Goal: Task Accomplishment & Management: Complete application form

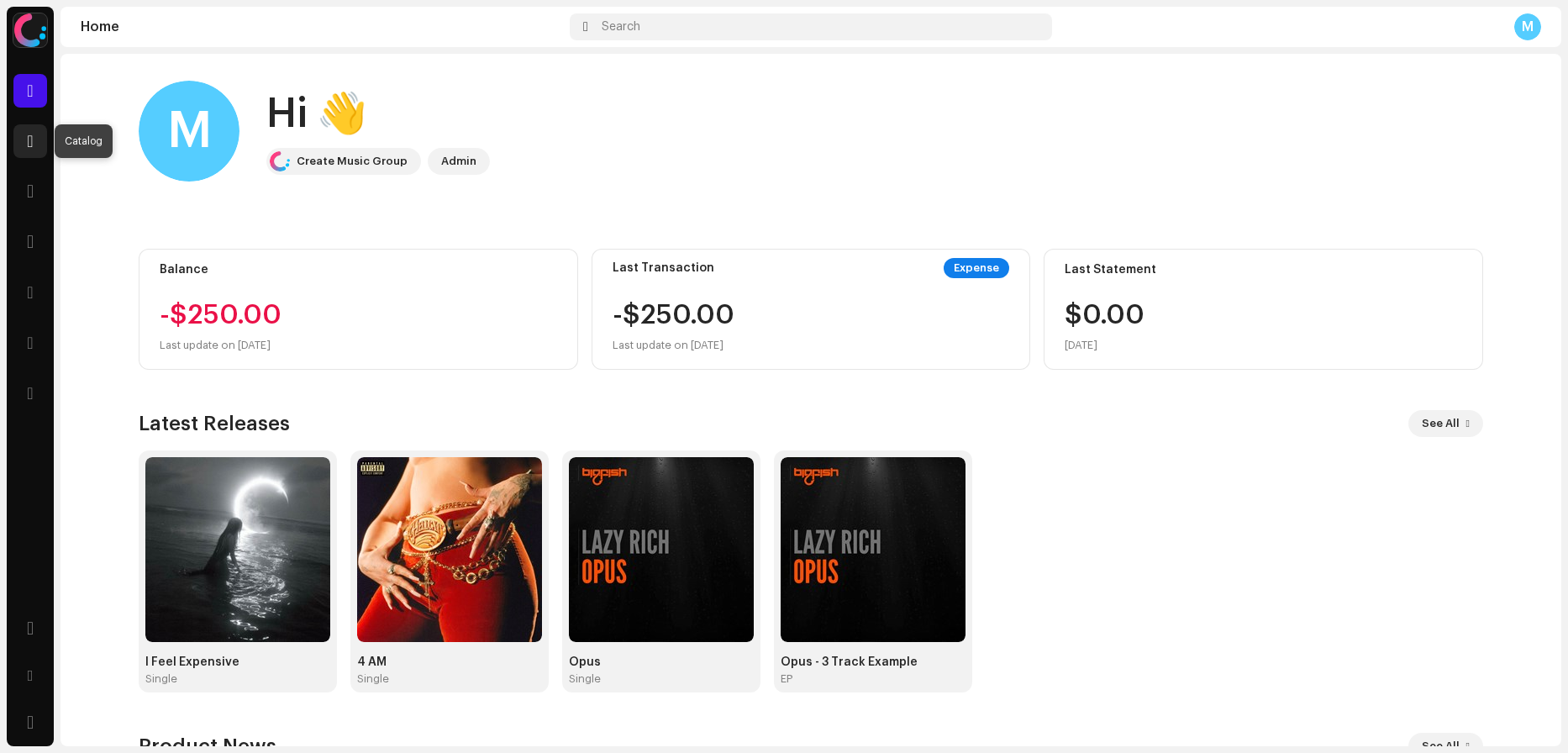
click at [27, 137] on span at bounding box center [29, 141] width 6 height 14
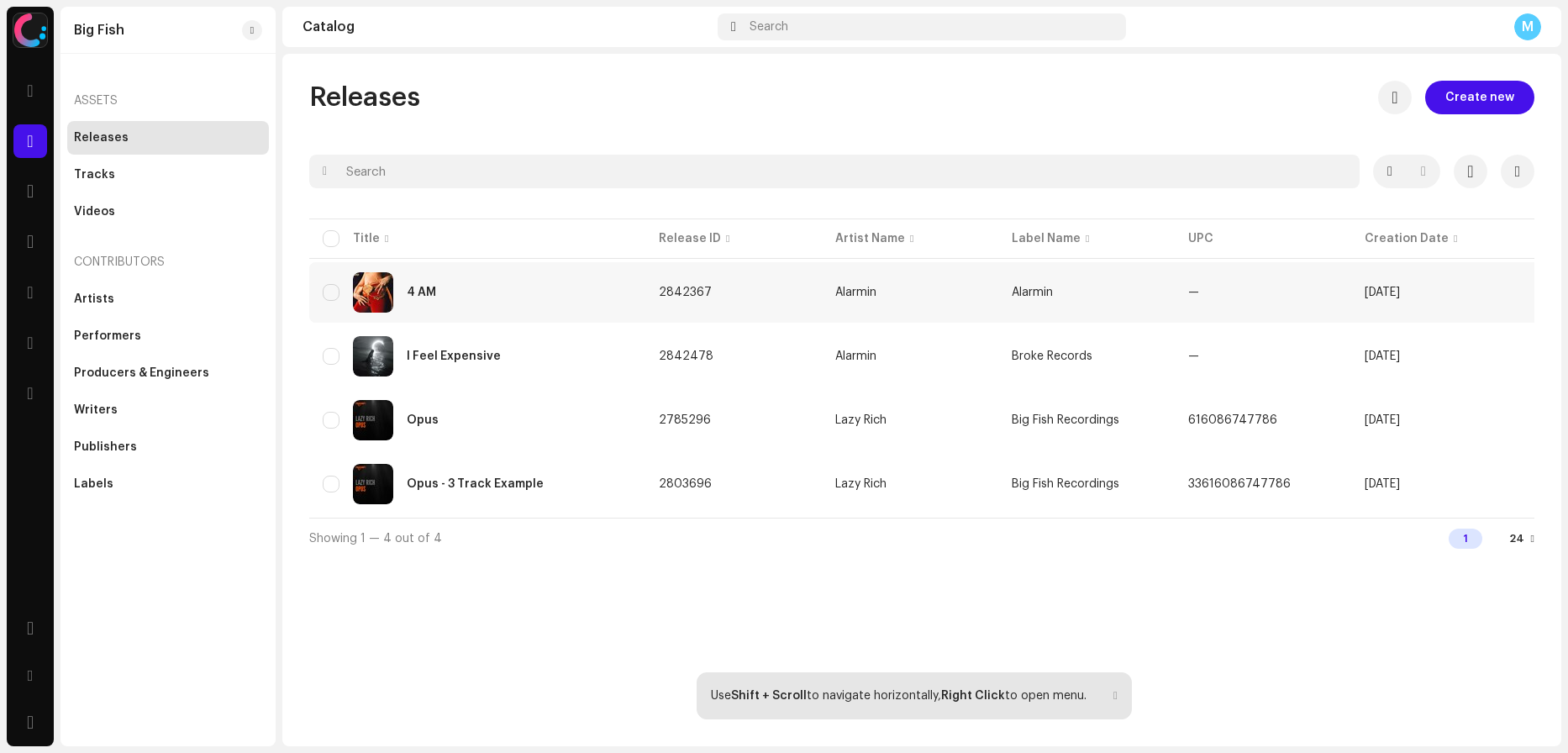
click at [437, 293] on div "4 AM" at bounding box center [477, 292] width 309 height 41
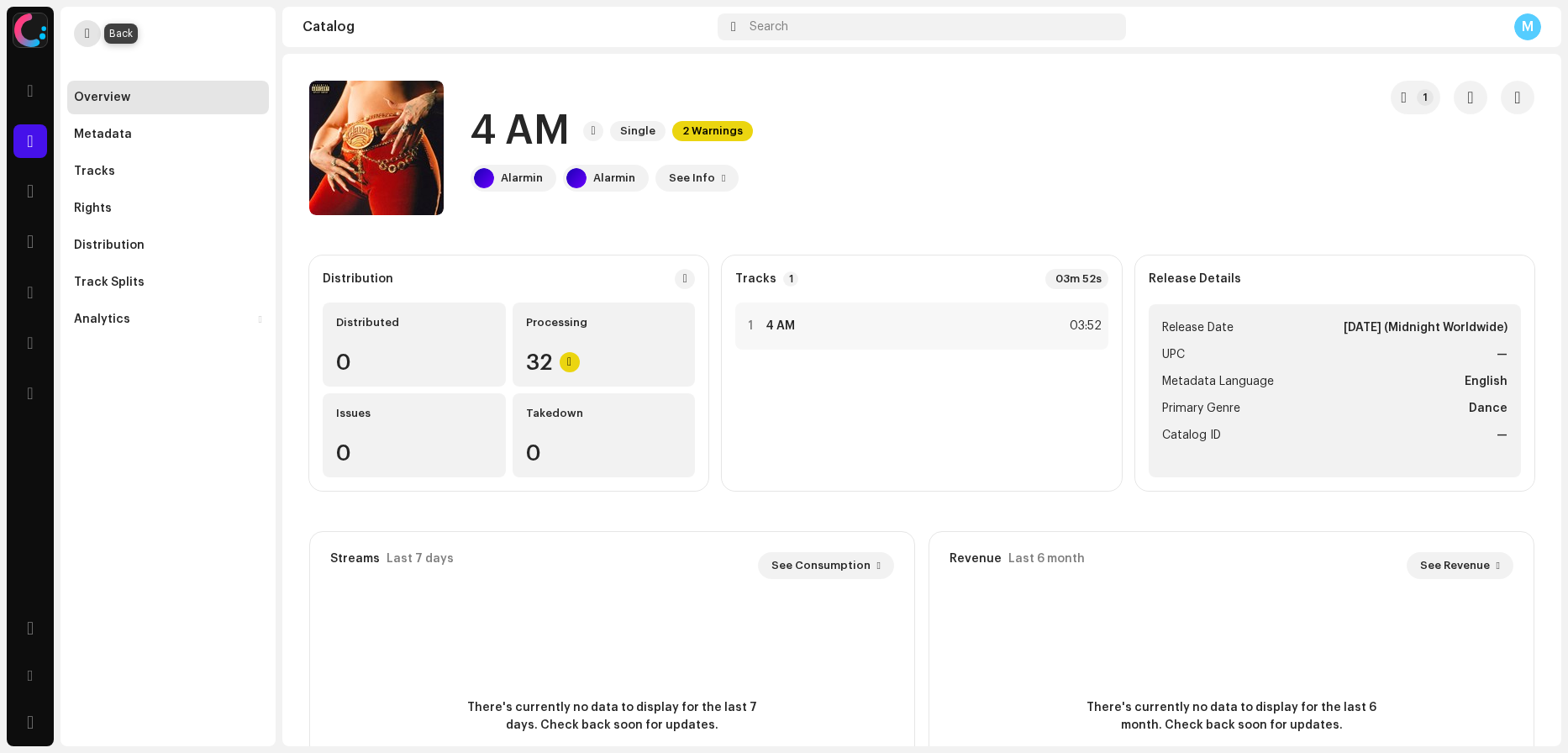
click at [89, 31] on span "button" at bounding box center [87, 34] width 5 height 14
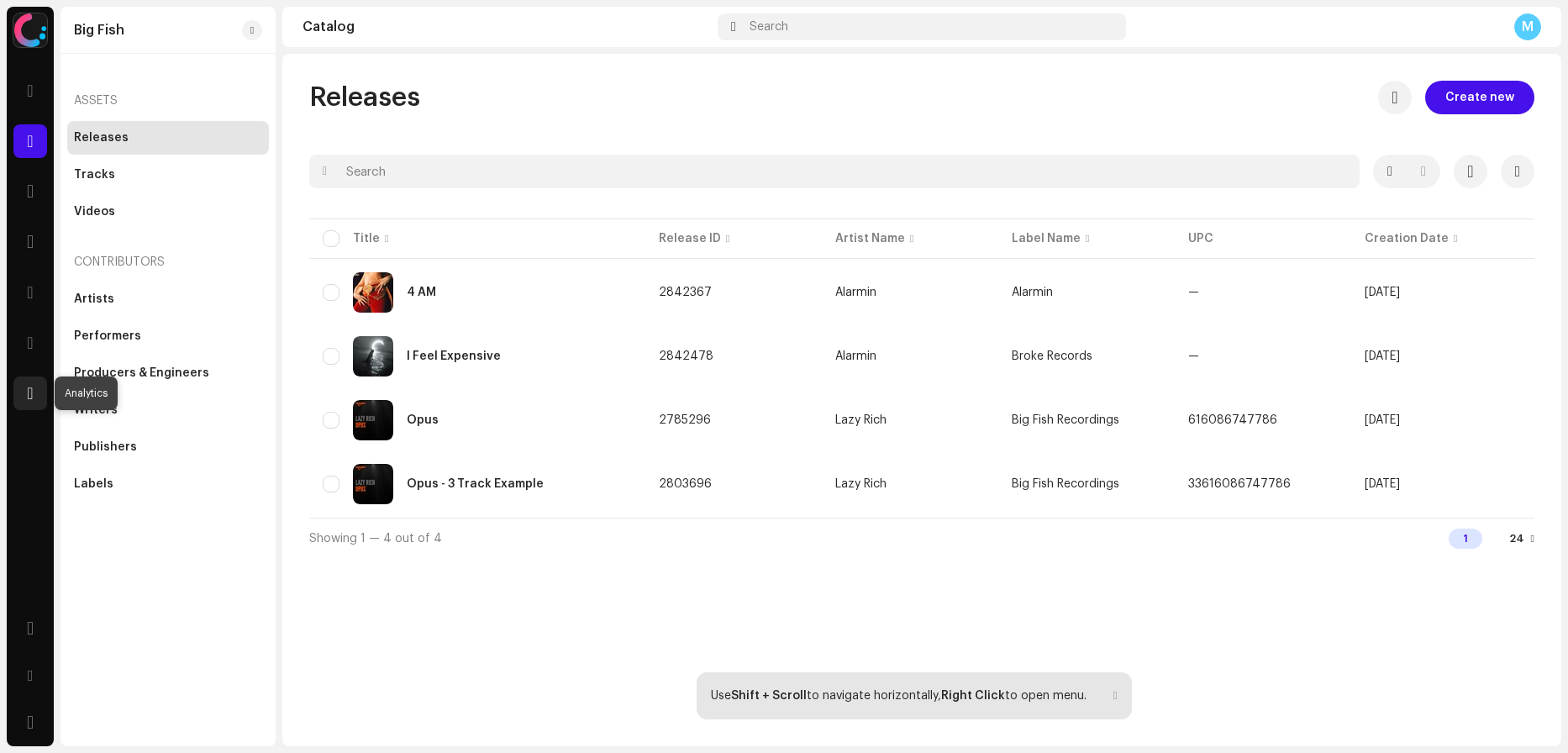
click at [25, 403] on div at bounding box center [30, 393] width 34 height 34
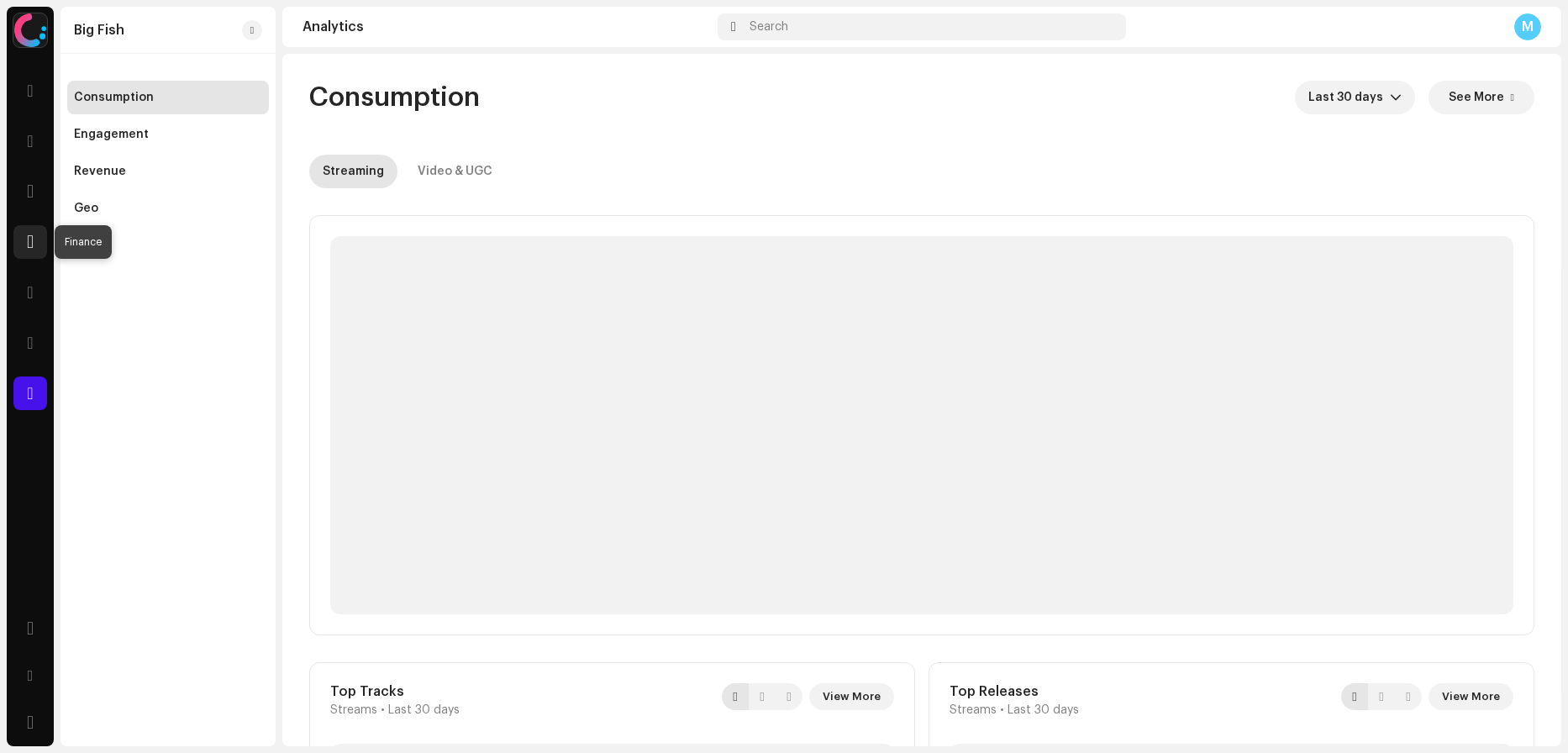
click at [29, 244] on span at bounding box center [30, 243] width 7 height 14
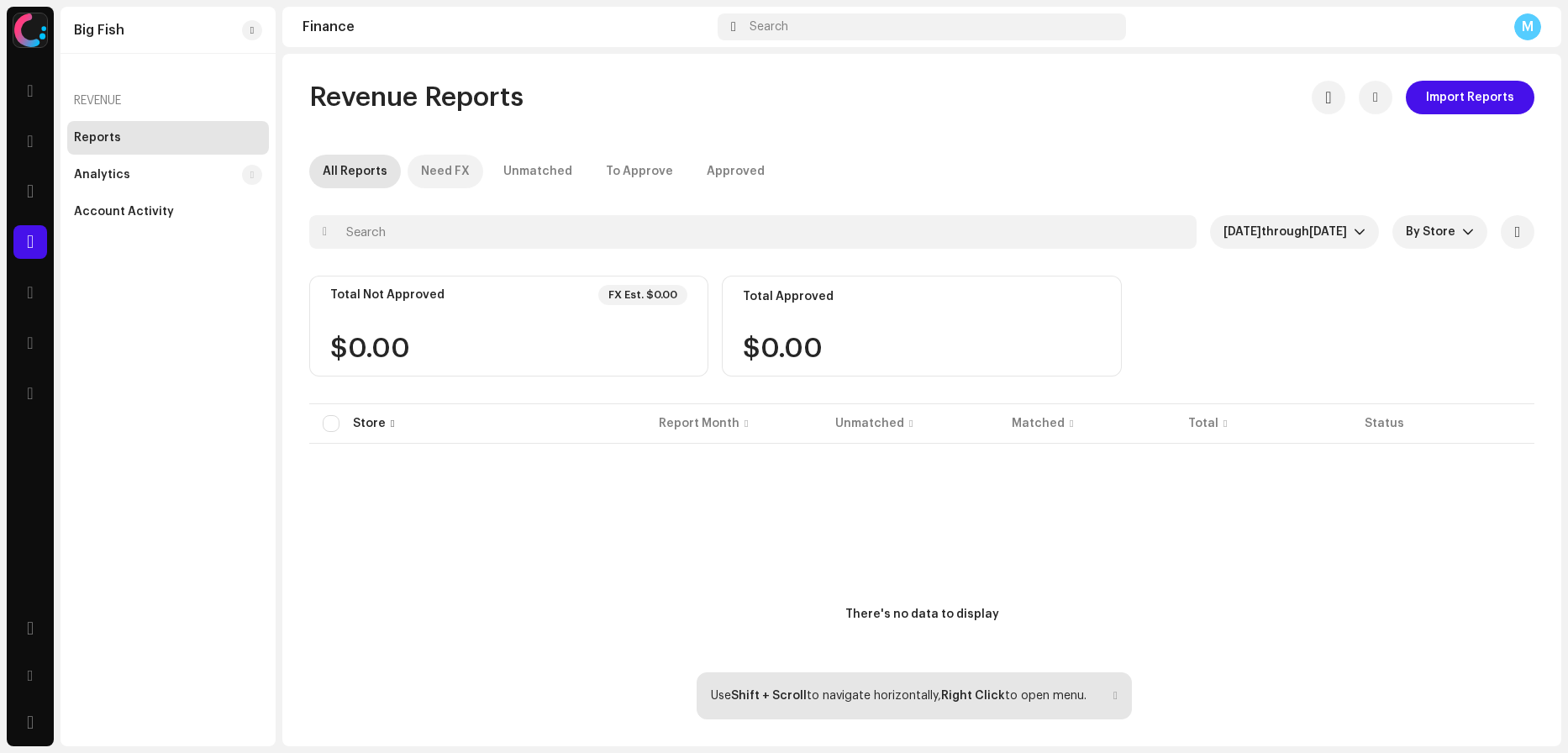
click at [436, 165] on div "Need FX" at bounding box center [445, 171] width 49 height 34
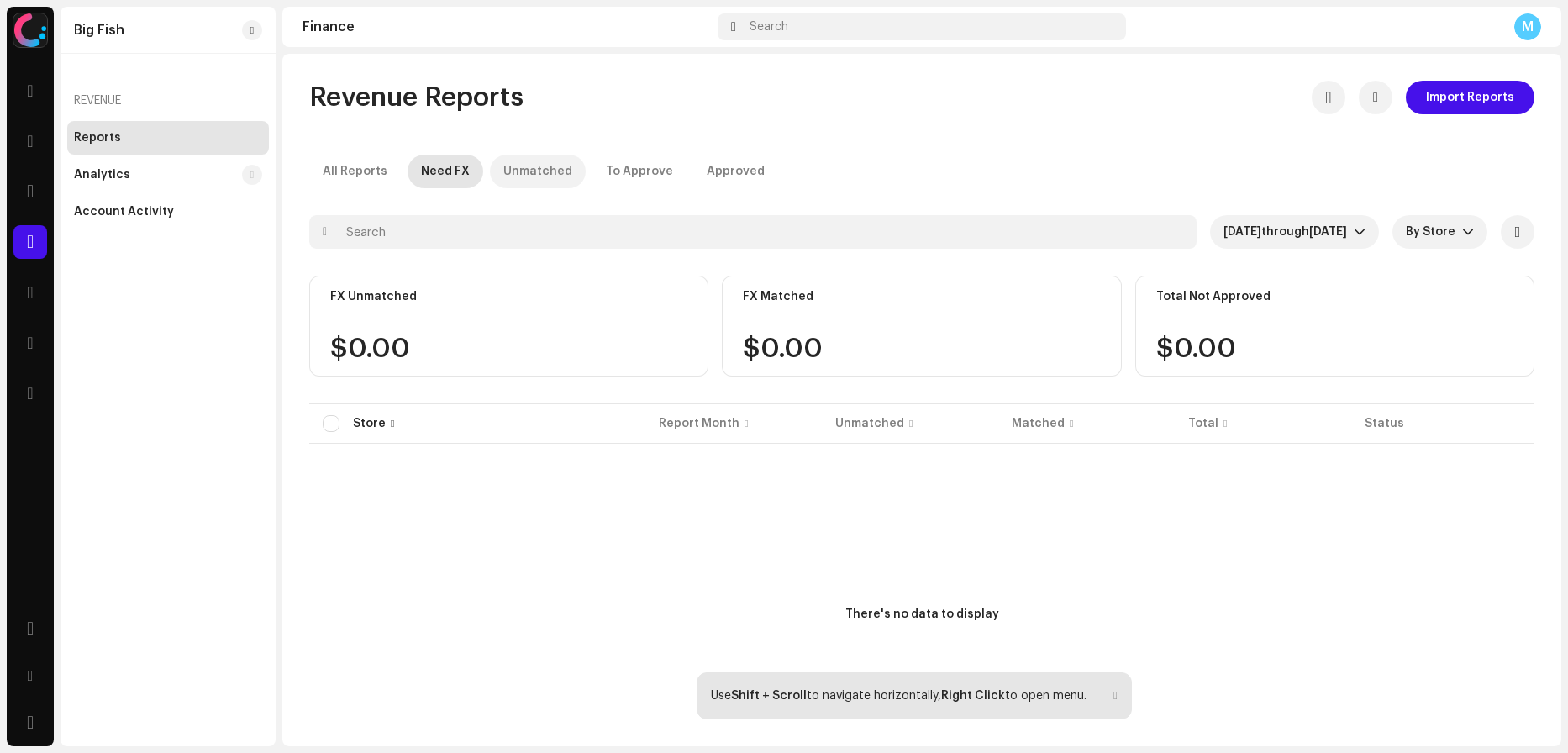
click at [540, 164] on div "Unmatched" at bounding box center [538, 171] width 69 height 34
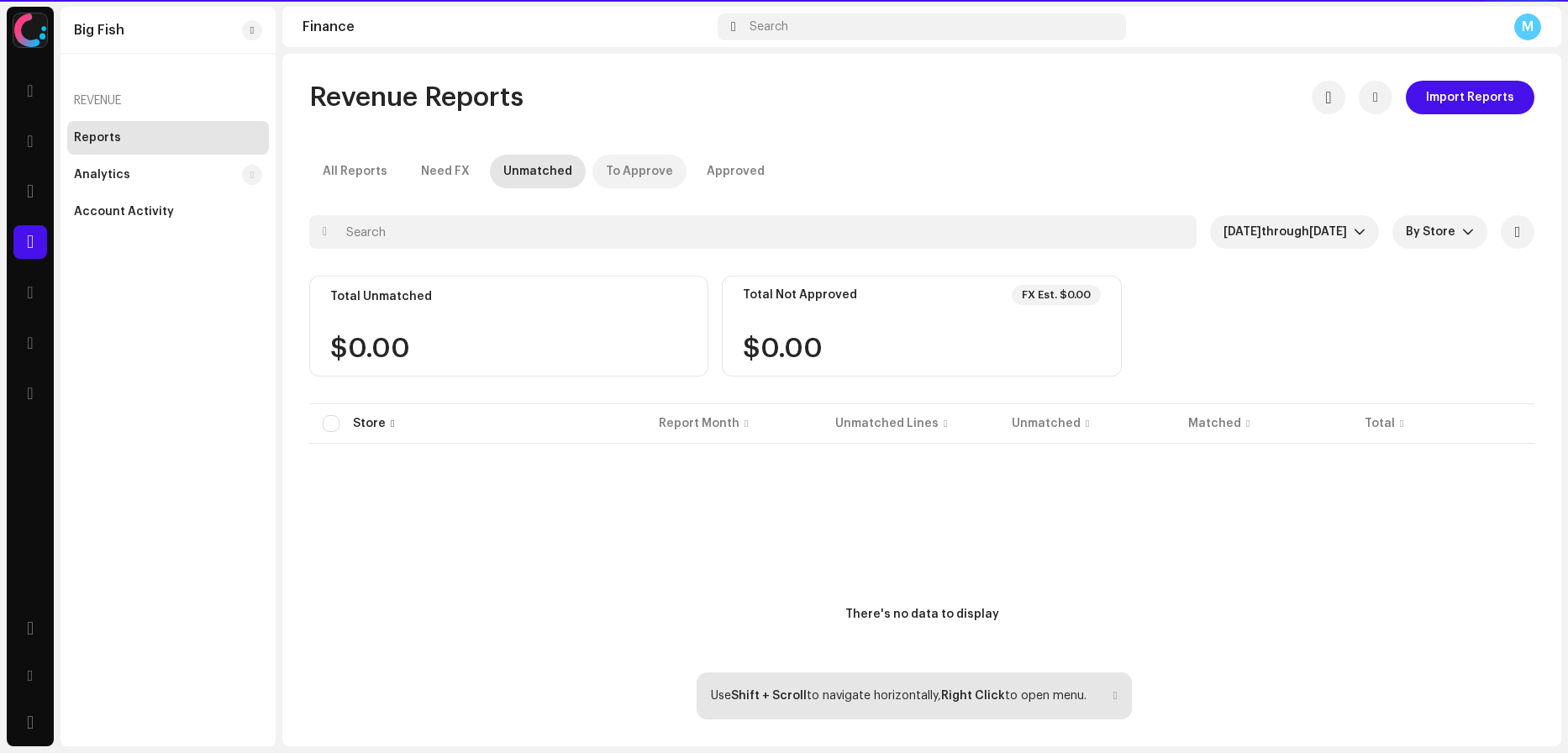
click at [634, 172] on div "To Approve" at bounding box center [639, 171] width 68 height 34
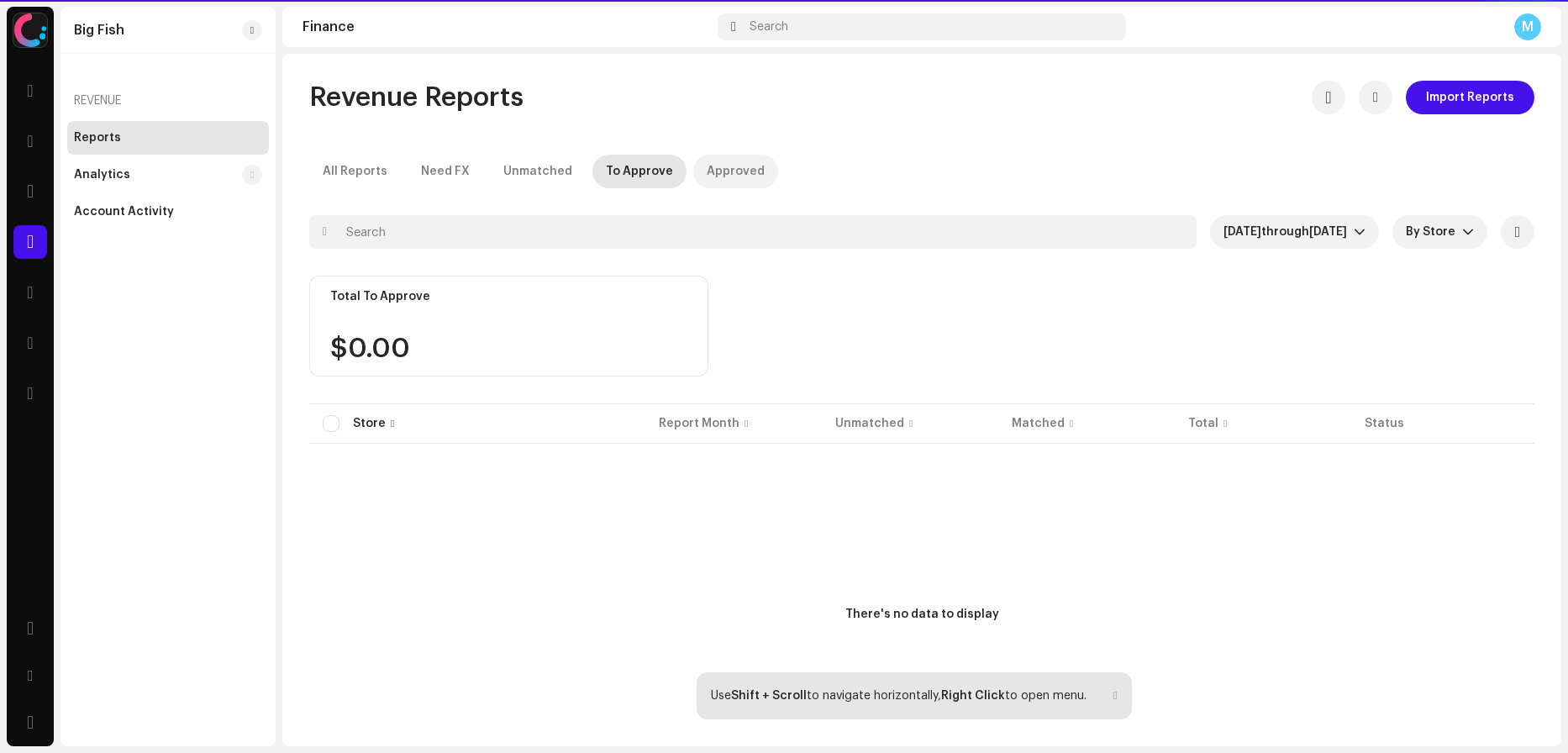
click at [735, 168] on div "Approved" at bounding box center [735, 171] width 58 height 34
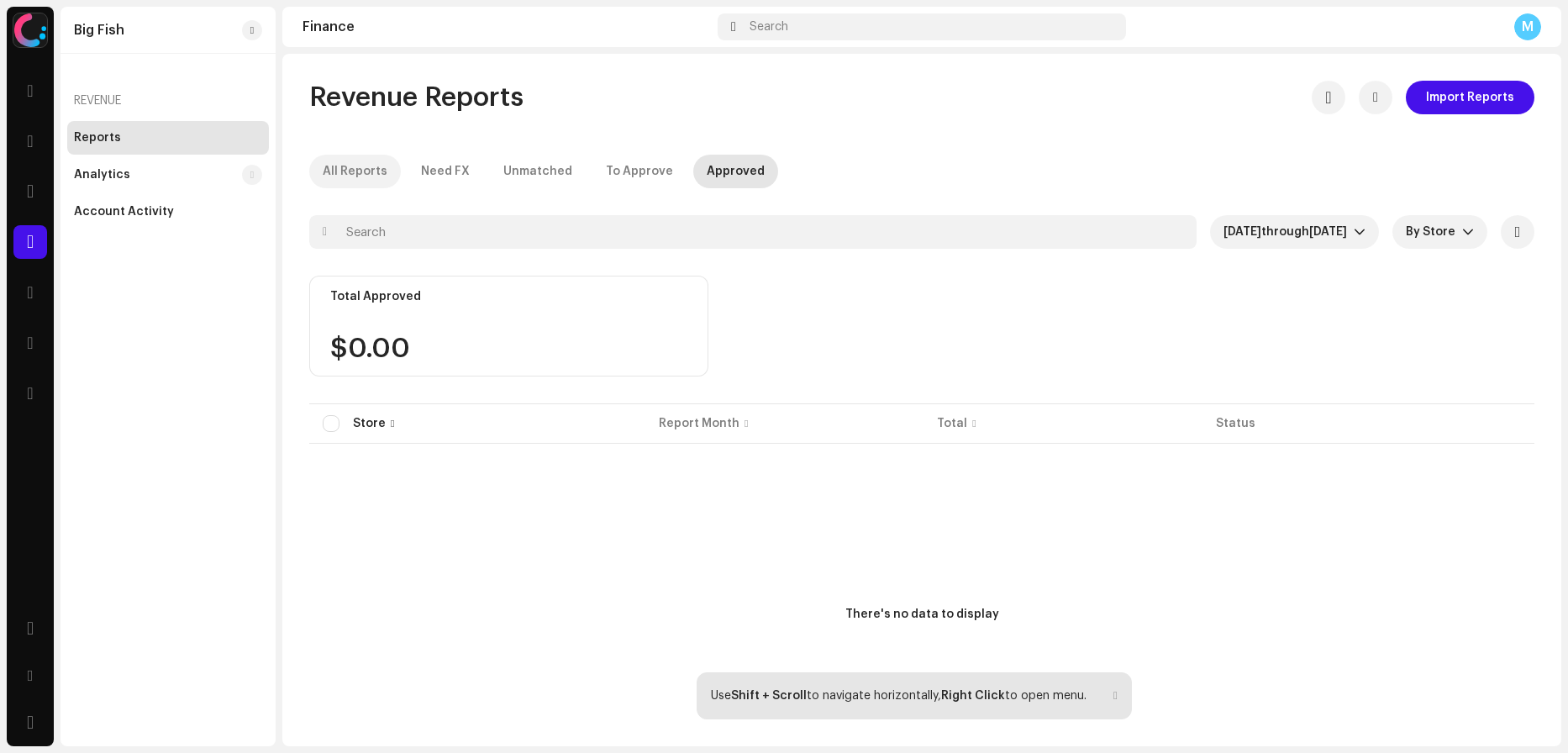
click at [334, 169] on div "All Reports" at bounding box center [355, 171] width 65 height 34
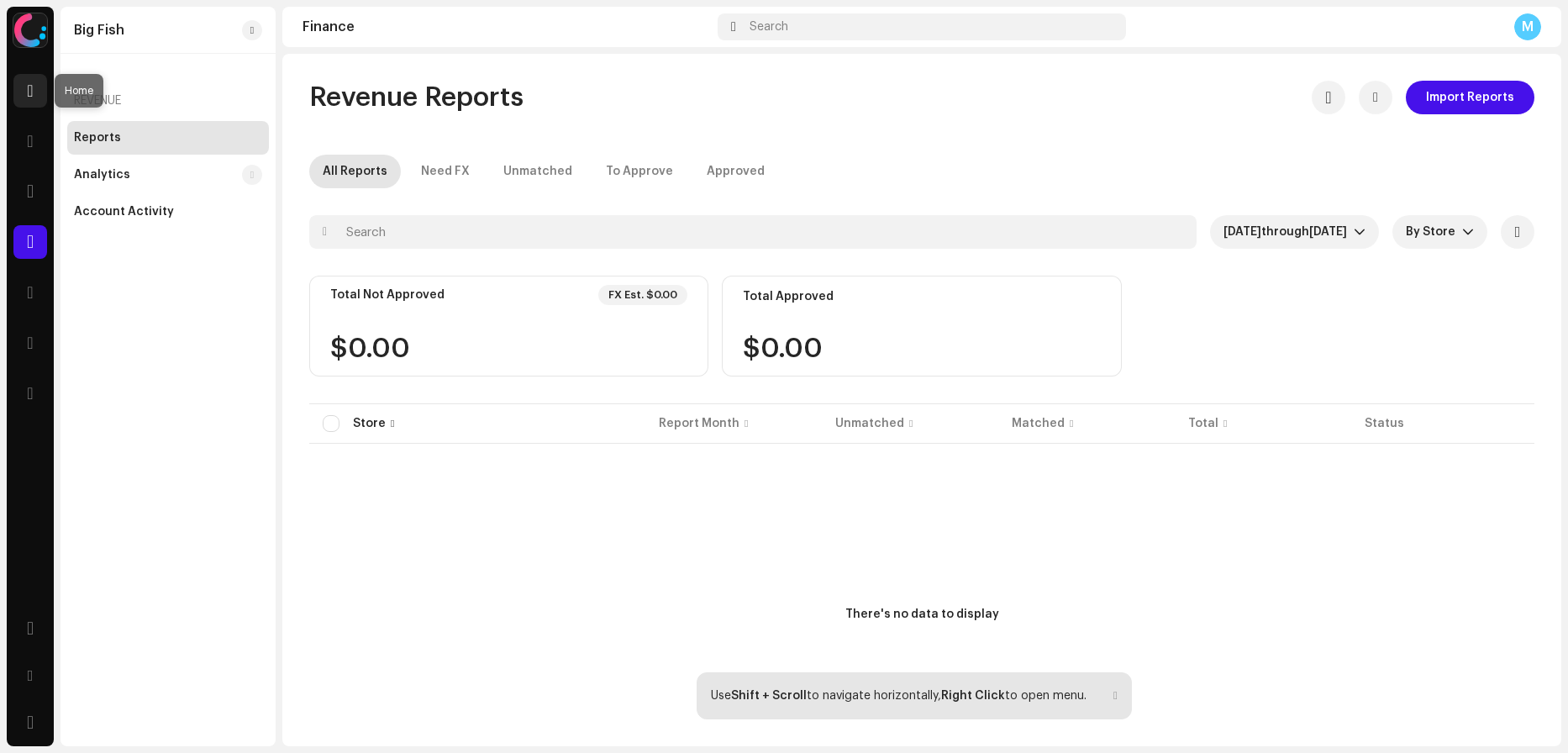
click at [27, 92] on span at bounding box center [29, 91] width 6 height 14
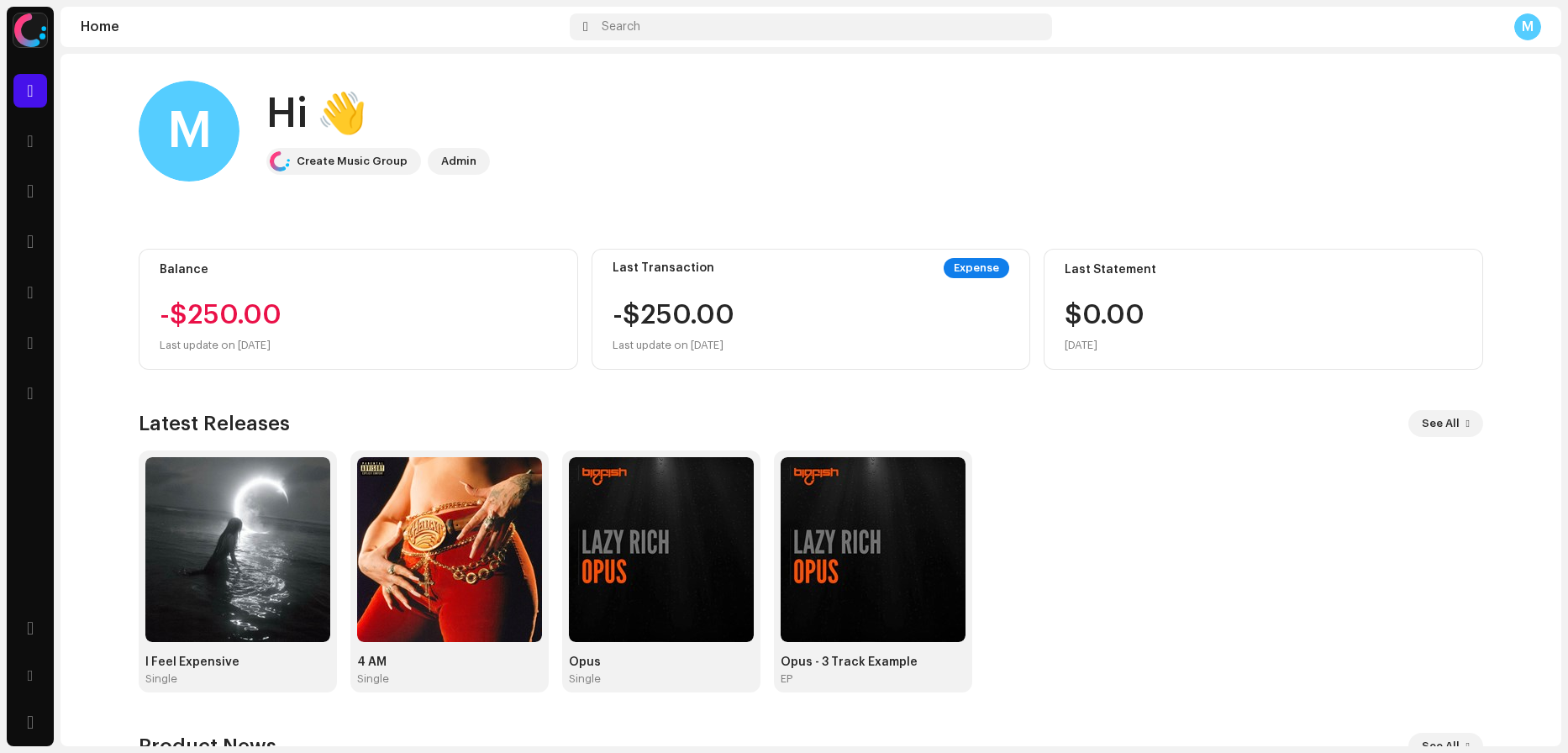
click at [3, 149] on div "Big Fish Home Catalog Rights Finance Royalties Trust & Safety Analytics Resourc…" at bounding box center [784, 376] width 1568 height 753
click at [19, 143] on div at bounding box center [30, 141] width 34 height 34
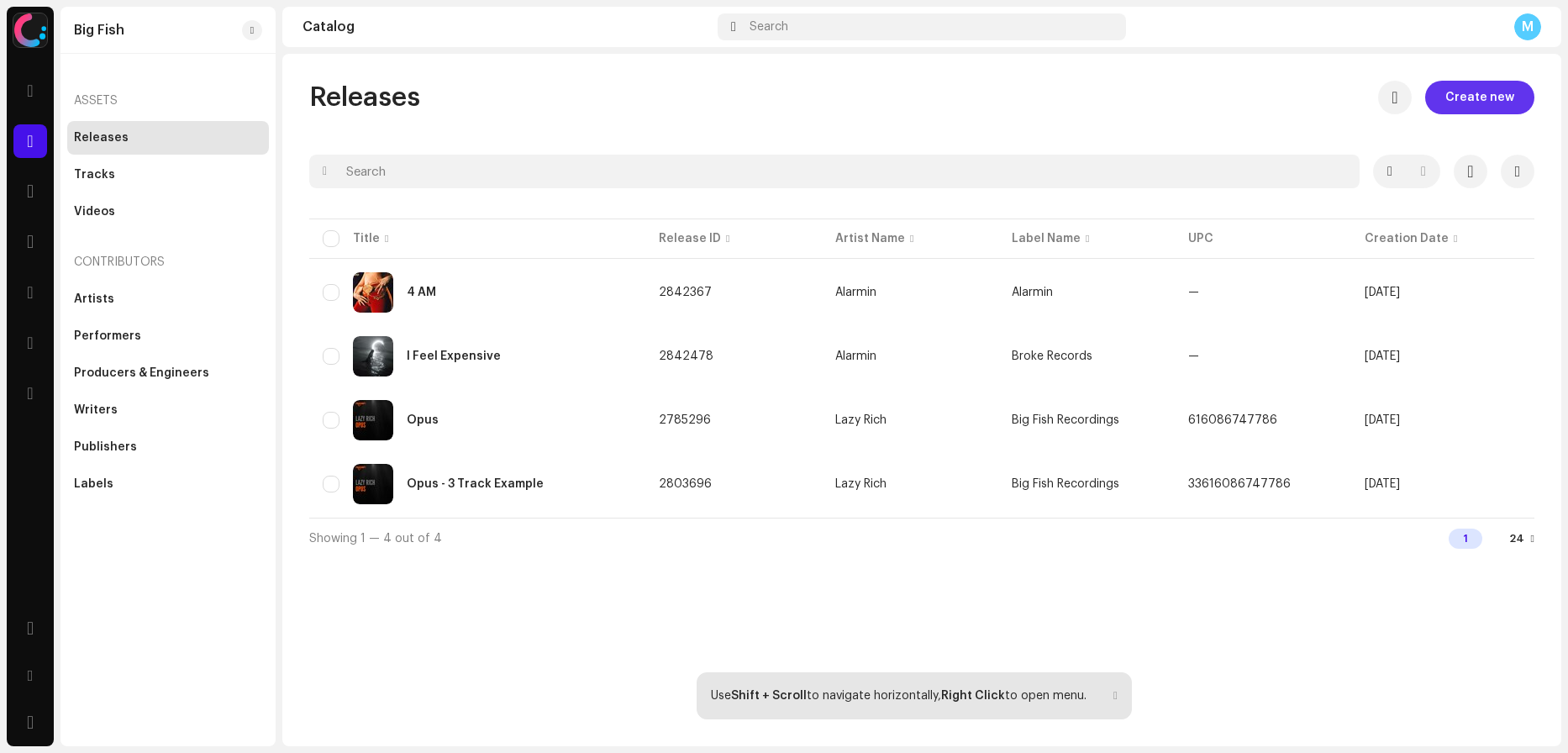
click at [1504, 86] on span "Create new" at bounding box center [1481, 97] width 69 height 34
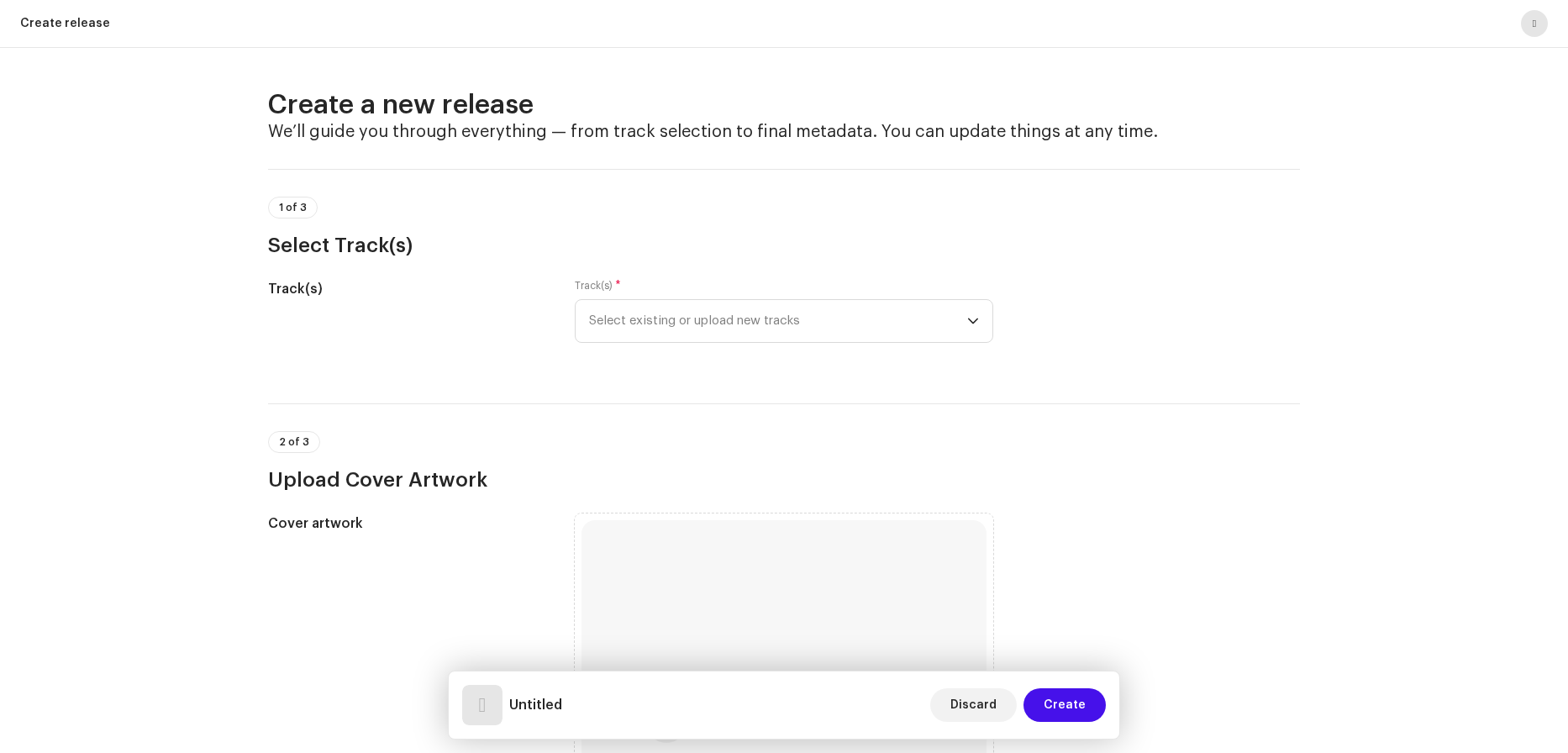
click at [1534, 14] on button "button" at bounding box center [1534, 23] width 27 height 27
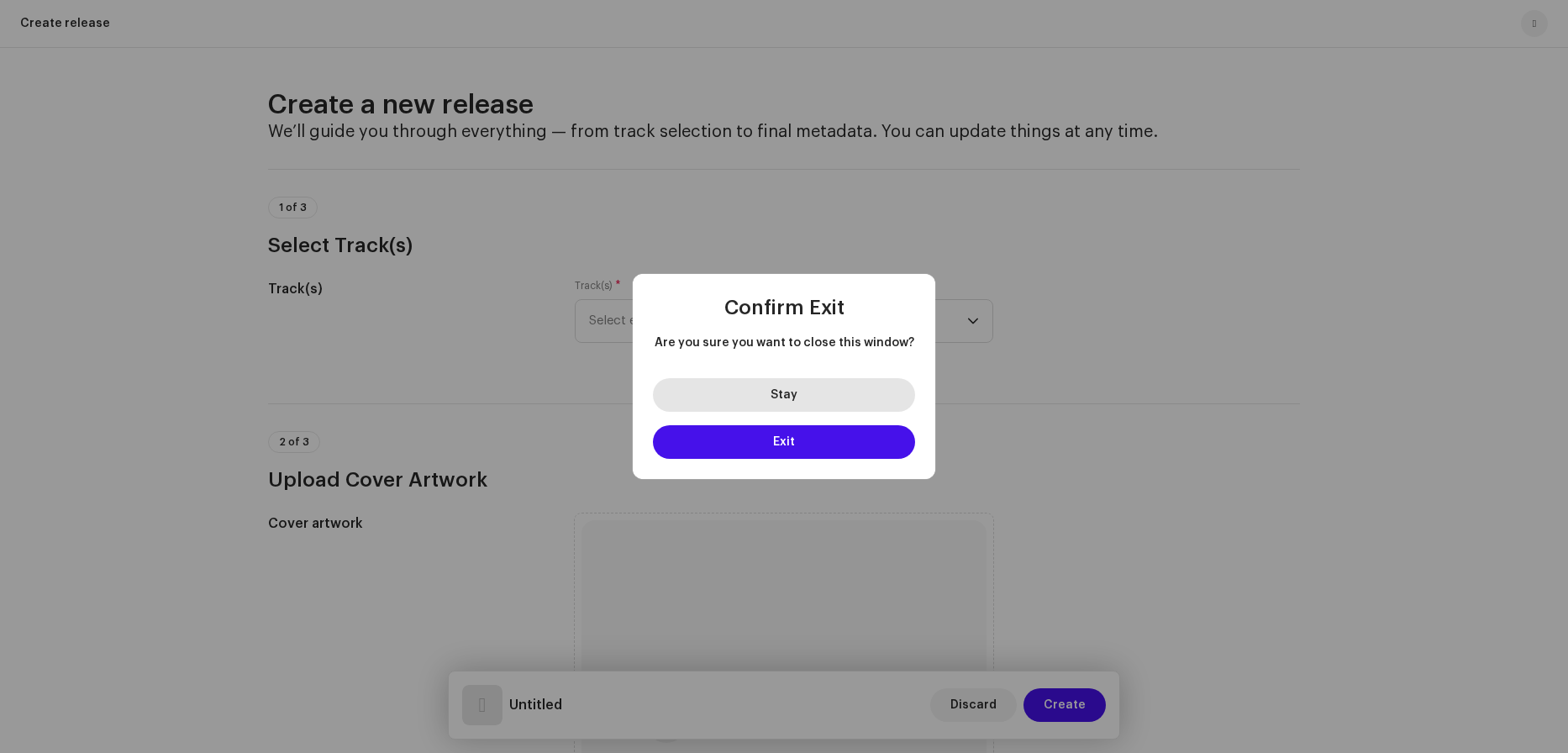
click at [852, 395] on button "Stay" at bounding box center [784, 395] width 262 height 34
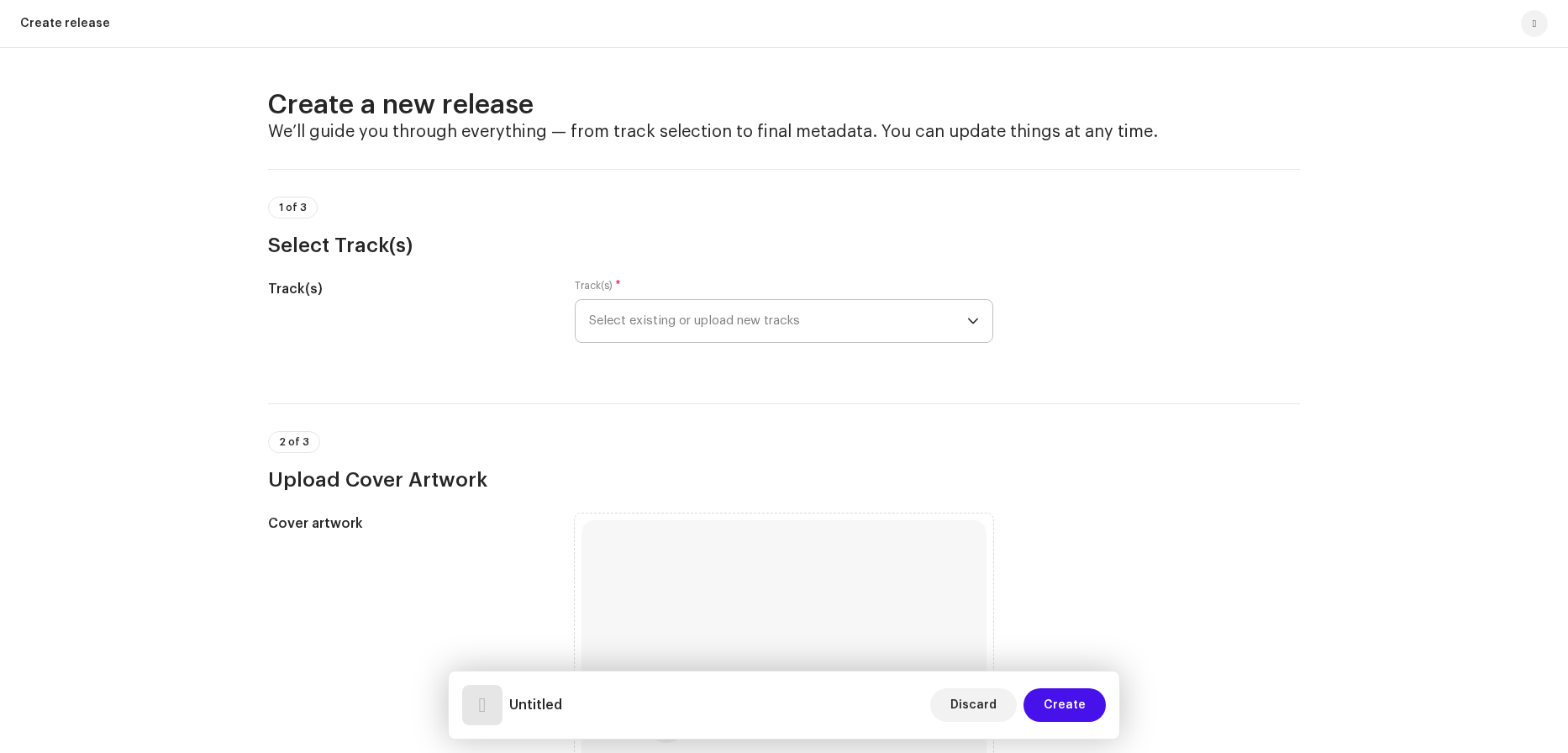
click at [981, 321] on p-select "Select existing or upload new tracks" at bounding box center [784, 321] width 418 height 43
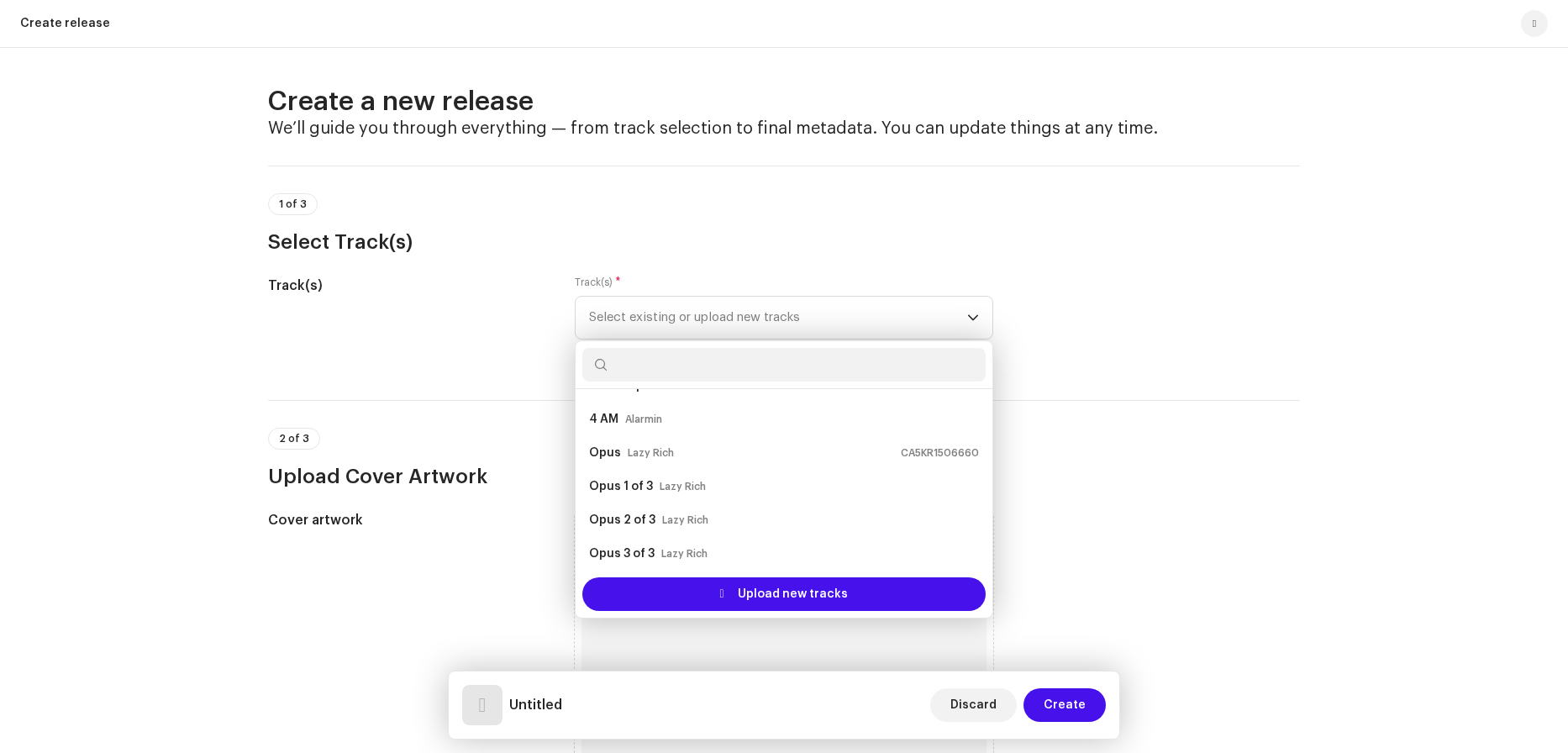
scroll to position [27, 0]
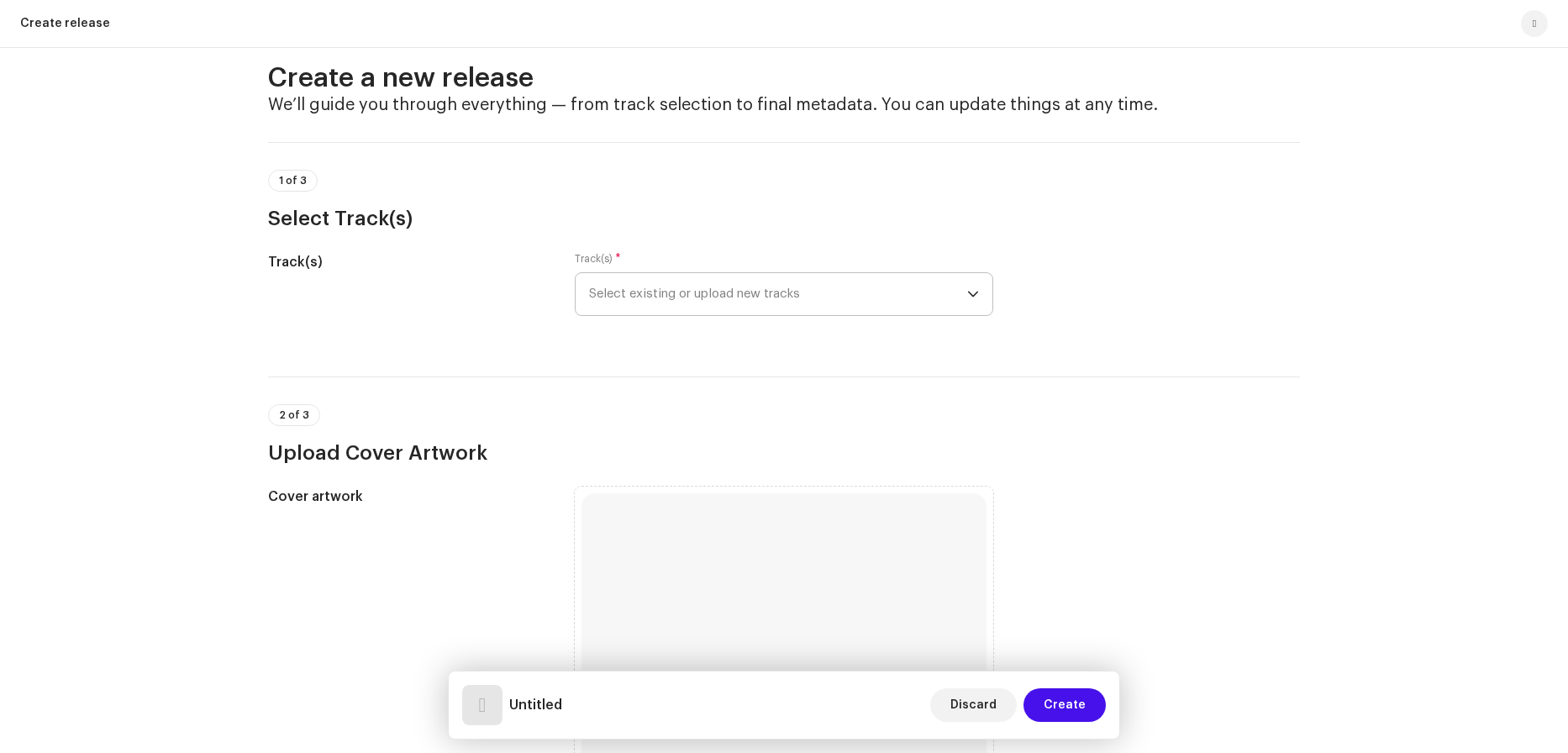
click at [979, 294] on p-select "Select existing or upload new tracks" at bounding box center [784, 294] width 418 height 43
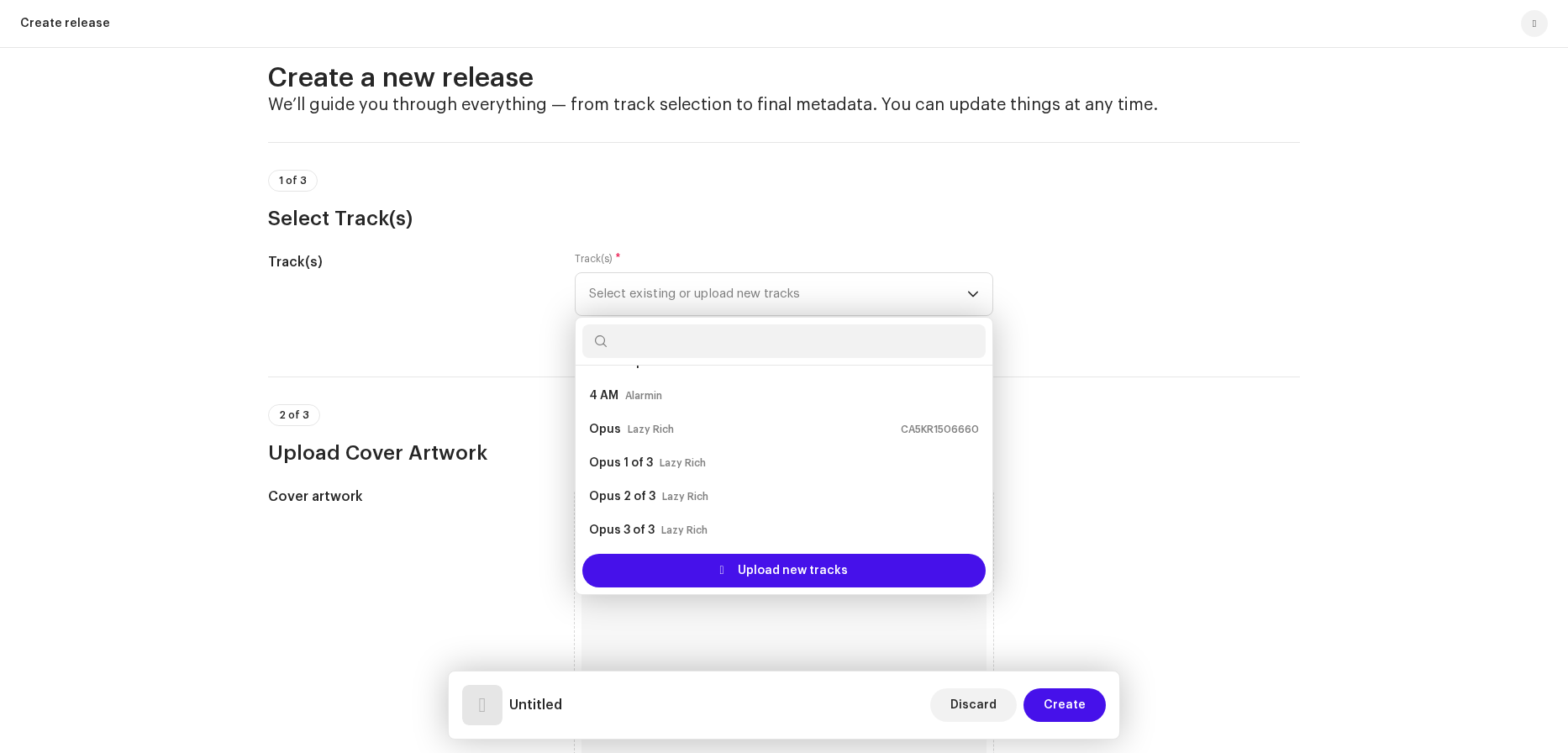
click at [1406, 349] on div "Create a new release We’ll guide you through everything — from track selection …" at bounding box center [784, 400] width 1568 height 705
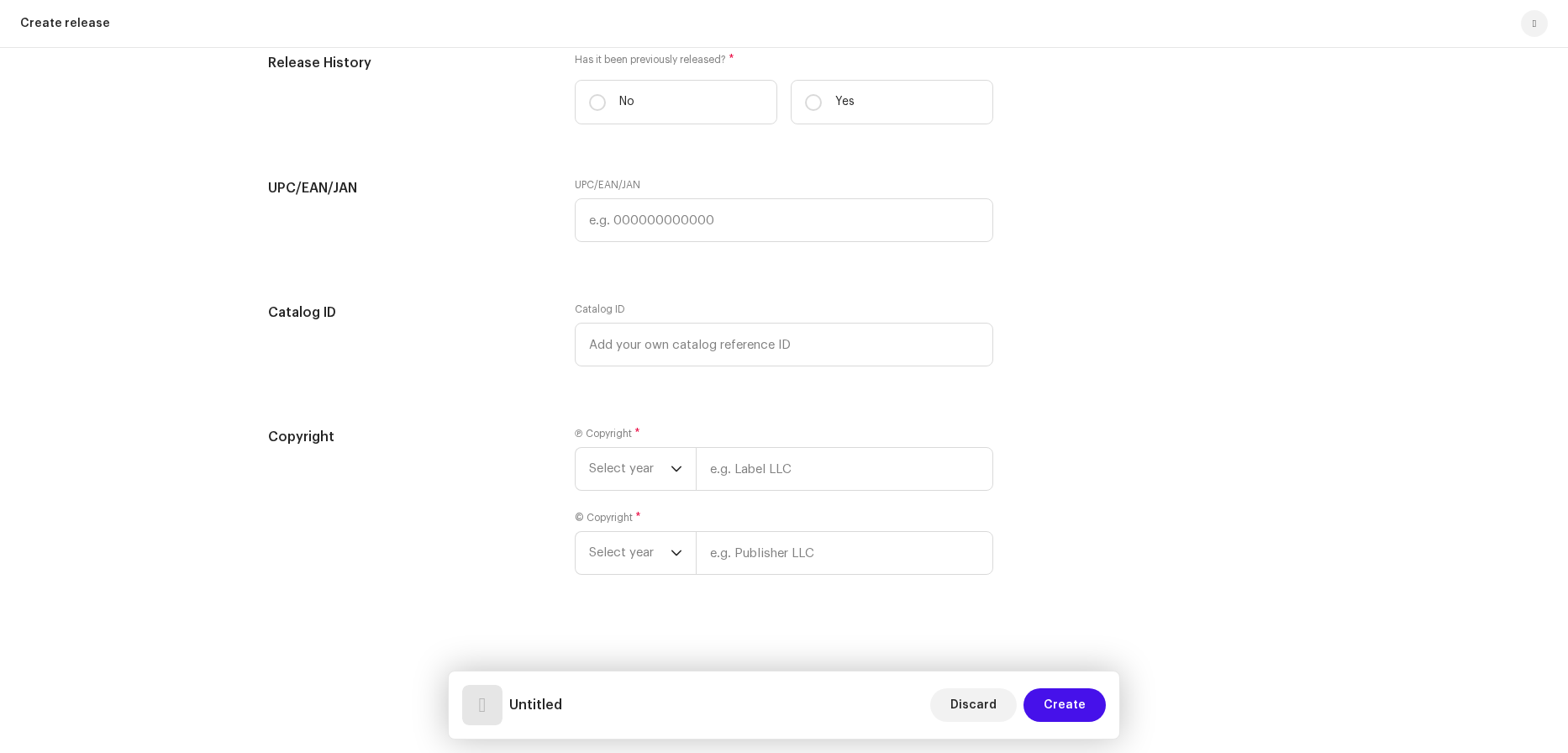
scroll to position [1762, 0]
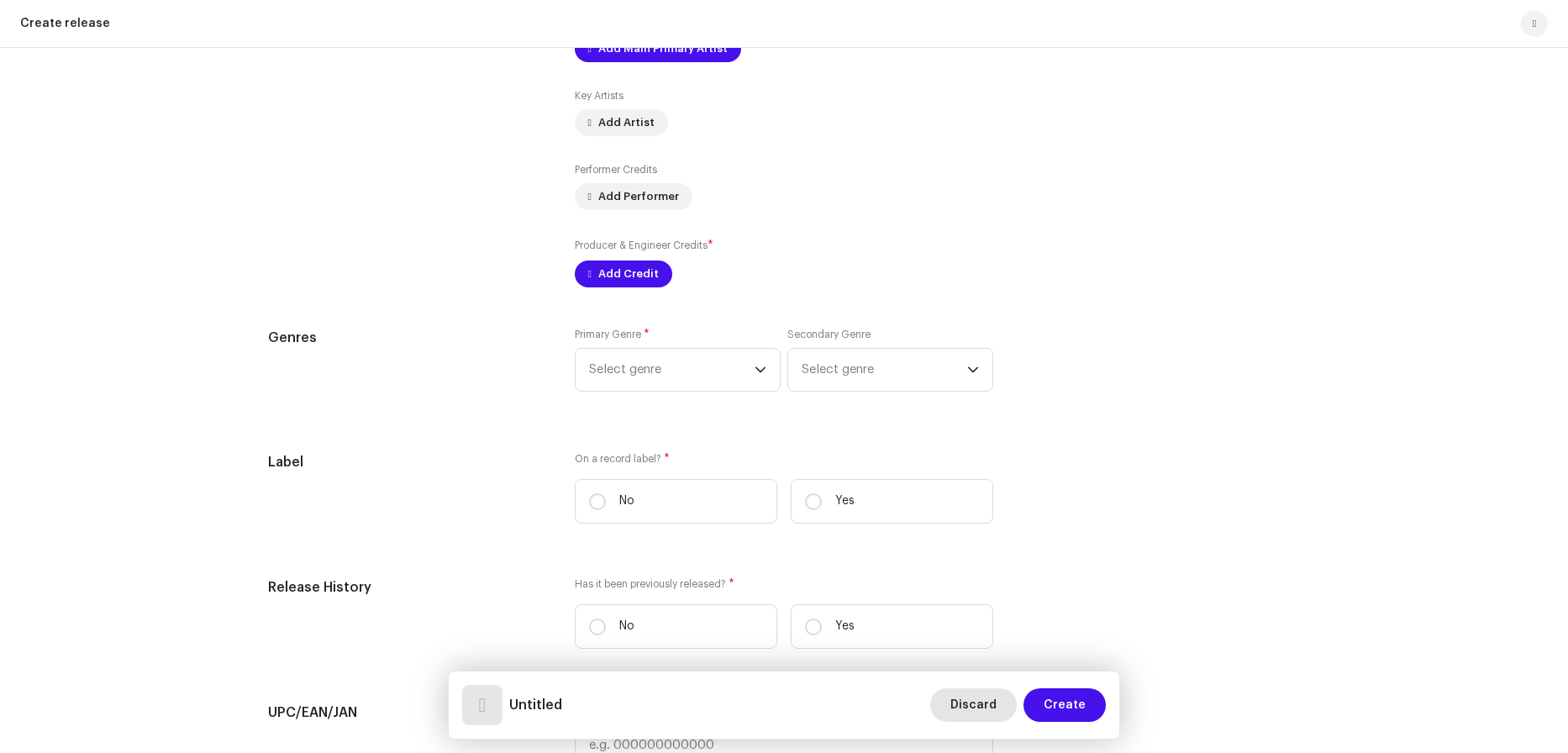
click at [958, 704] on span "Discard" at bounding box center [973, 705] width 46 height 34
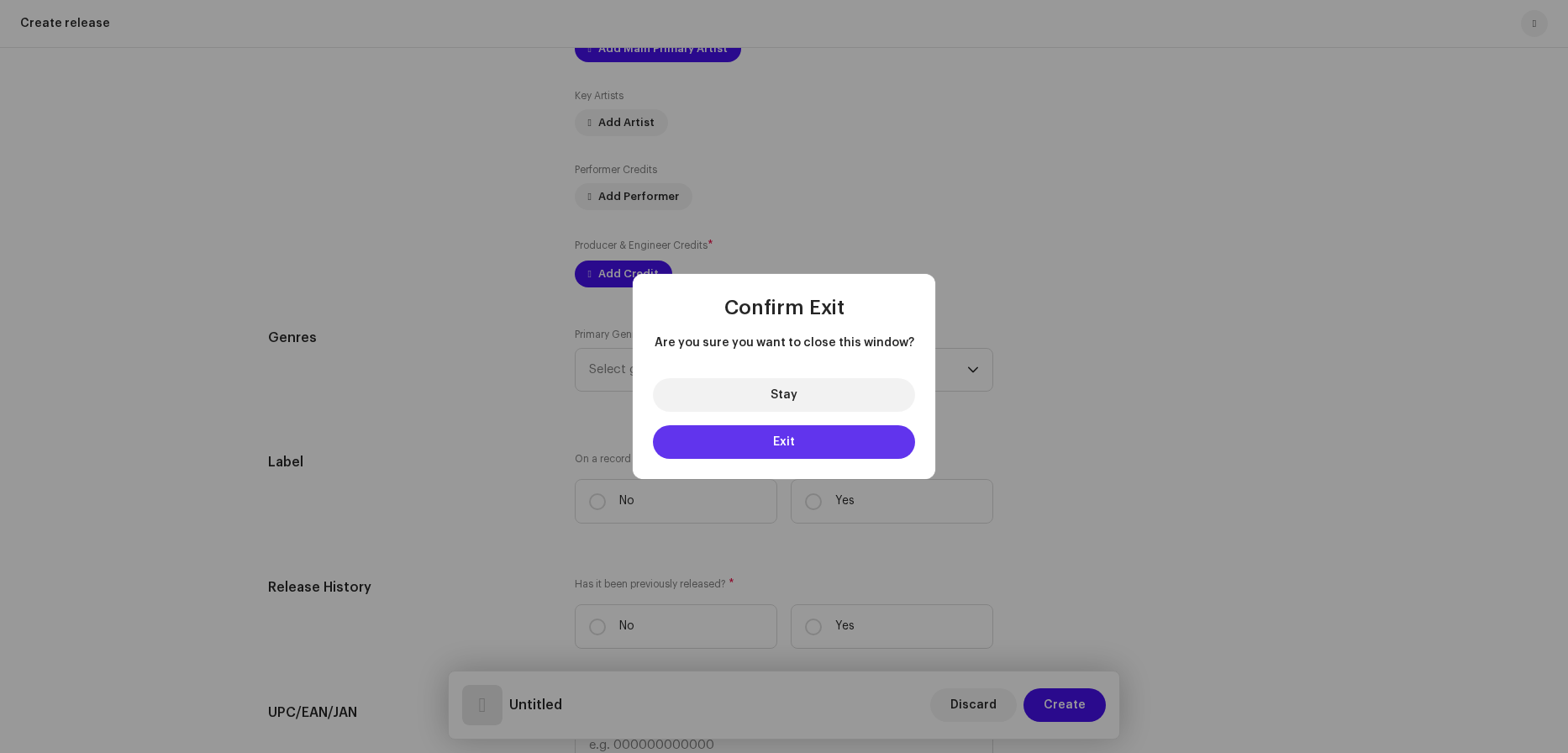
click at [800, 445] on button "Exit" at bounding box center [784, 442] width 262 height 34
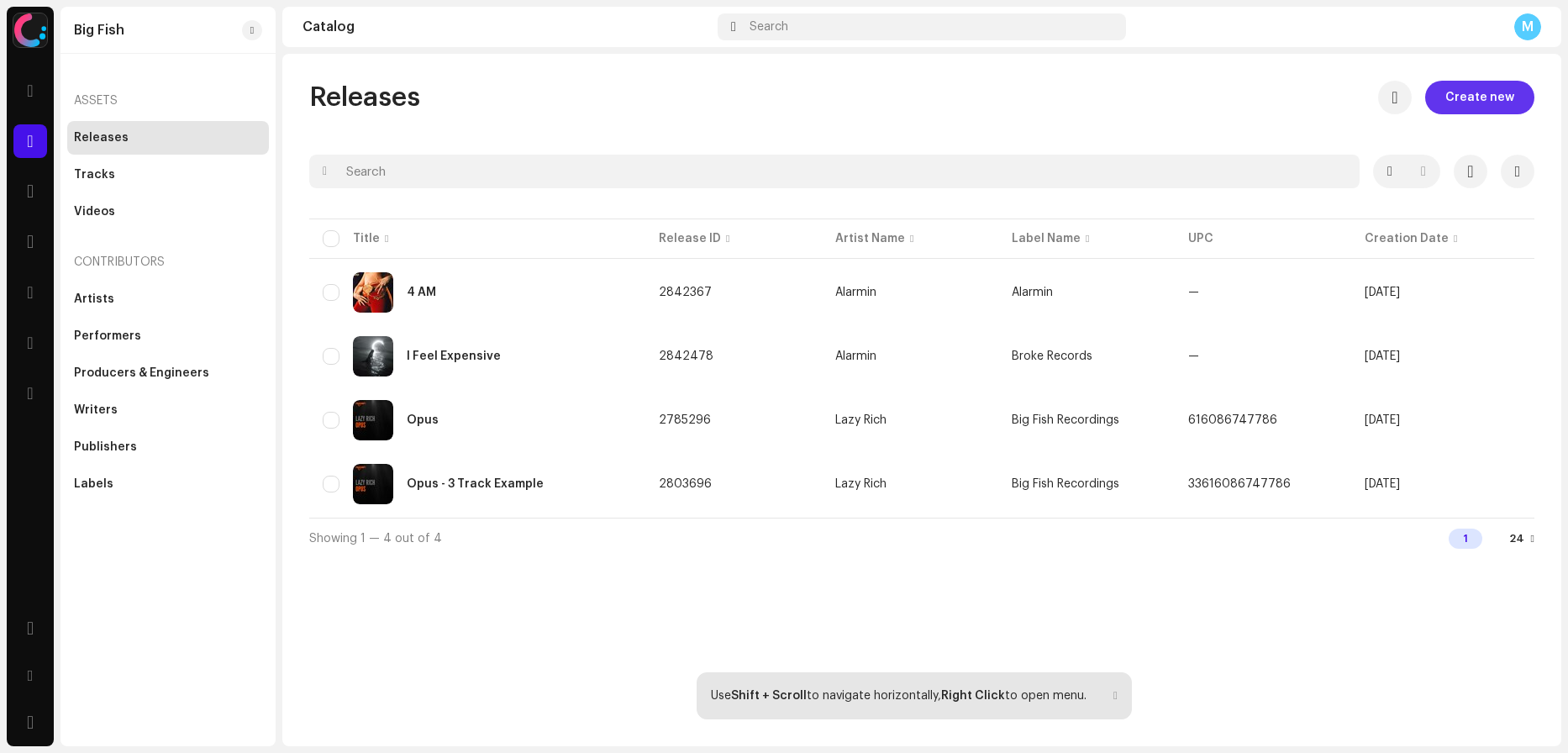
click at [1498, 101] on span "Create new" at bounding box center [1481, 97] width 69 height 34
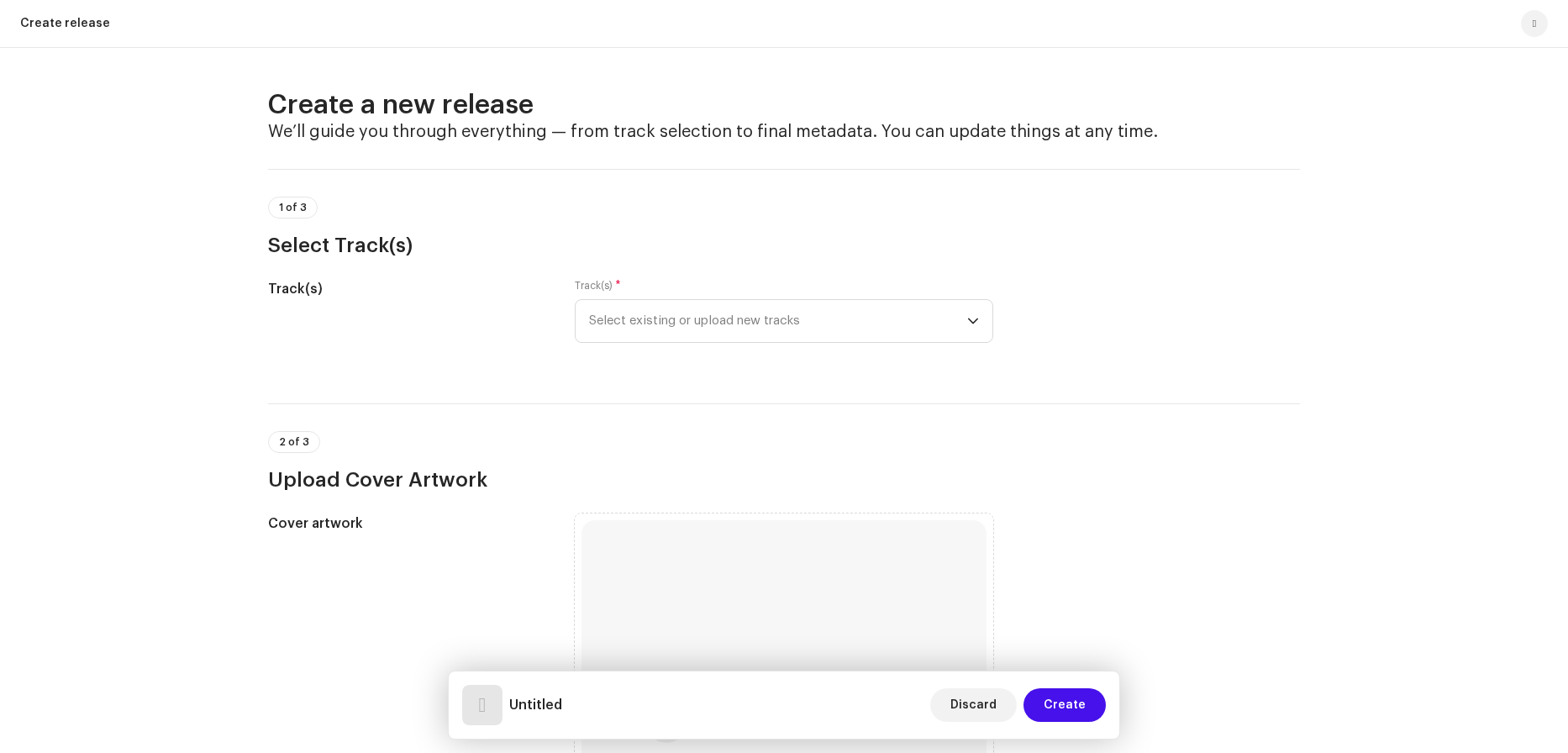
scroll to position [3, 0]
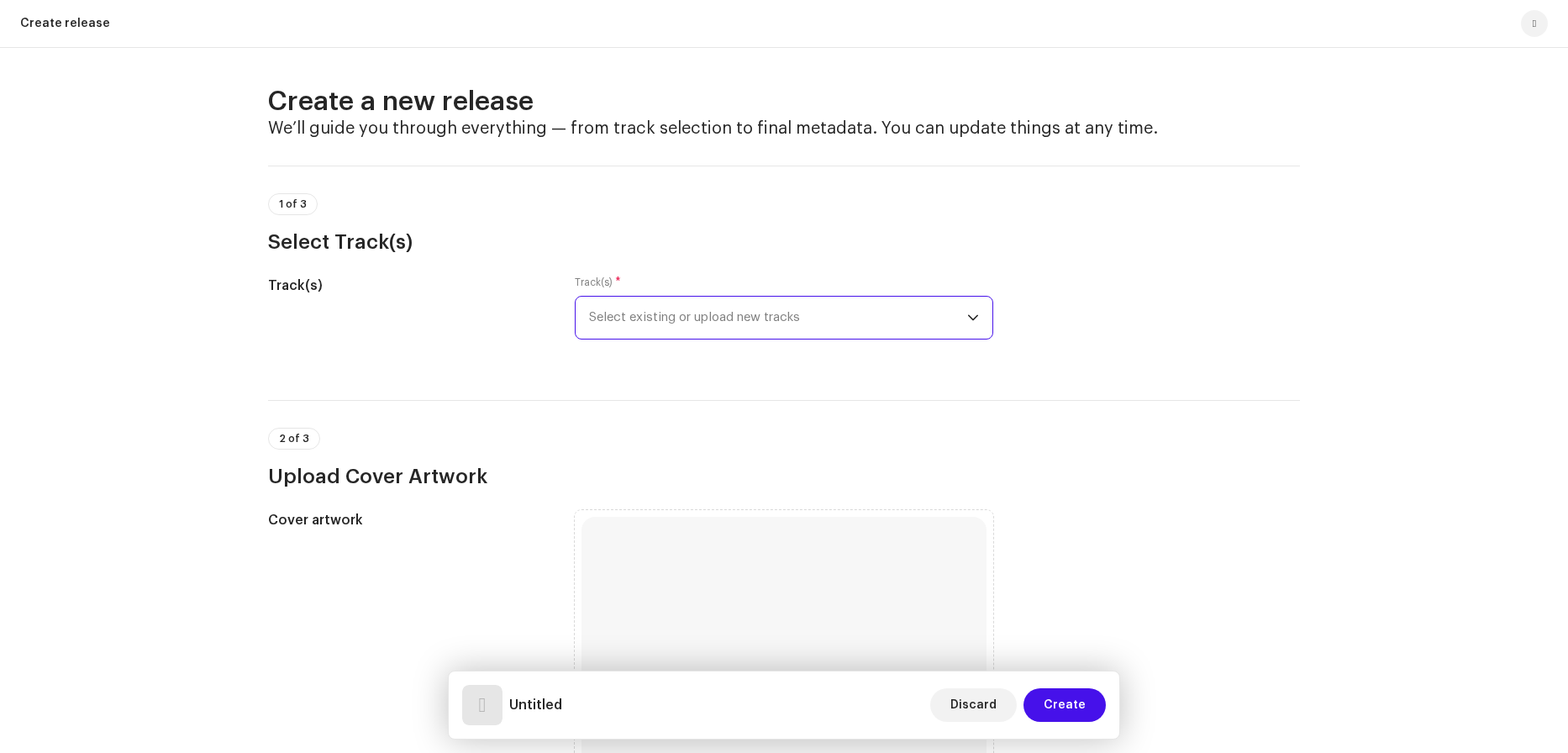
click at [757, 332] on span "Select existing or upload new tracks" at bounding box center [778, 317] width 379 height 42
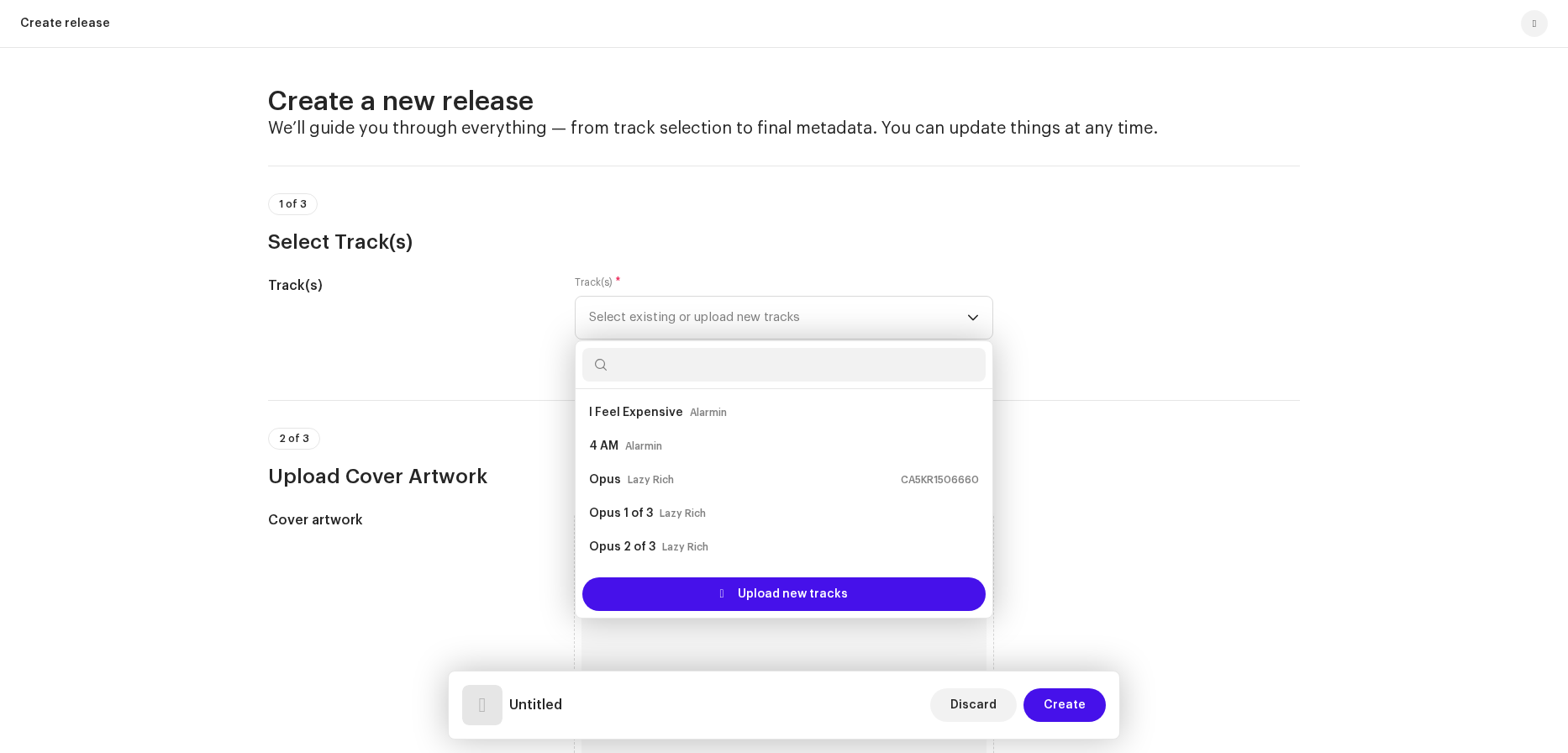
click at [1085, 241] on h3 "Select Track(s)" at bounding box center [783, 242] width 1032 height 27
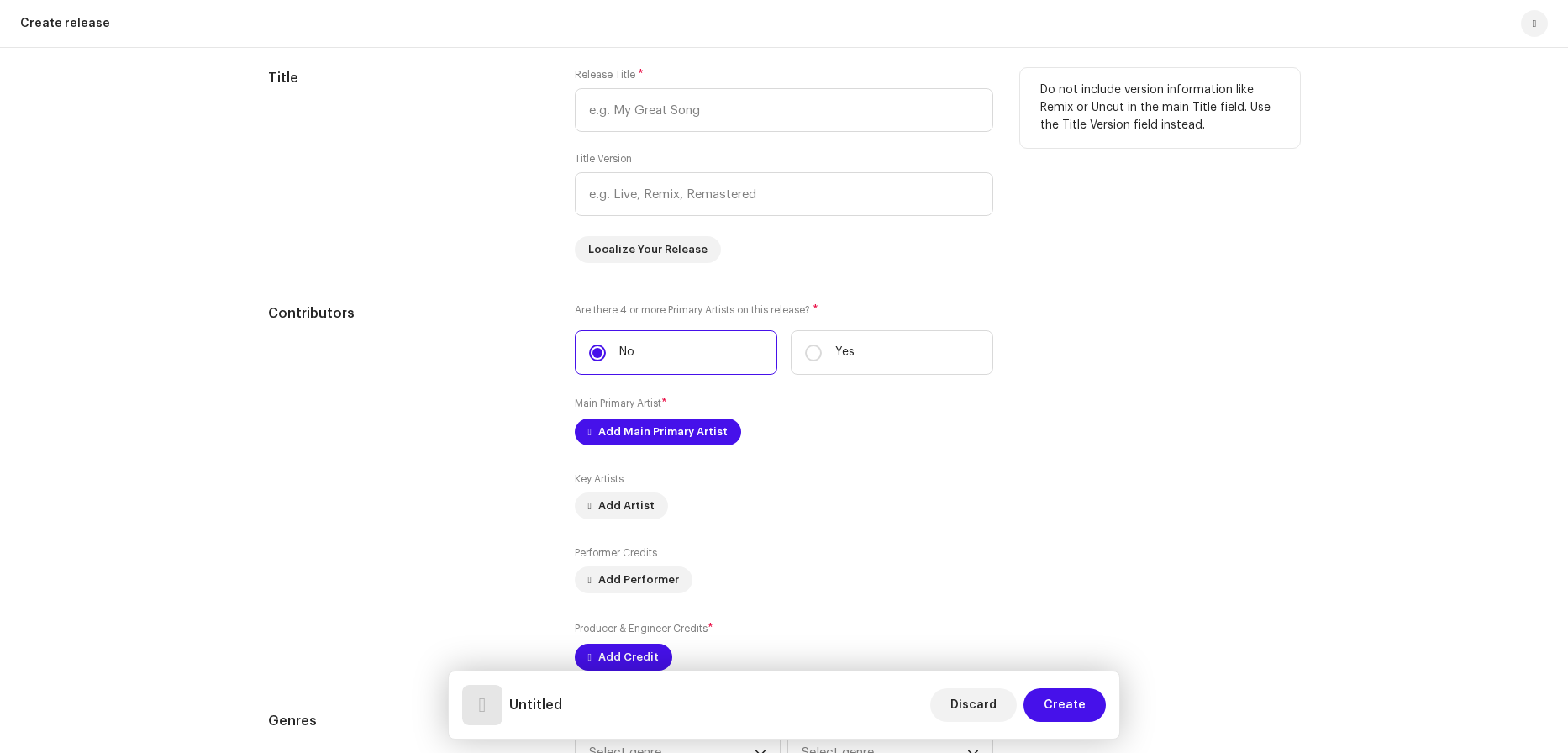
scroll to position [1411, 0]
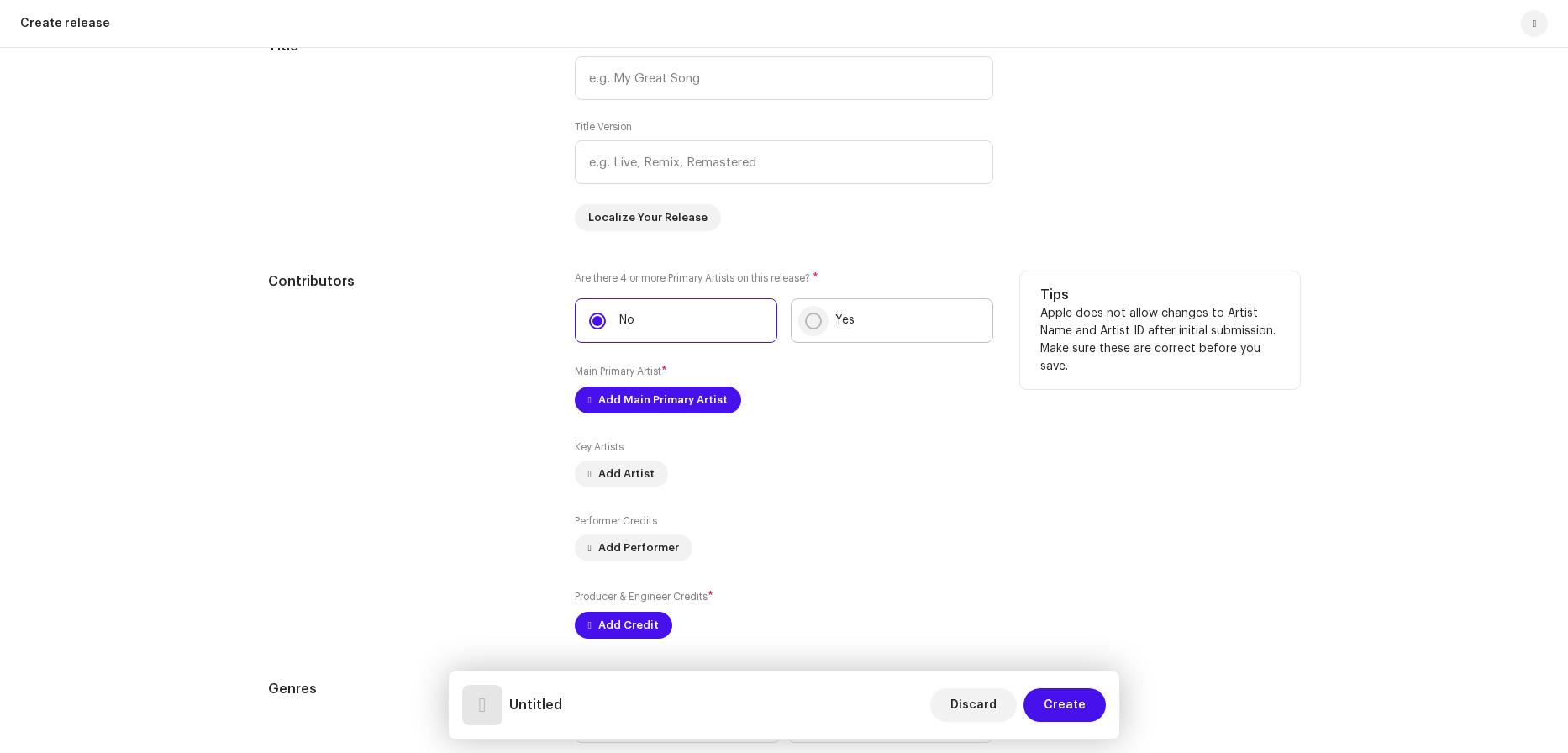
click at [806, 318] on input "Yes" at bounding box center [813, 321] width 16 height 16
radio input "true"
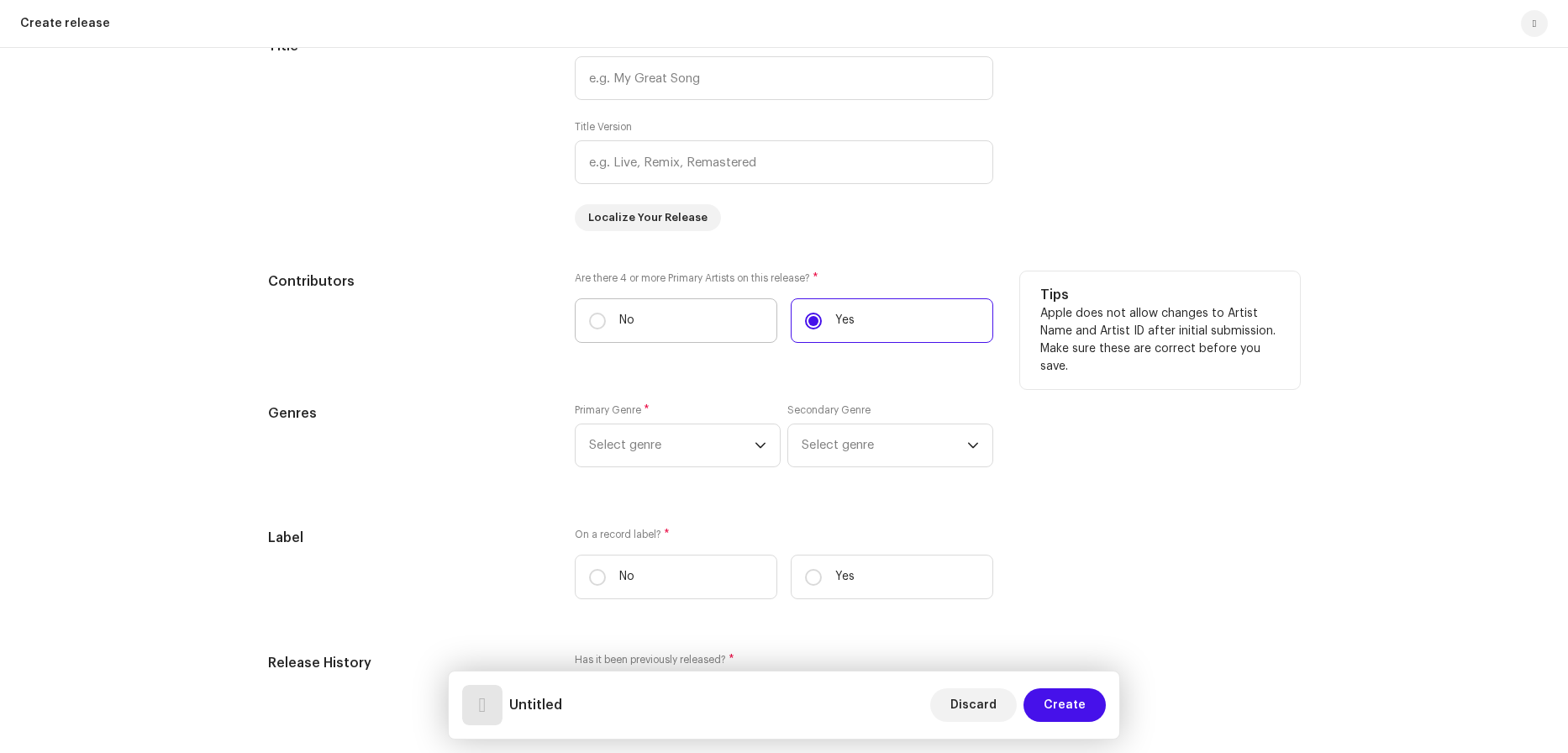
click at [642, 321] on label "No" at bounding box center [677, 320] width 203 height 44
click at [606, 321] on input "No" at bounding box center [597, 321] width 16 height 16
radio input "true"
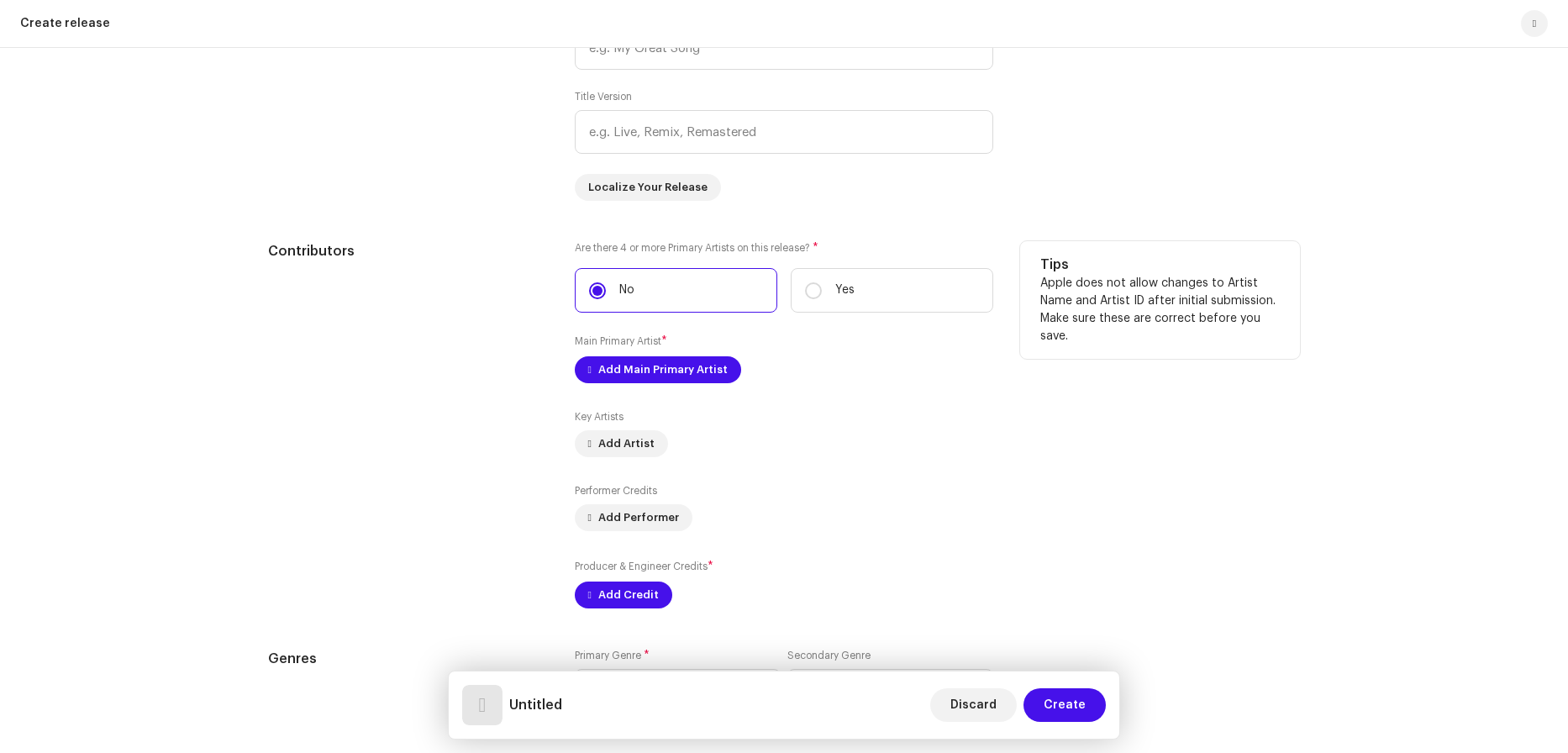
scroll to position [1568, 0]
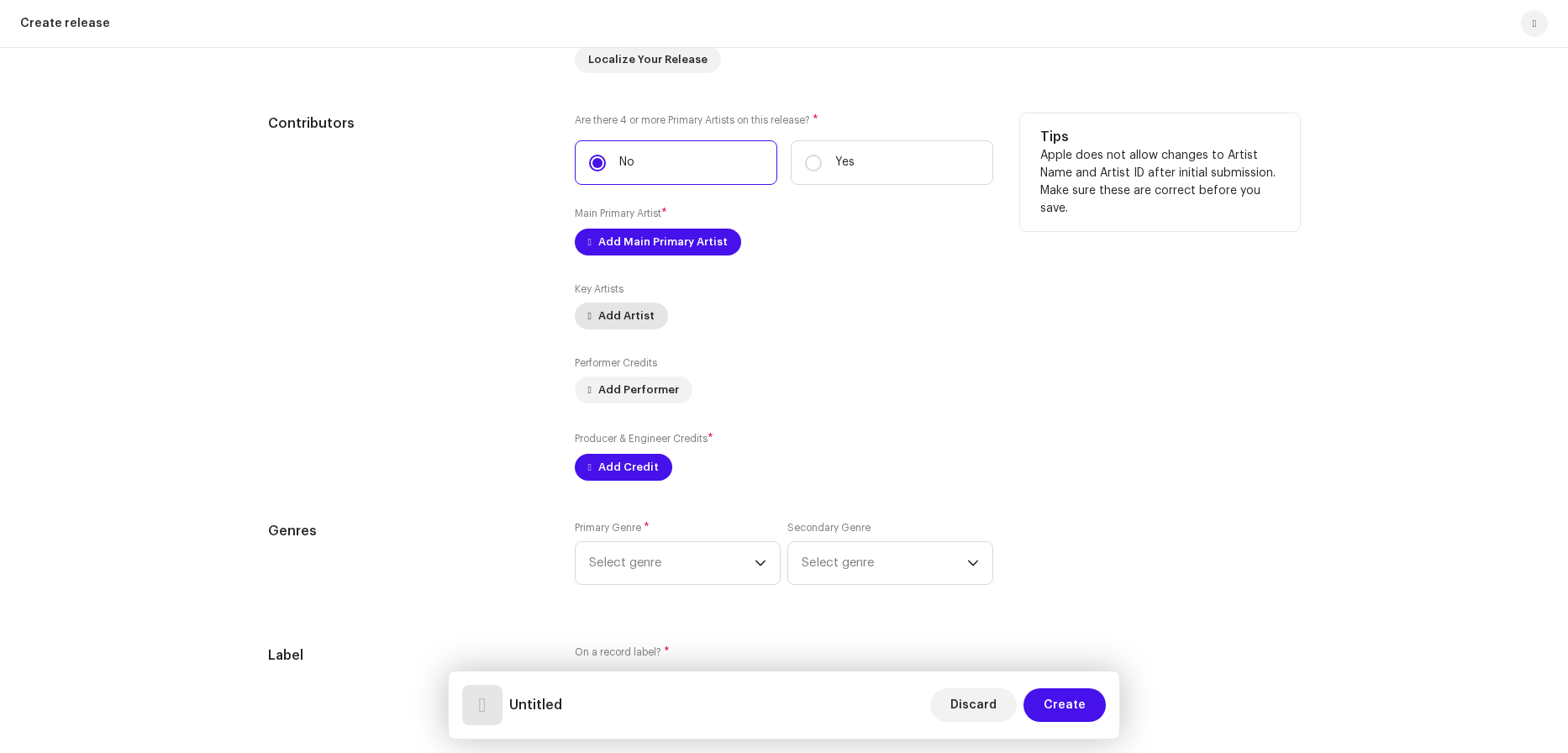
click at [633, 320] on span "Add Artist" at bounding box center [626, 315] width 56 height 34
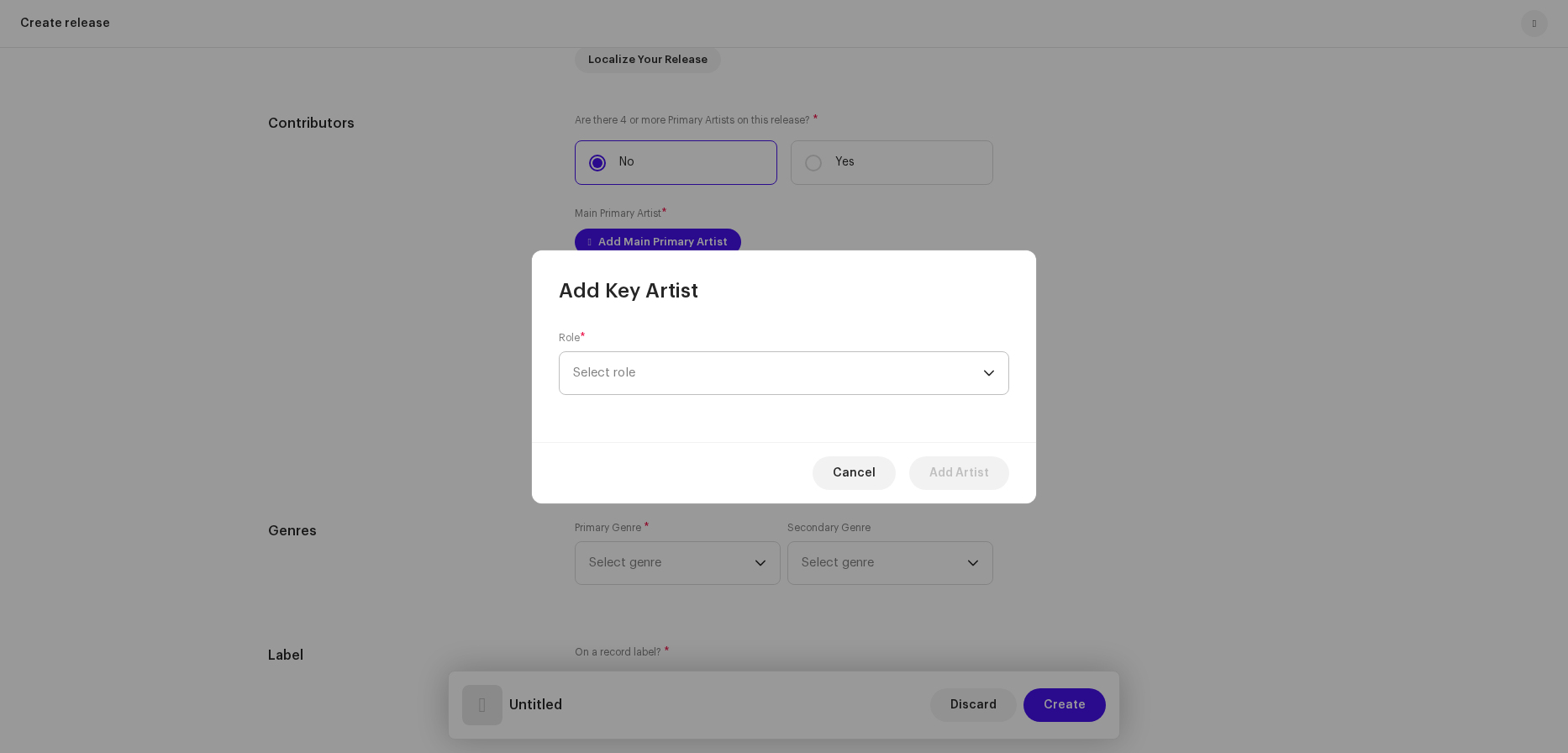
click at [687, 371] on span "Select role" at bounding box center [778, 373] width 410 height 42
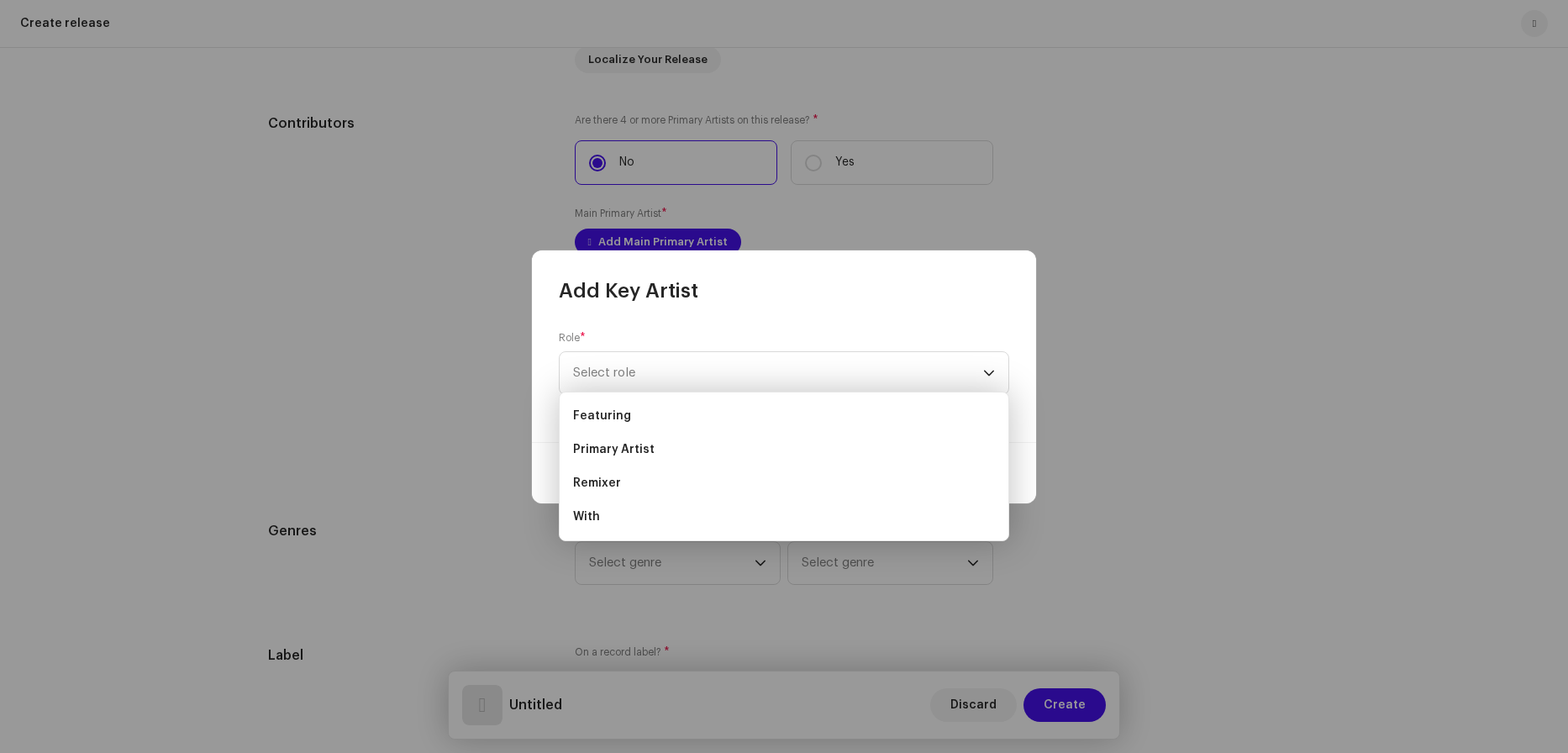
click at [684, 331] on div "Role * Select role" at bounding box center [784, 363] width 450 height 64
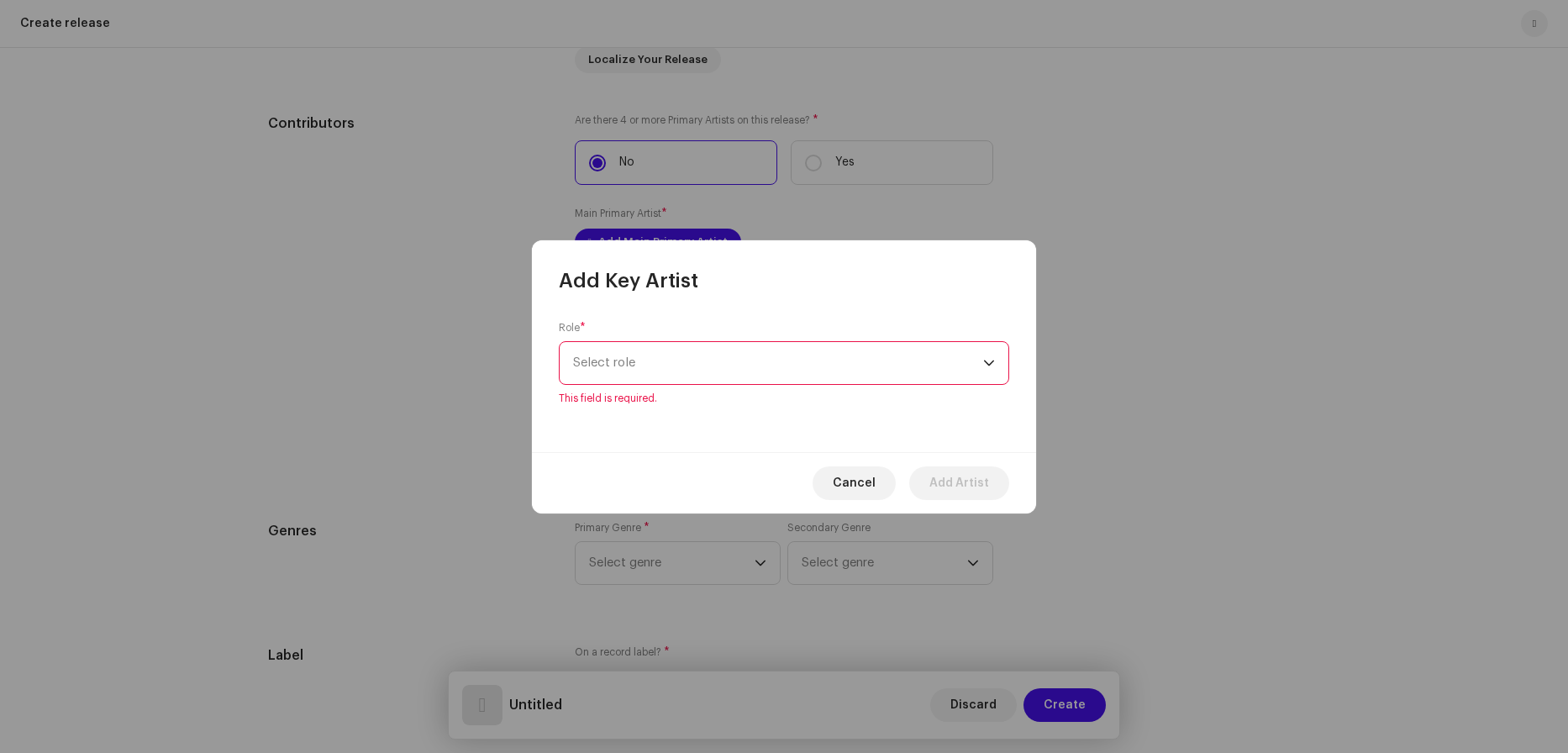
click at [681, 295] on div "Role * Select role This field is required." at bounding box center [784, 373] width 504 height 158
click at [854, 490] on span "Cancel" at bounding box center [853, 483] width 42 height 34
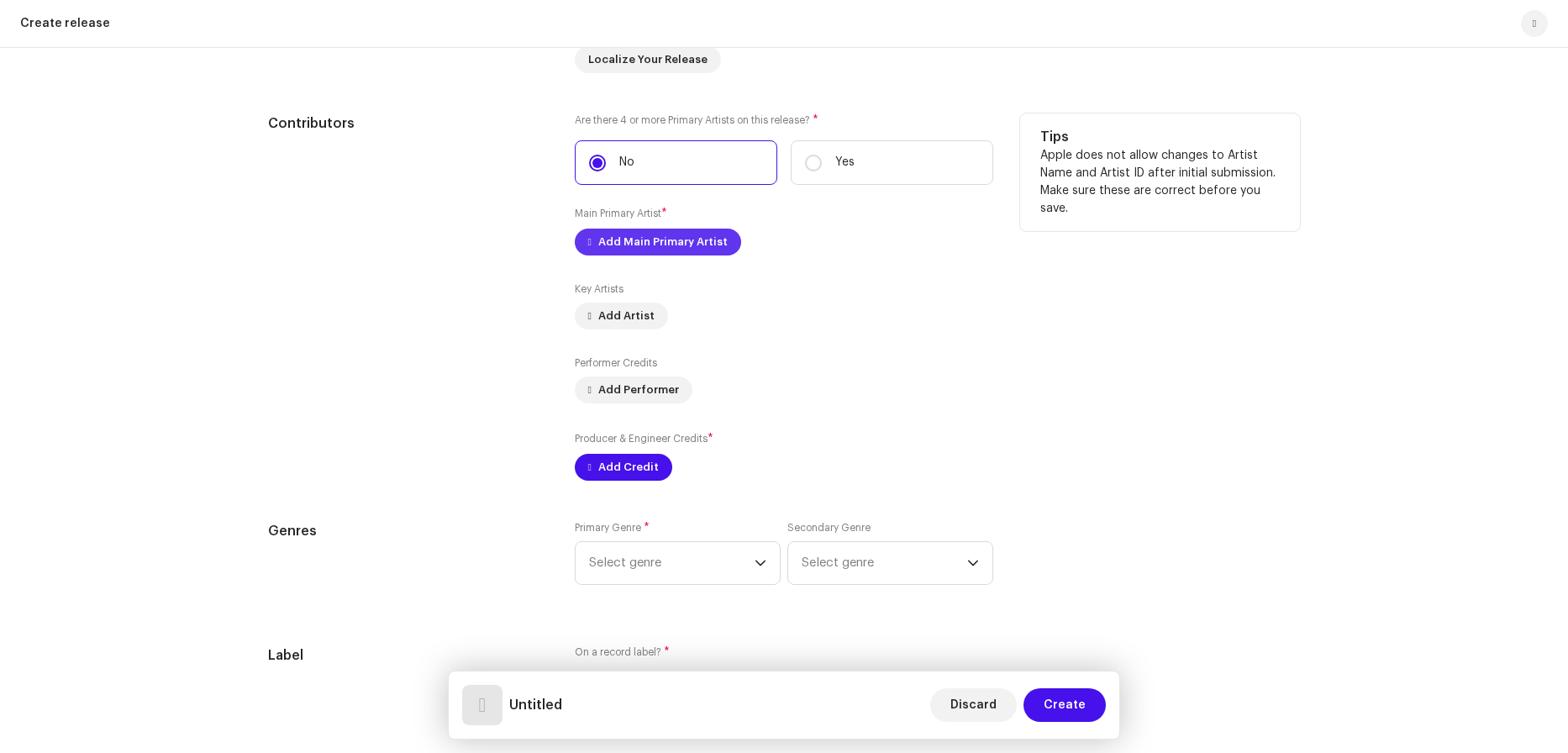
click at [631, 239] on span "Add Main Primary Artist" at bounding box center [663, 242] width 129 height 34
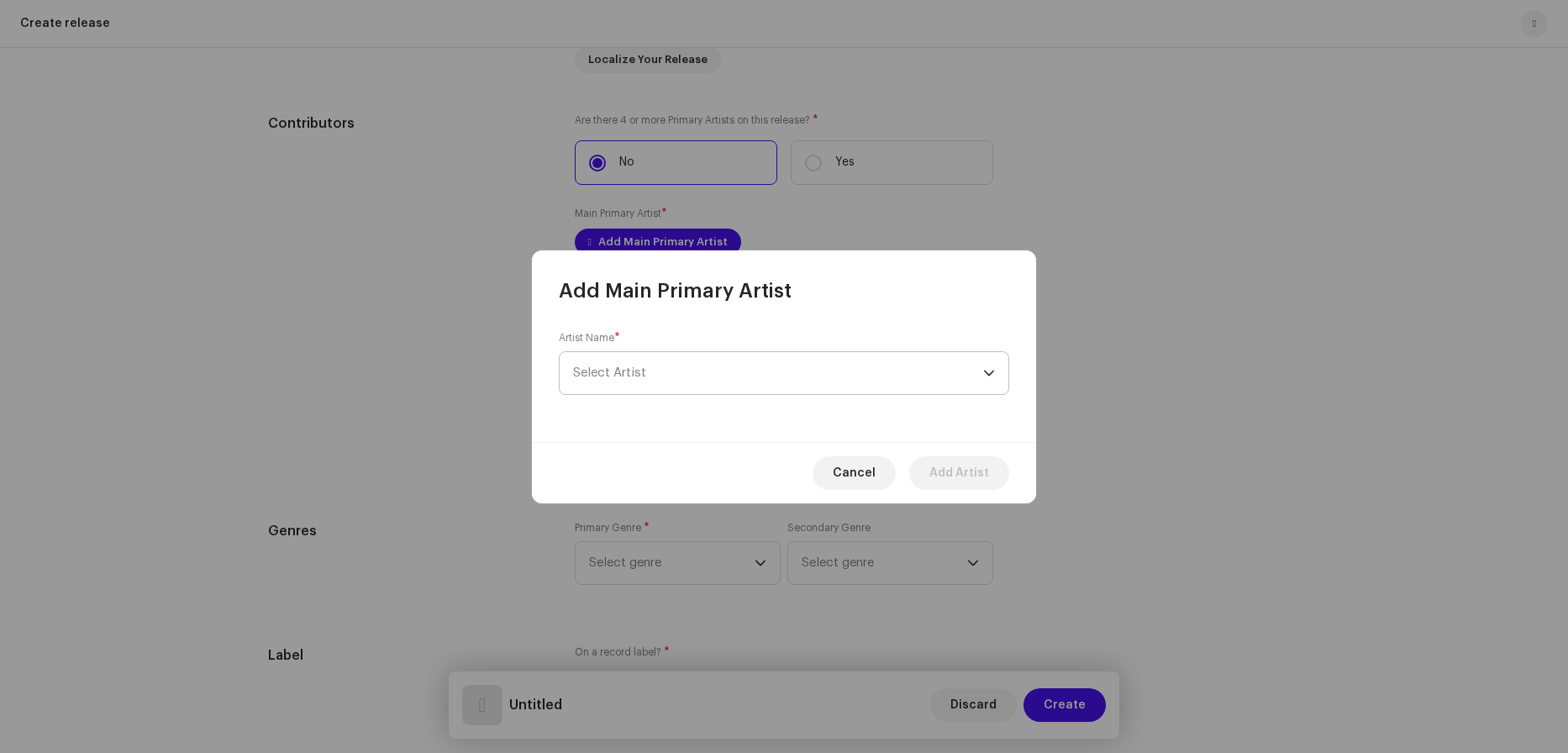
click at [651, 385] on span "Select Artist" at bounding box center [778, 373] width 410 height 42
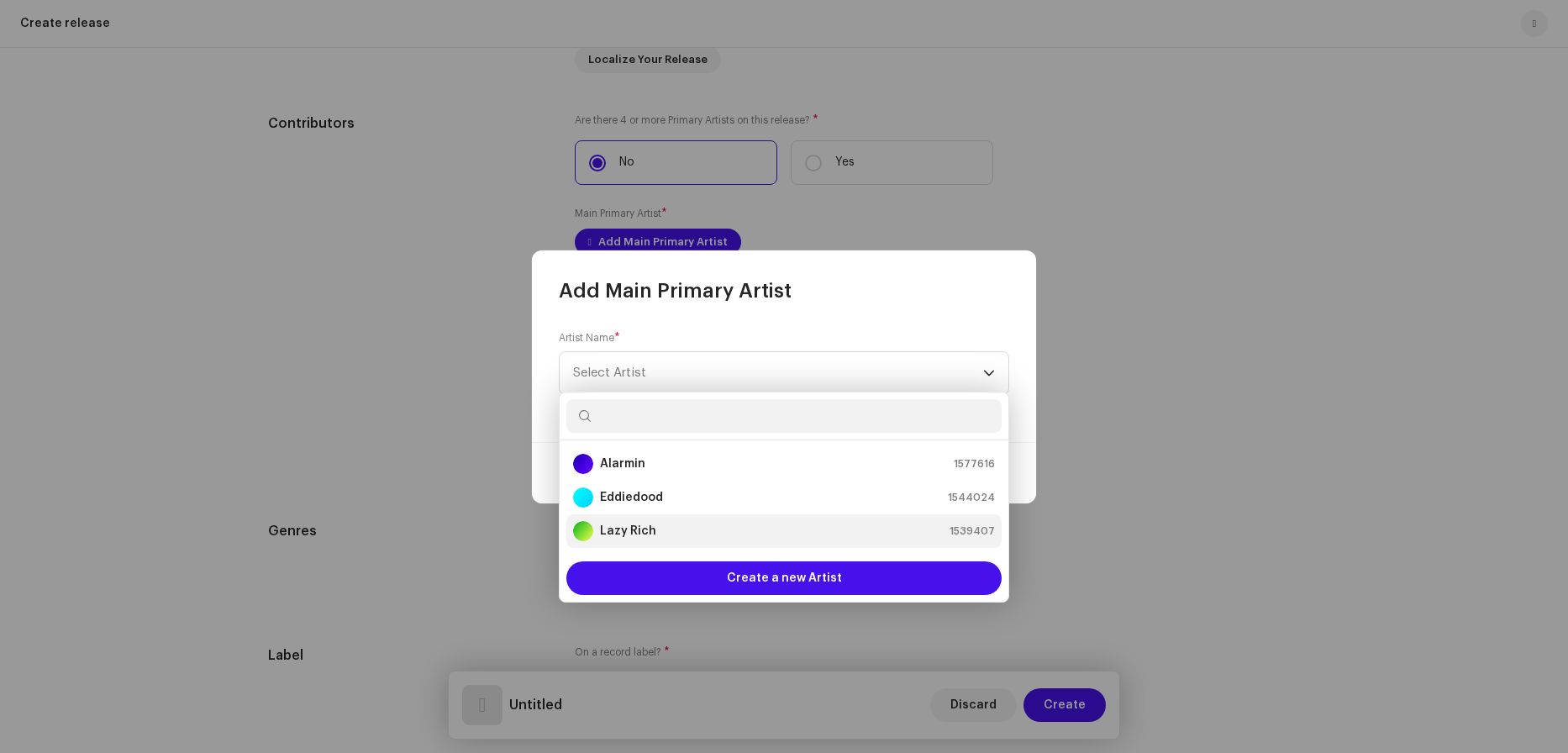
click at [649, 531] on strong "Lazy Rich" at bounding box center [628, 530] width 56 height 16
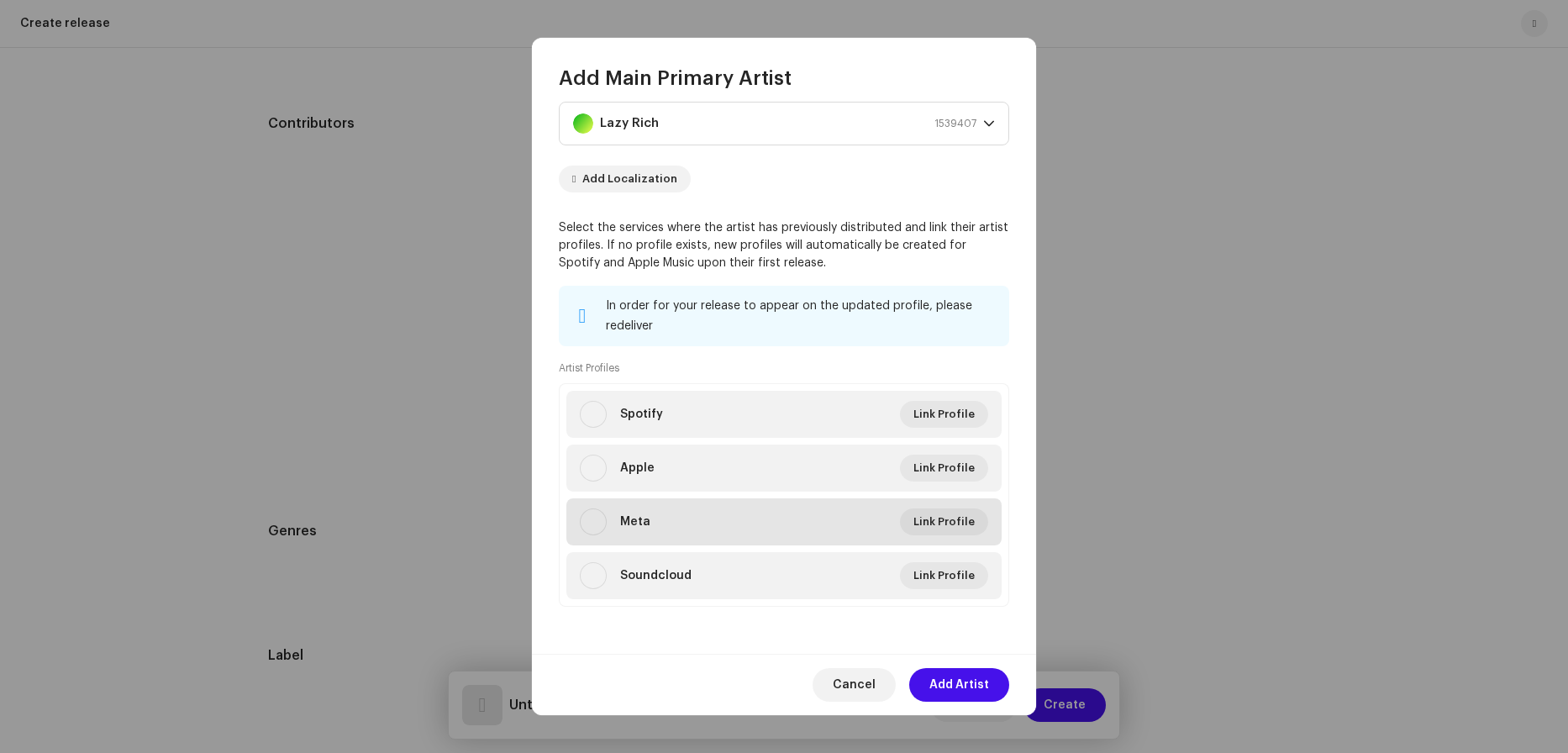
scroll to position [0, 0]
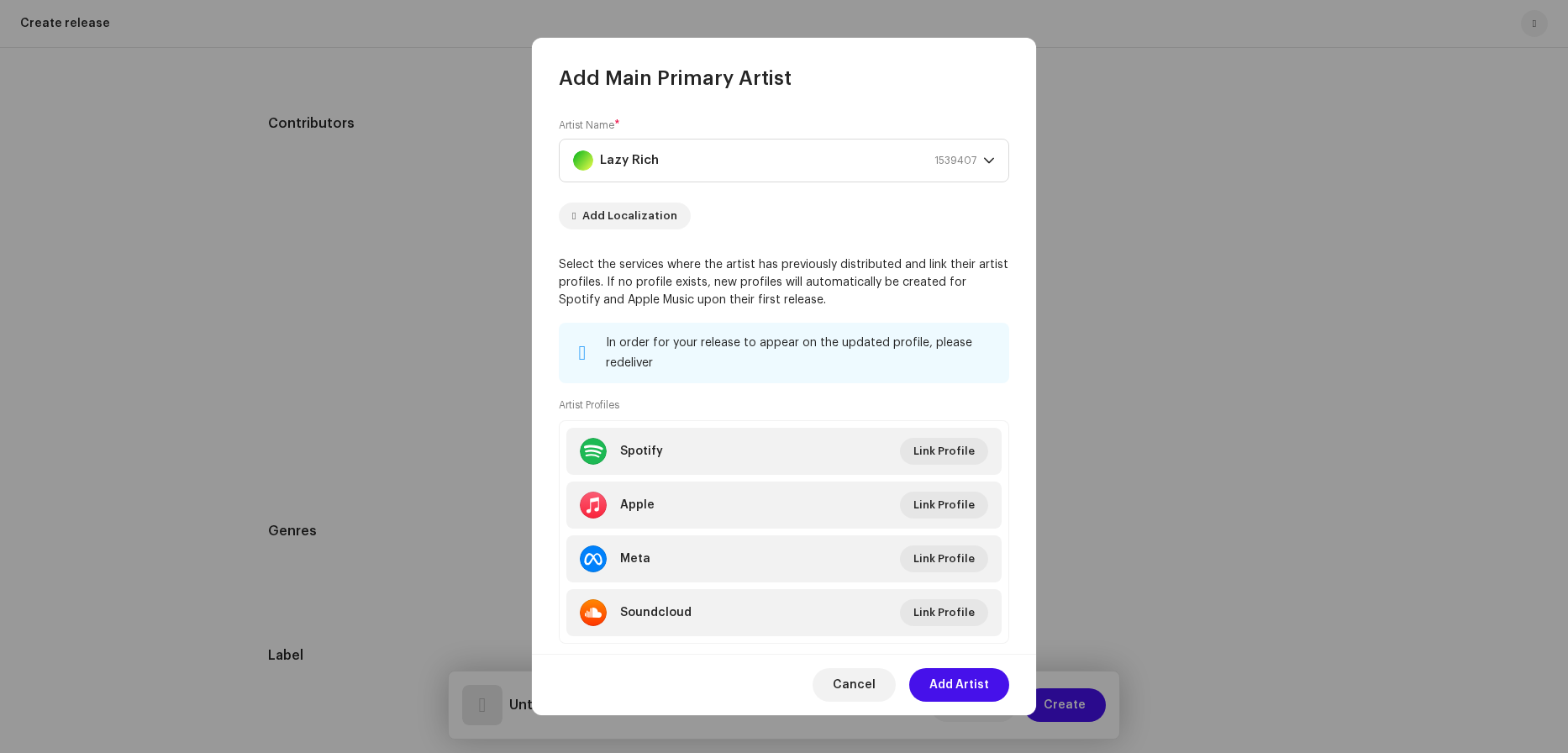
click at [850, 686] on span "Cancel" at bounding box center [853, 685] width 42 height 34
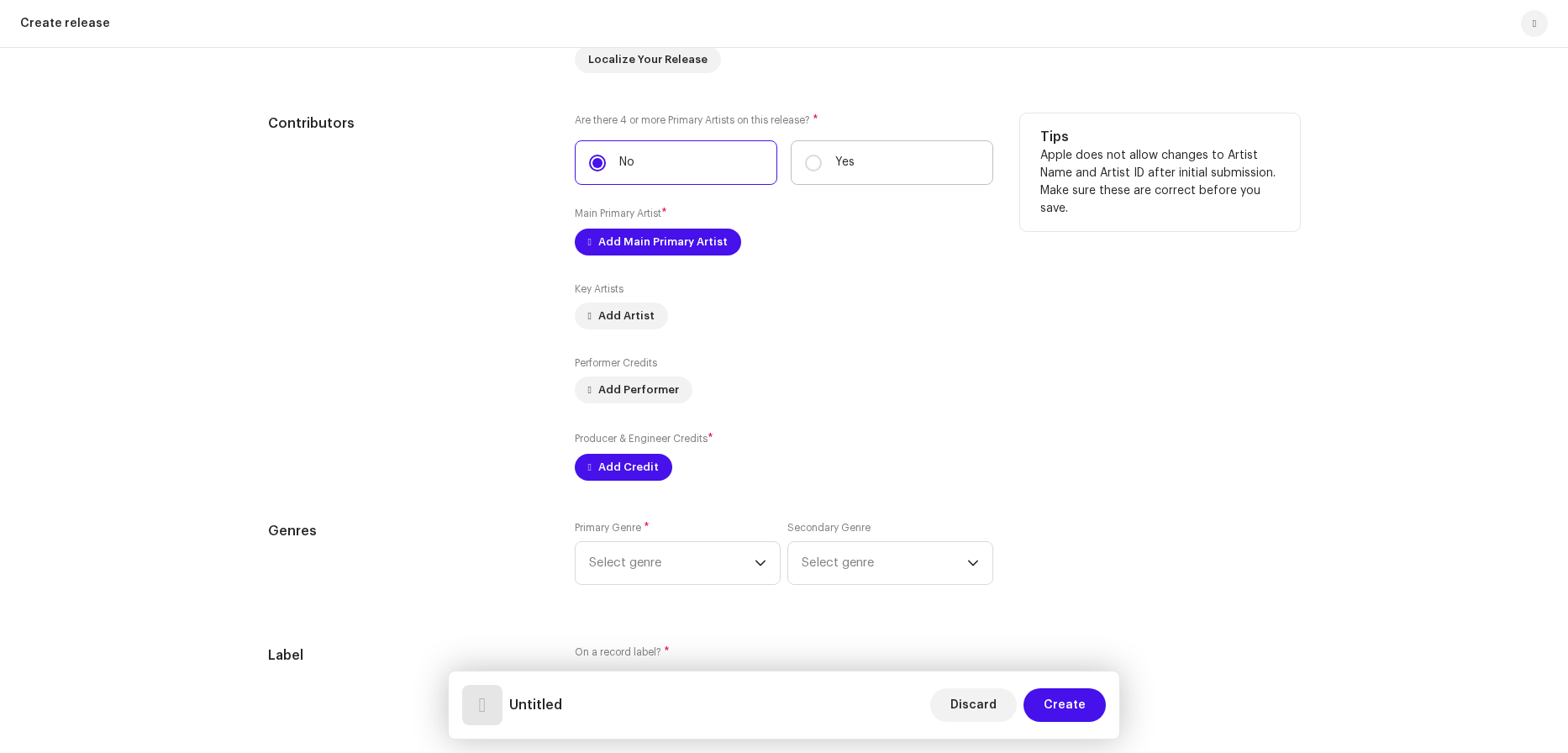
click at [836, 162] on p "Yes" at bounding box center [845, 163] width 19 height 17
click at [822, 162] on input "Yes" at bounding box center [813, 162] width 16 height 16
radio input "true"
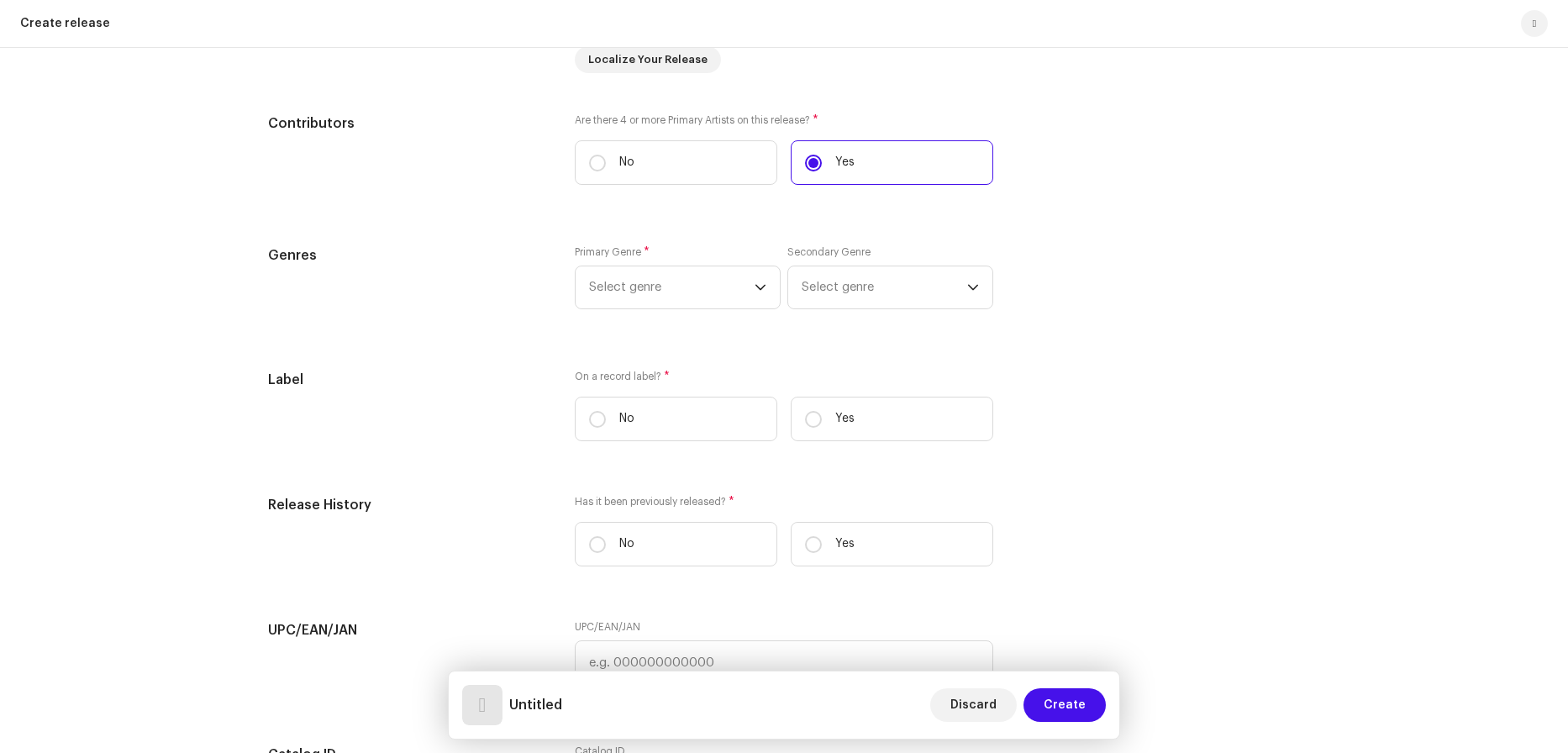
scroll to position [1426, 0]
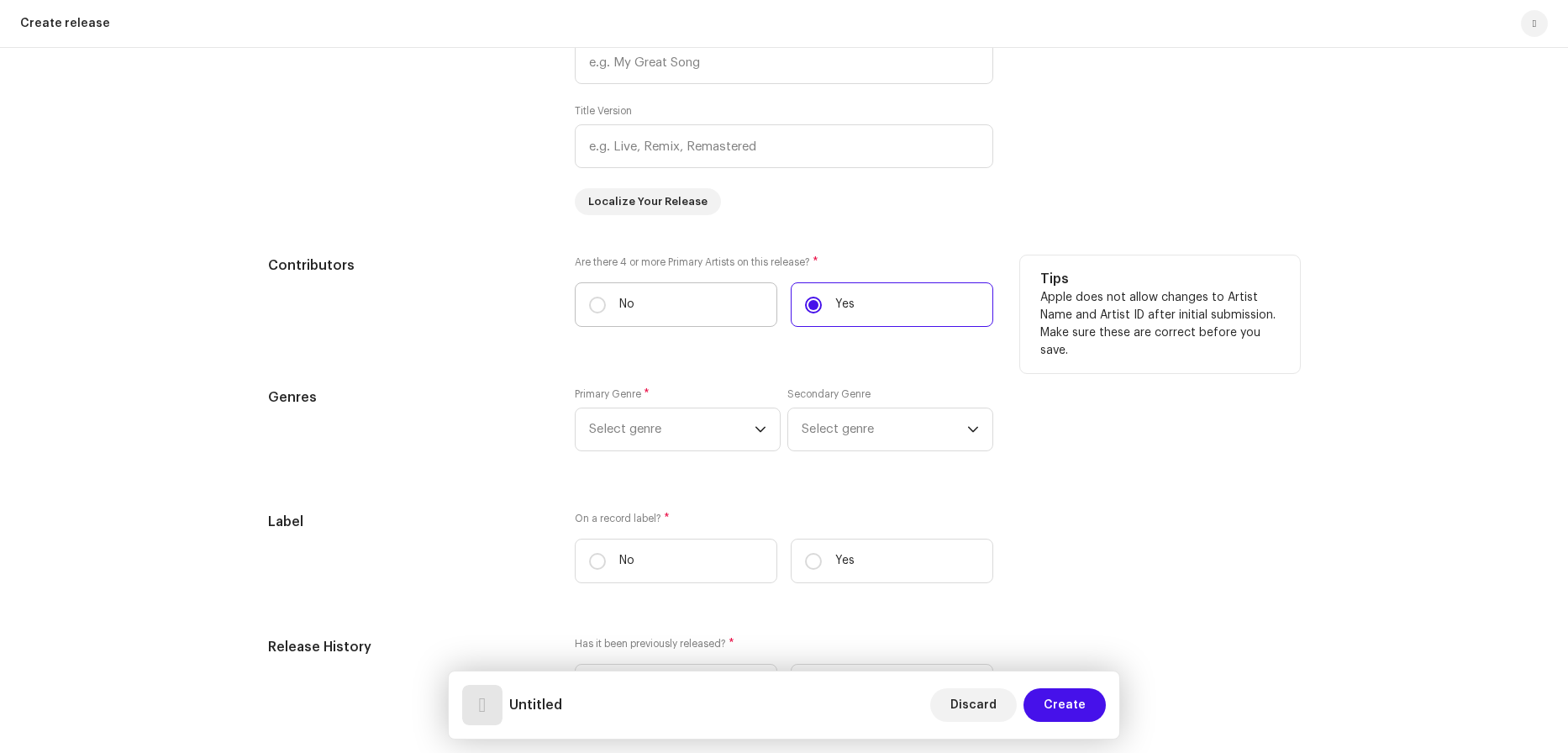
click at [734, 308] on label "No" at bounding box center [677, 304] width 203 height 44
click at [606, 308] on input "No" at bounding box center [597, 304] width 16 height 16
radio input "true"
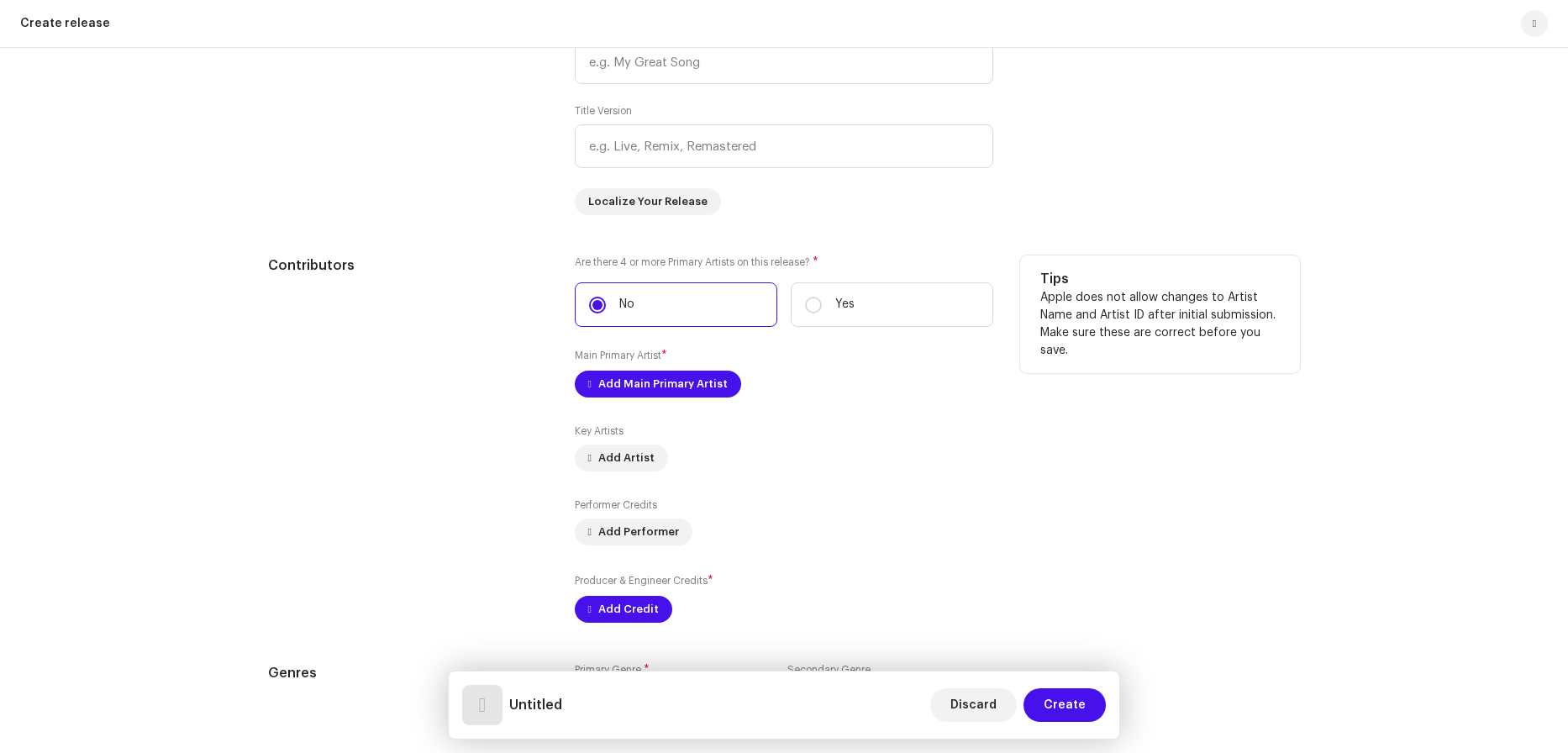
scroll to position [1579, 0]
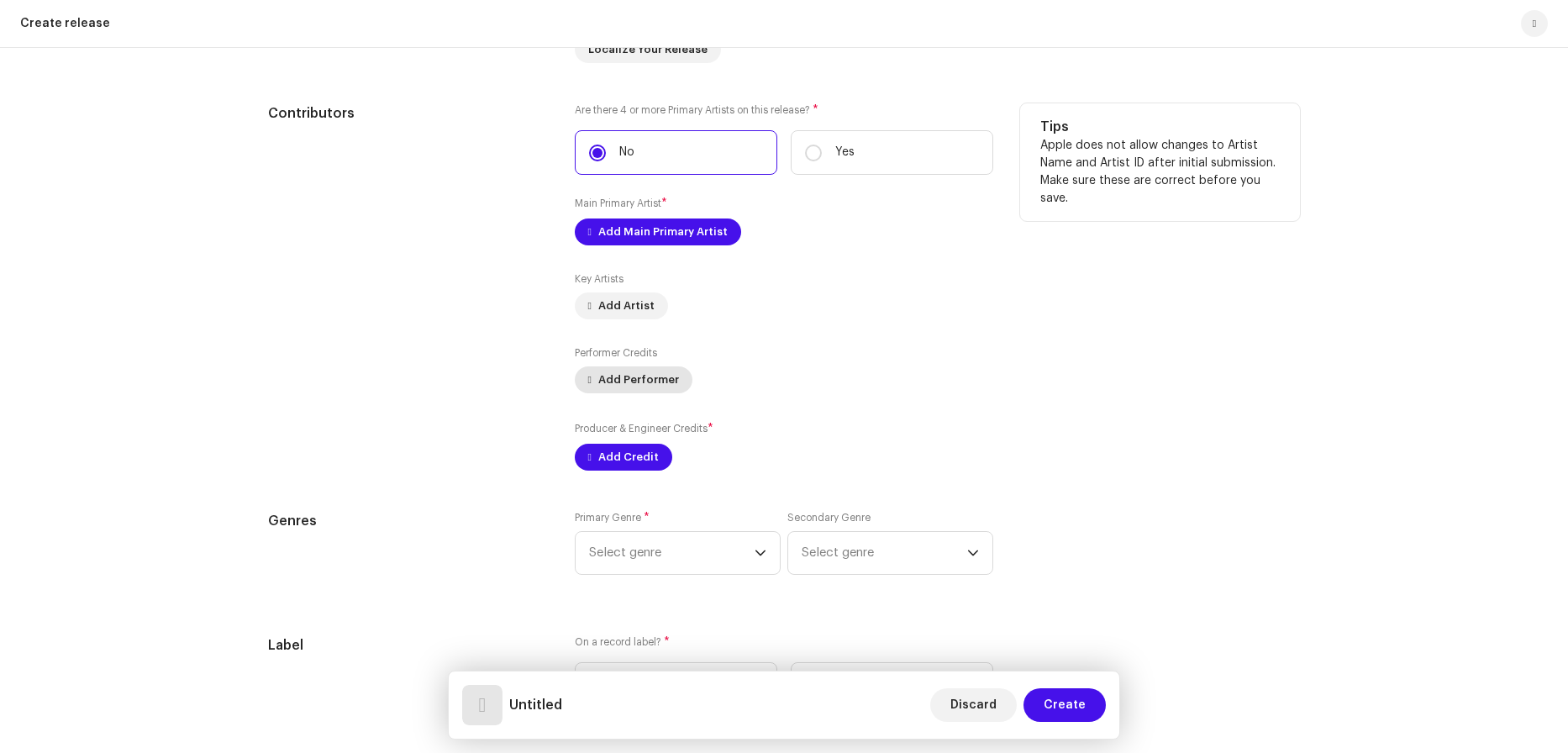
click at [659, 382] on span "Add Performer" at bounding box center [638, 380] width 81 height 34
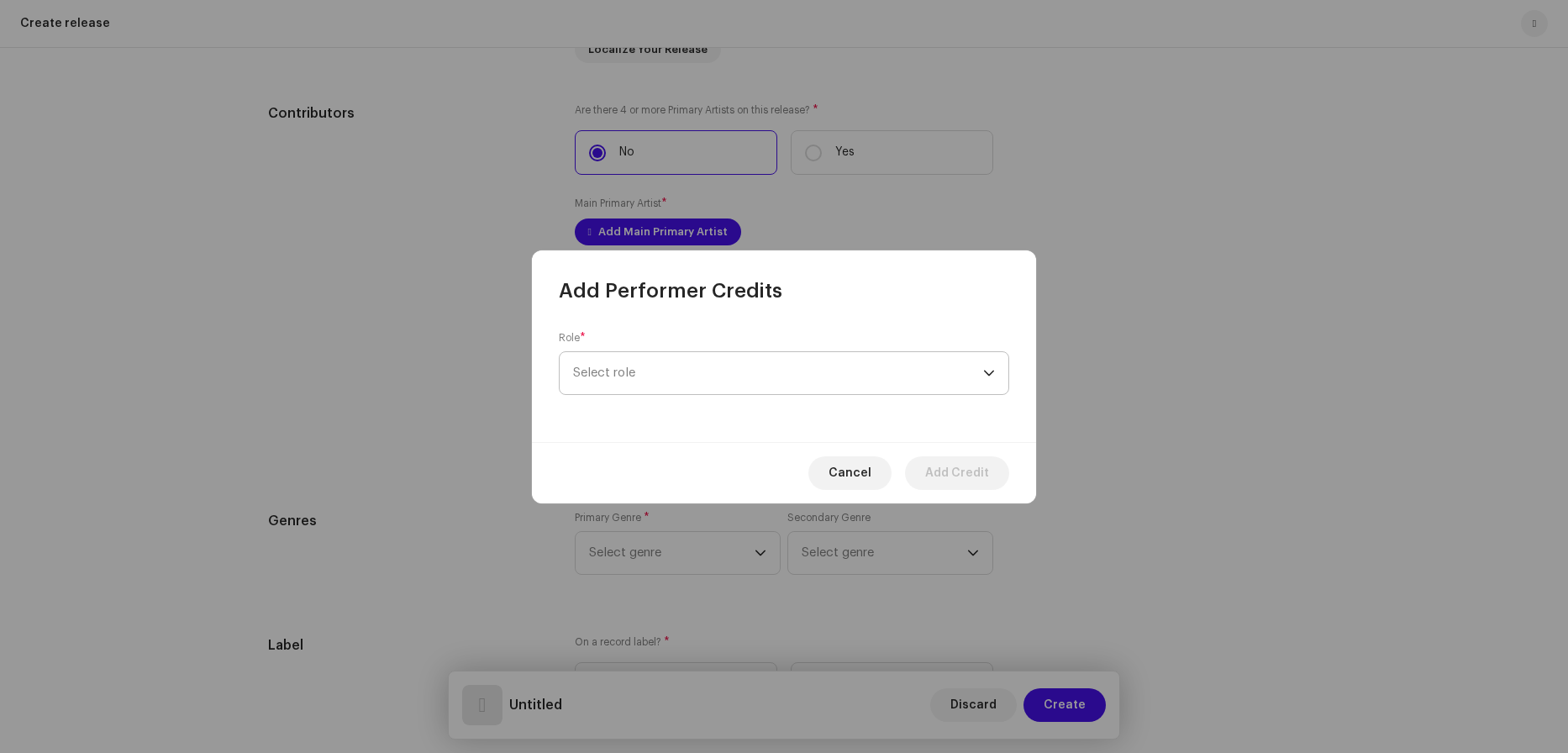
click at [660, 379] on span "Select role" at bounding box center [778, 373] width 410 height 42
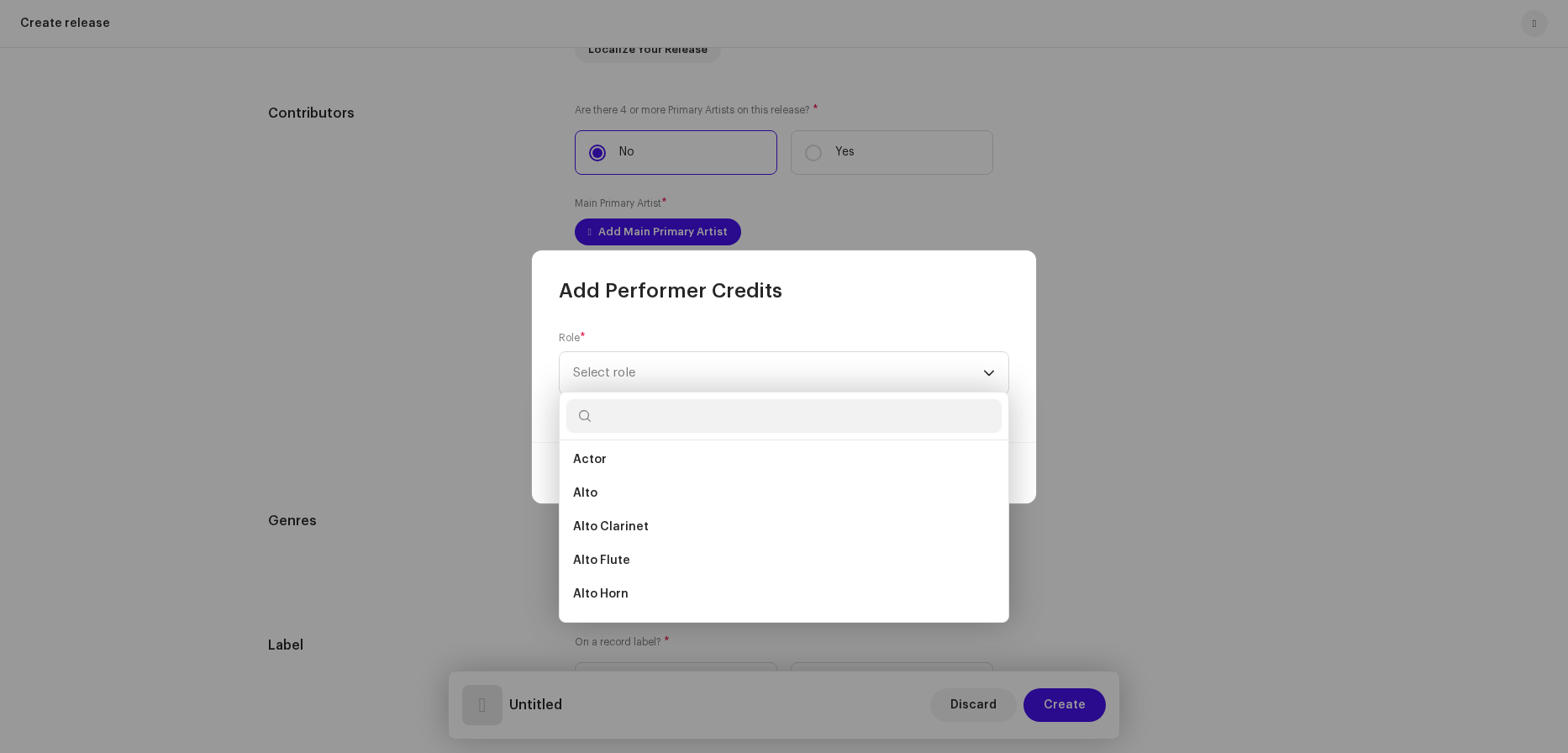
scroll to position [318, 0]
click at [653, 551] on span "Alto Trombone" at bounding box center [617, 549] width 87 height 16
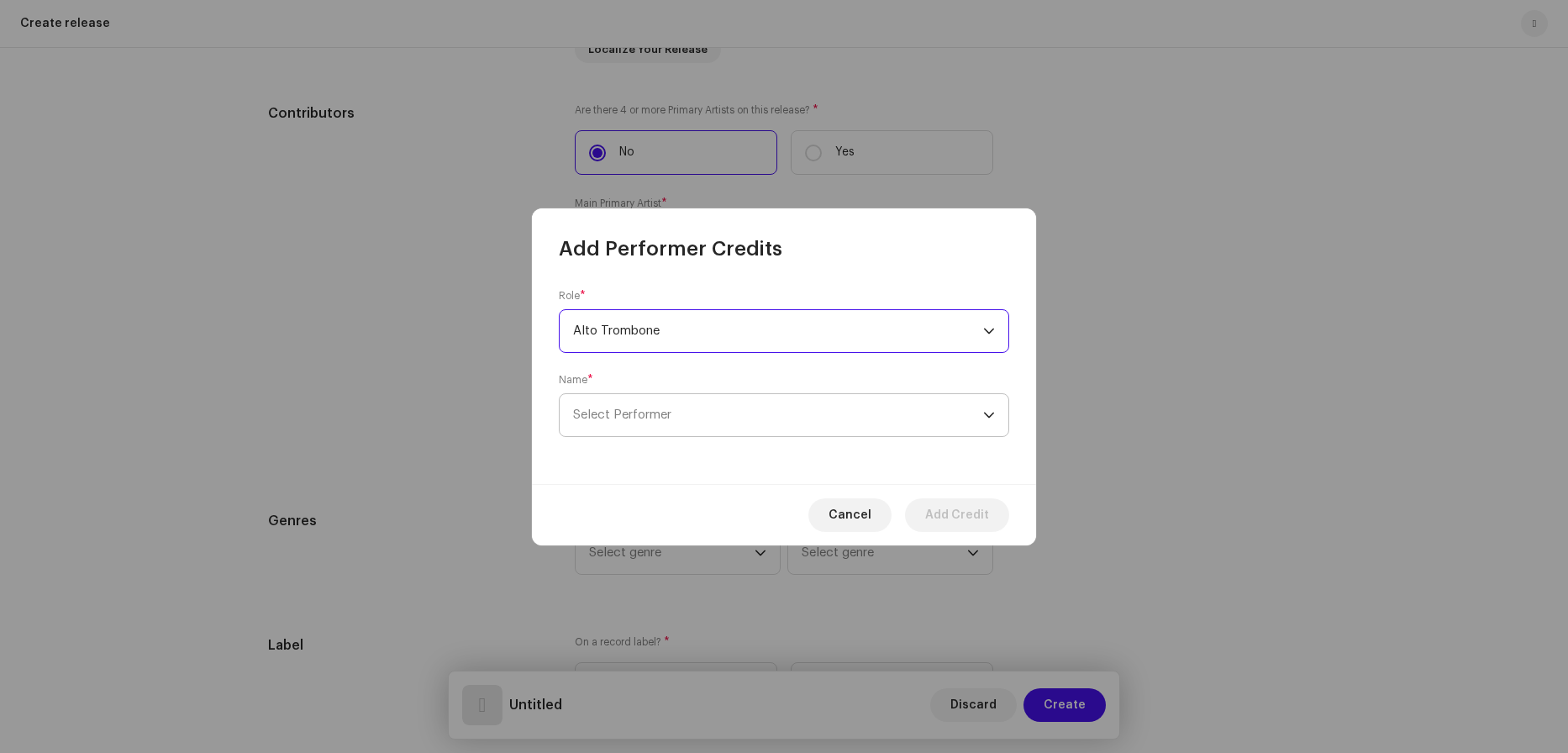
click at [690, 406] on span "Select Performer" at bounding box center [778, 415] width 410 height 42
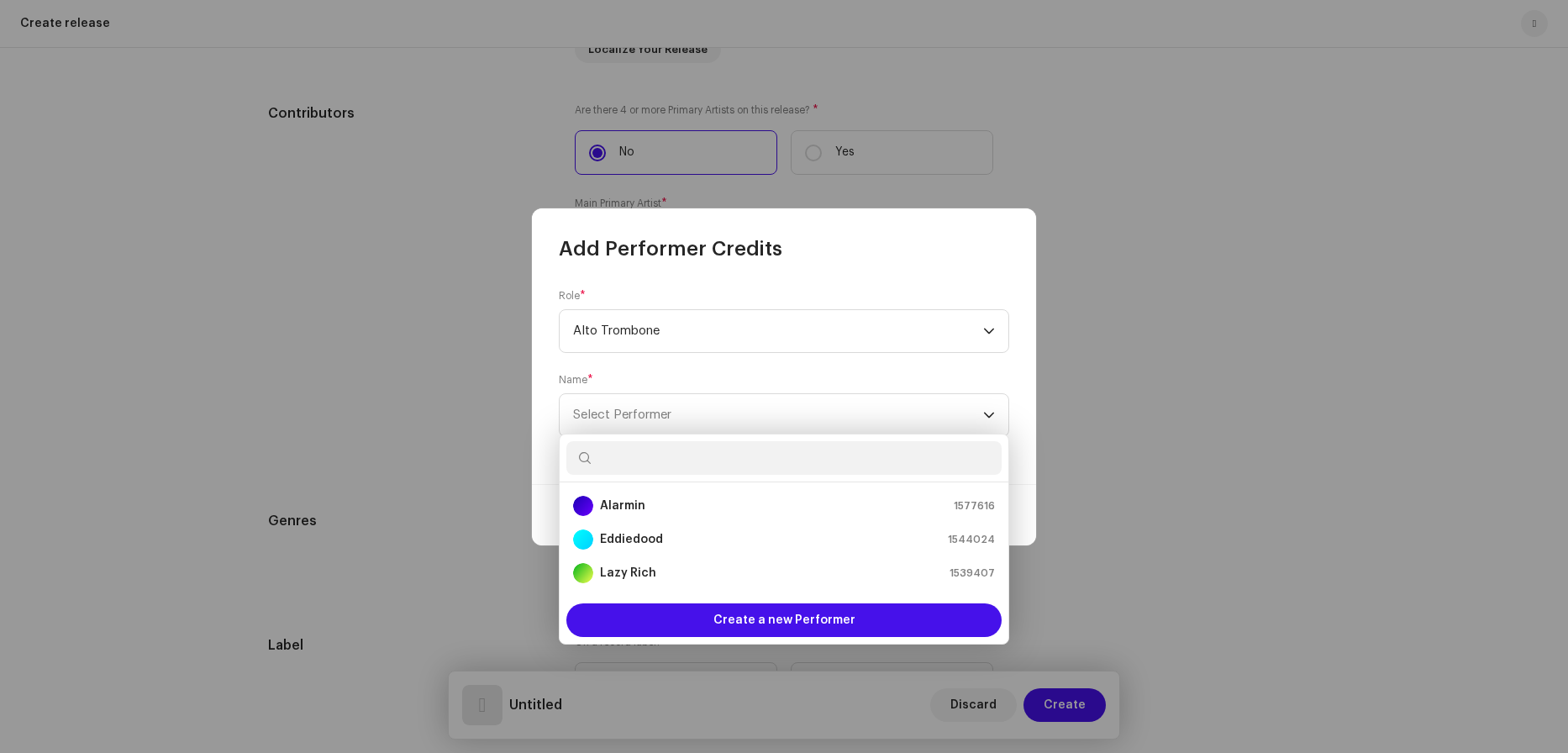
click at [742, 354] on form "Role * Alto Trombone Name * Select Performer" at bounding box center [784, 363] width 450 height 148
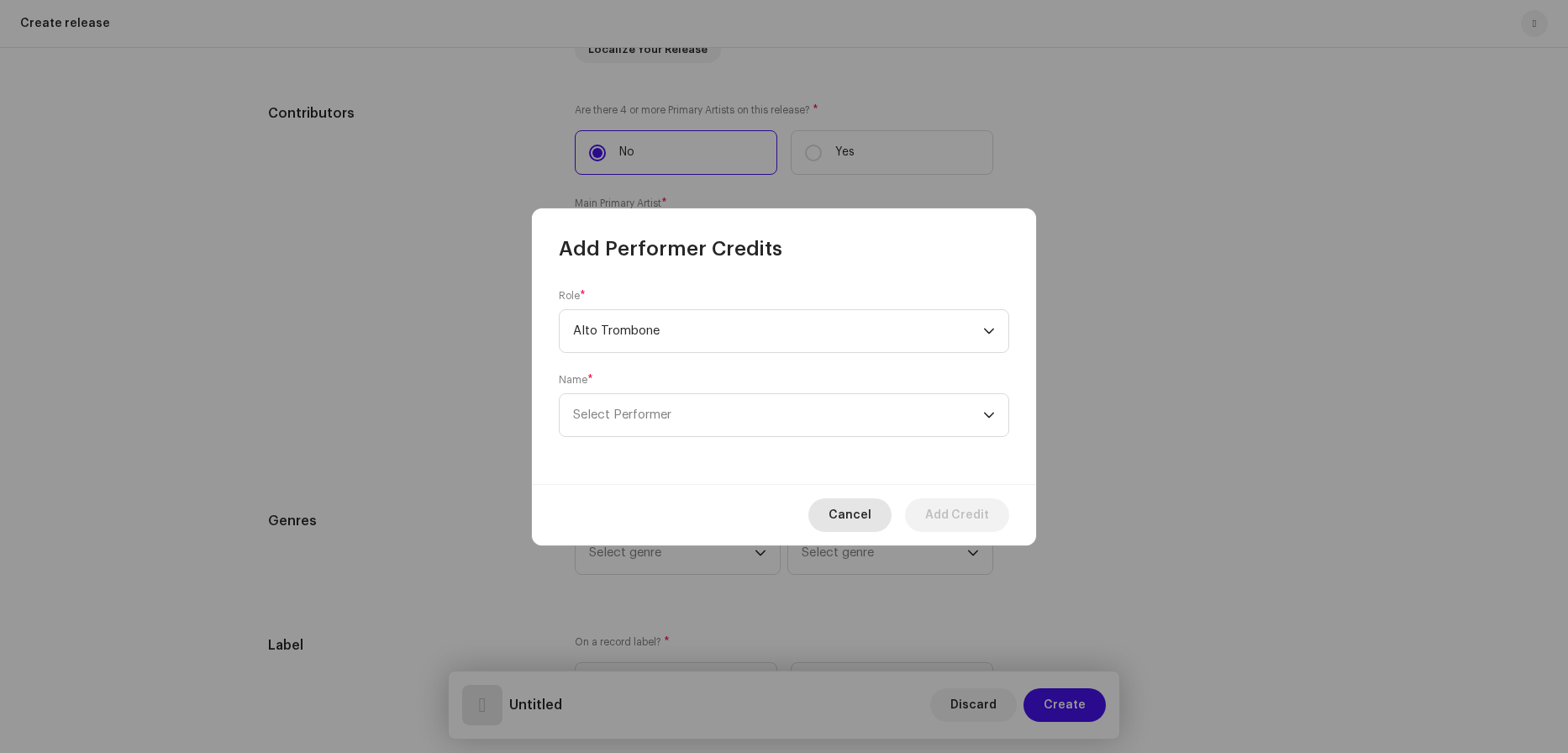
click at [855, 523] on span "Cancel" at bounding box center [850, 515] width 42 height 34
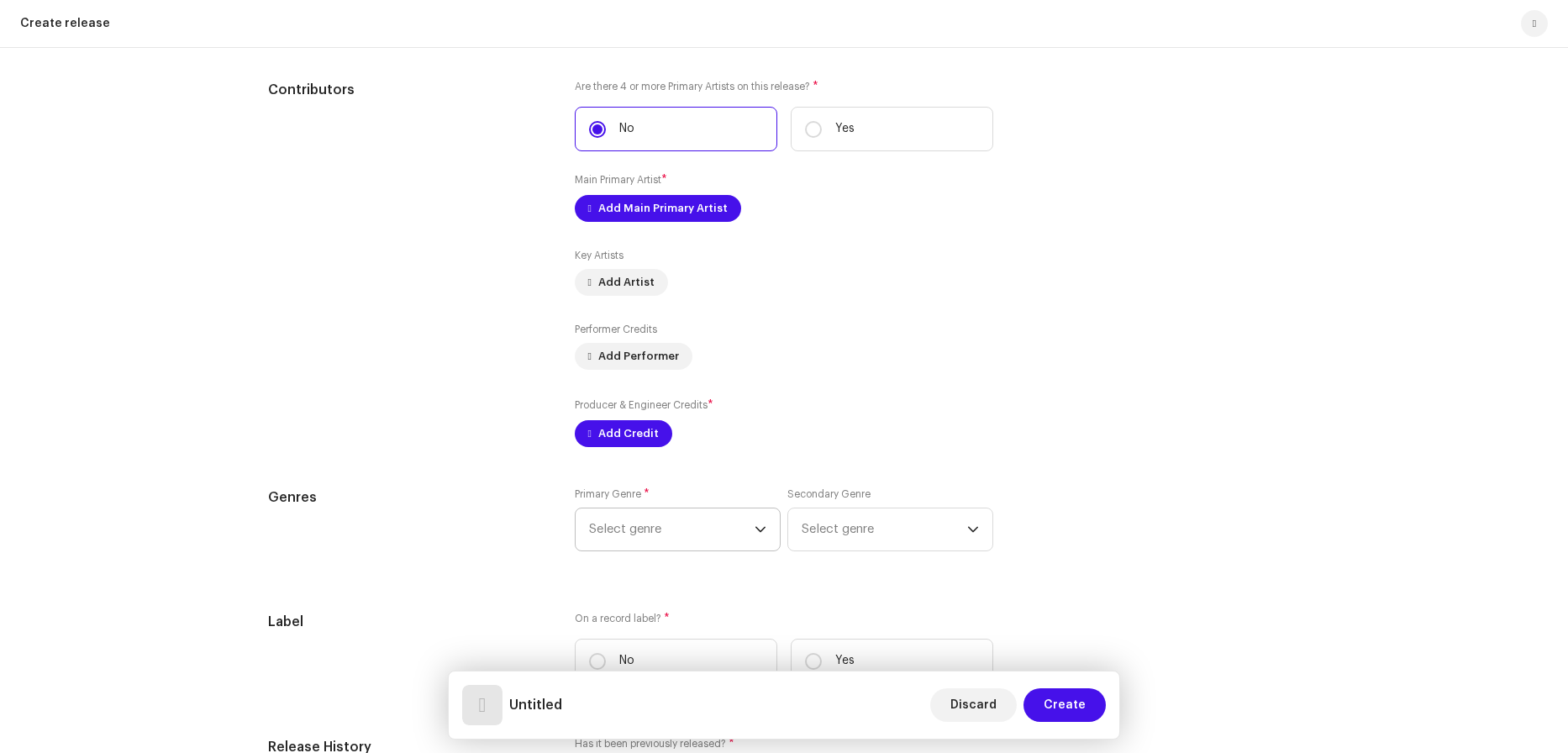
scroll to position [1629, 0]
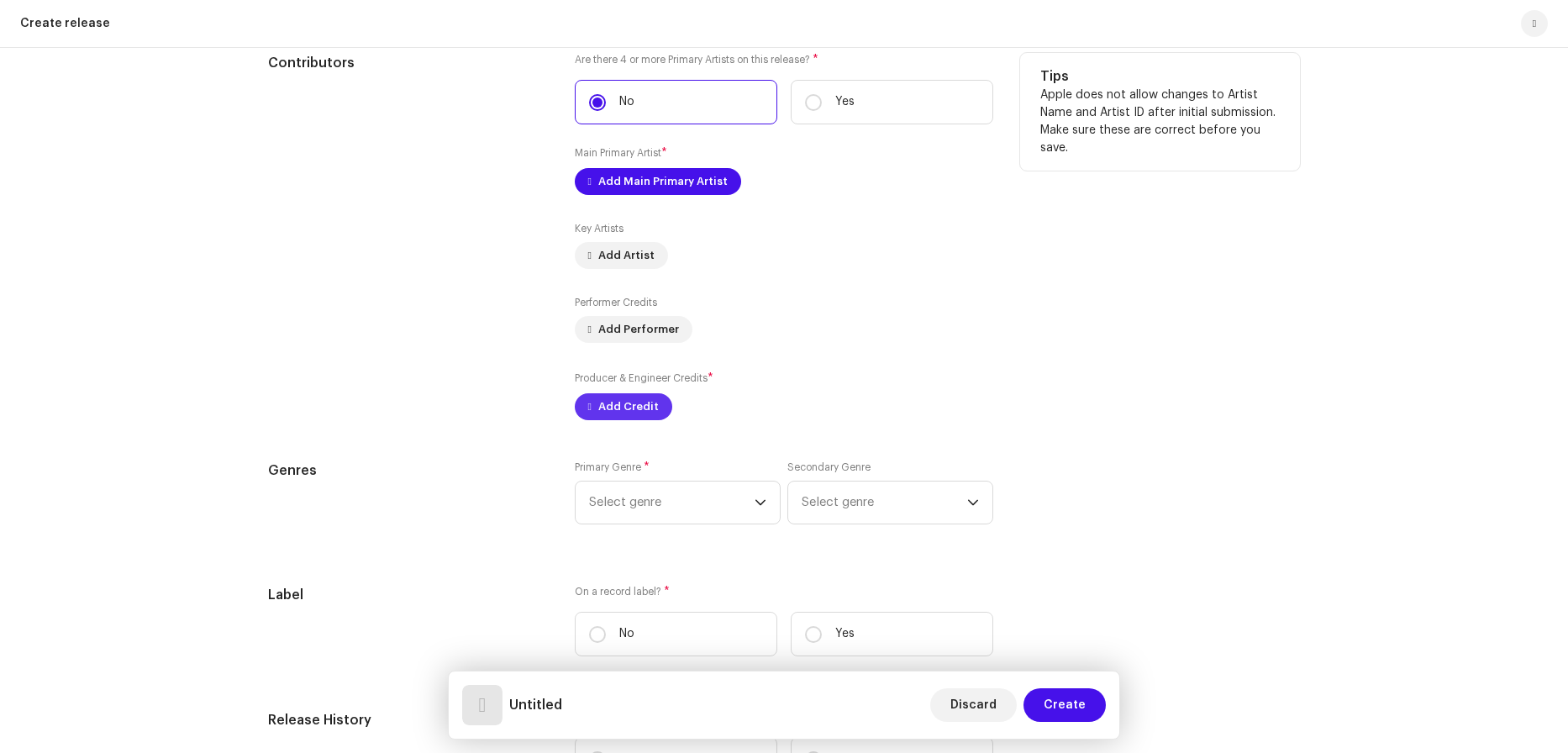
click at [628, 402] on span "Add Credit" at bounding box center [629, 406] width 61 height 34
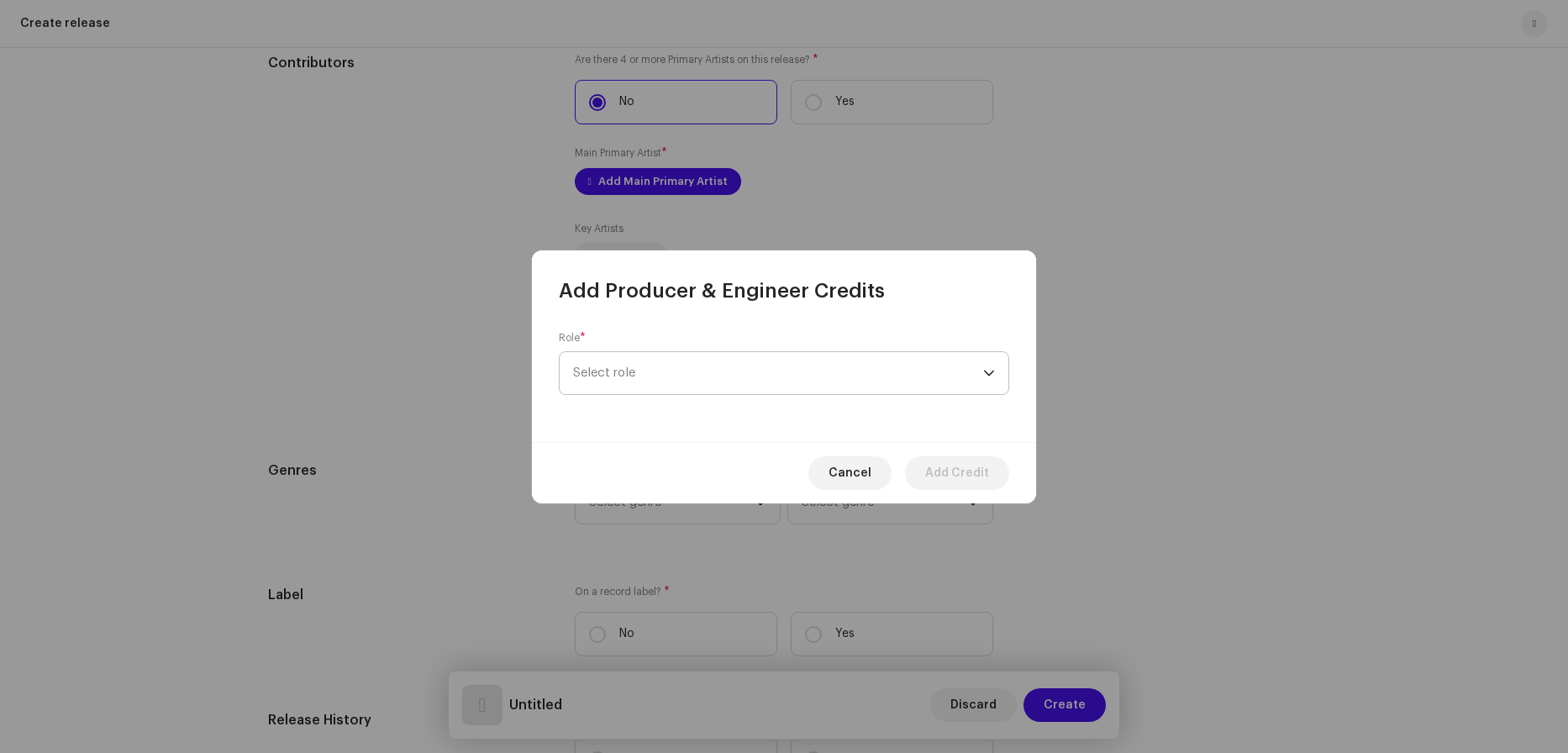
click at [688, 360] on span "Select role" at bounding box center [778, 373] width 410 height 42
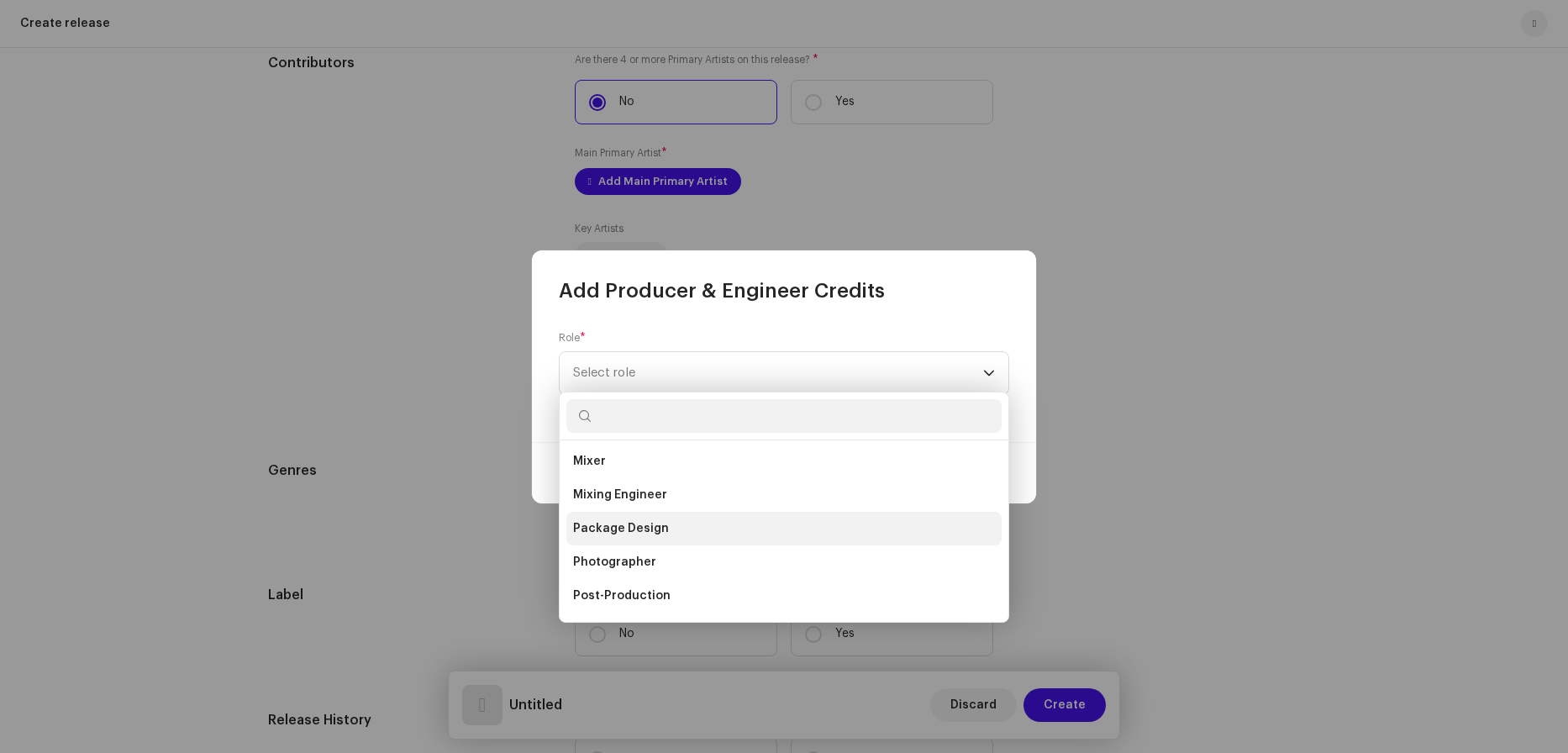
scroll to position [740, 0]
click at [631, 499] on span "Sound Editor" at bounding box center [611, 497] width 75 height 16
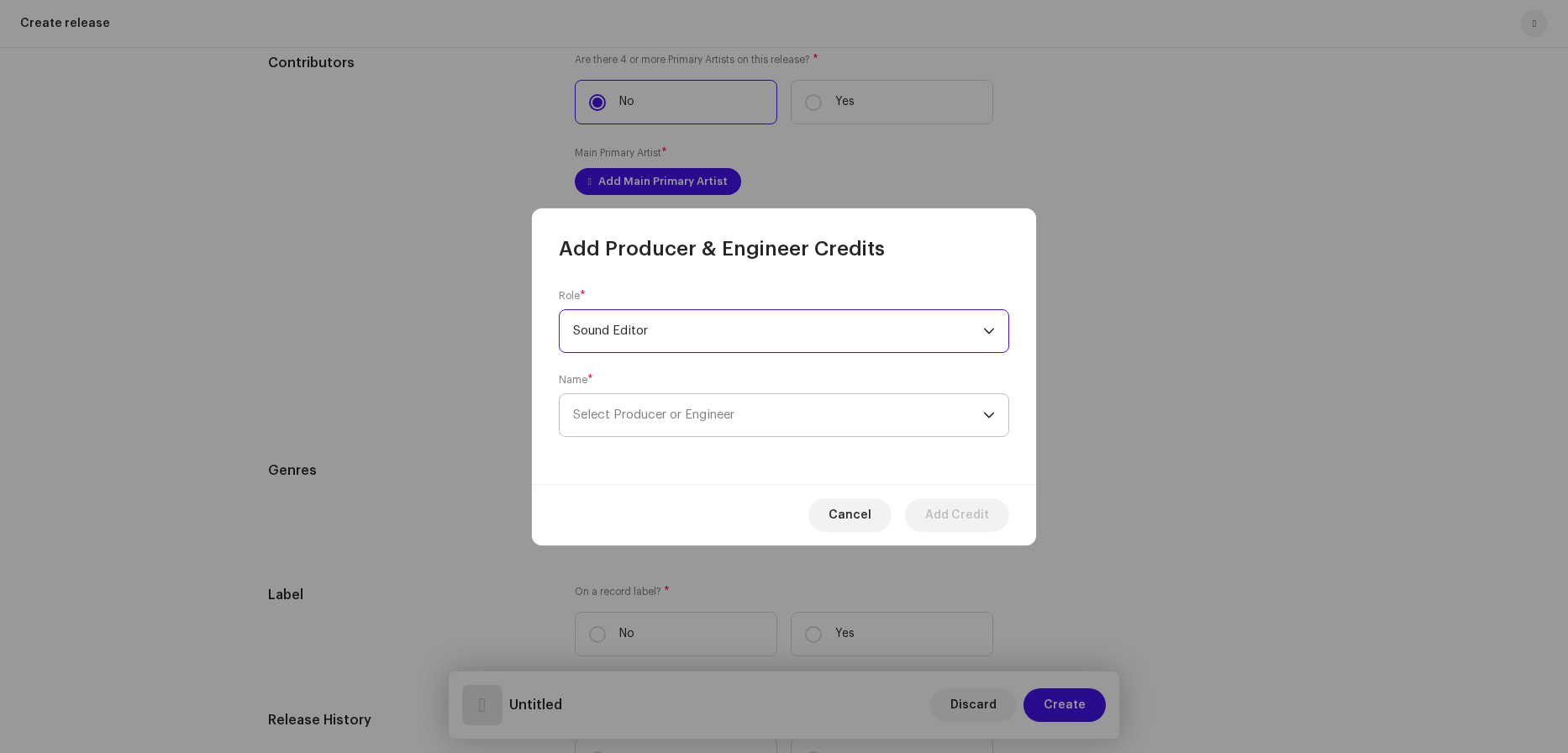
click at [690, 412] on span "Select Producer or Engineer" at bounding box center [654, 414] width 161 height 13
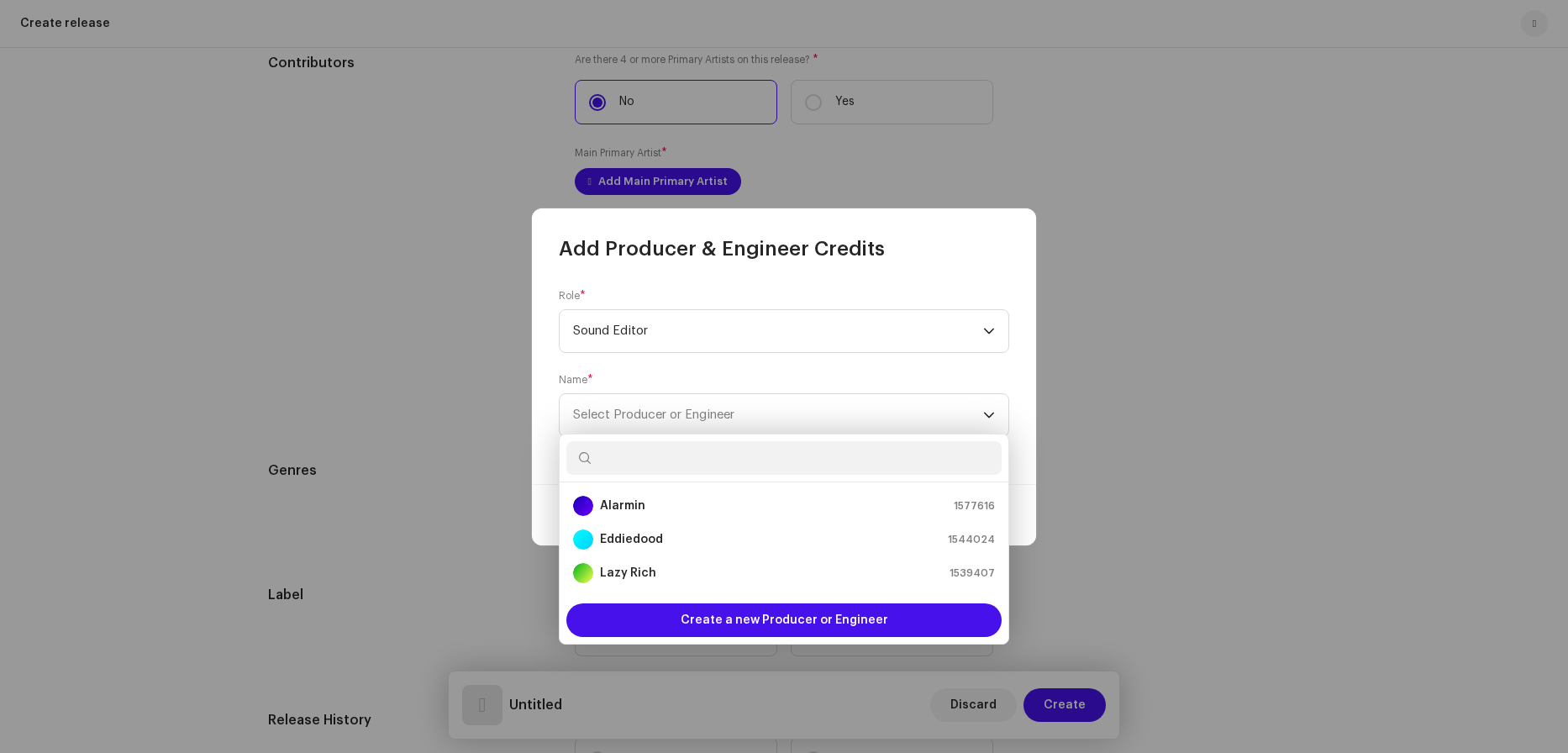
click at [731, 362] on form "Role * Sound Editor Name * Select Producer or Engineer" at bounding box center [784, 363] width 450 height 148
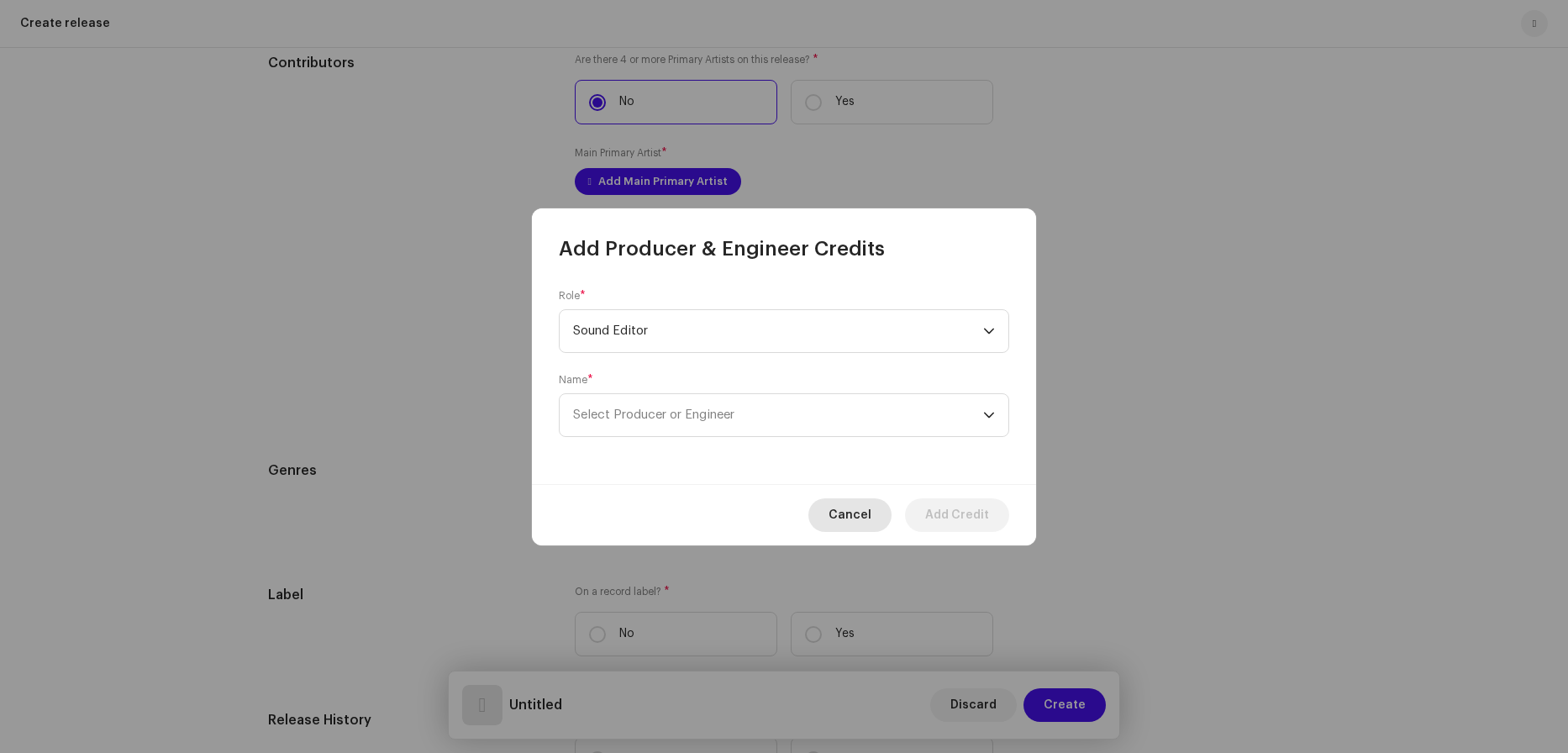
click at [856, 515] on span "Cancel" at bounding box center [850, 515] width 42 height 34
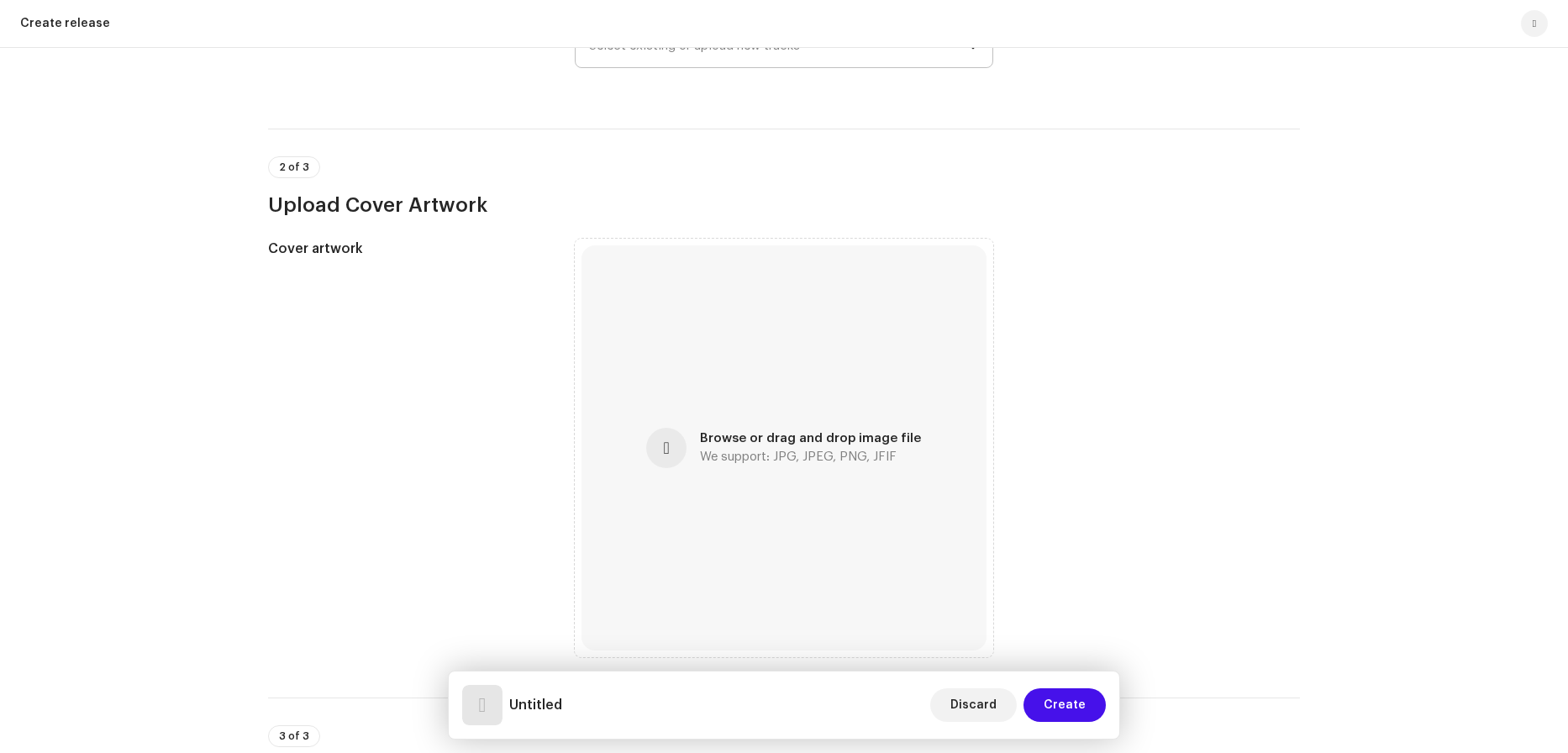
scroll to position [0, 0]
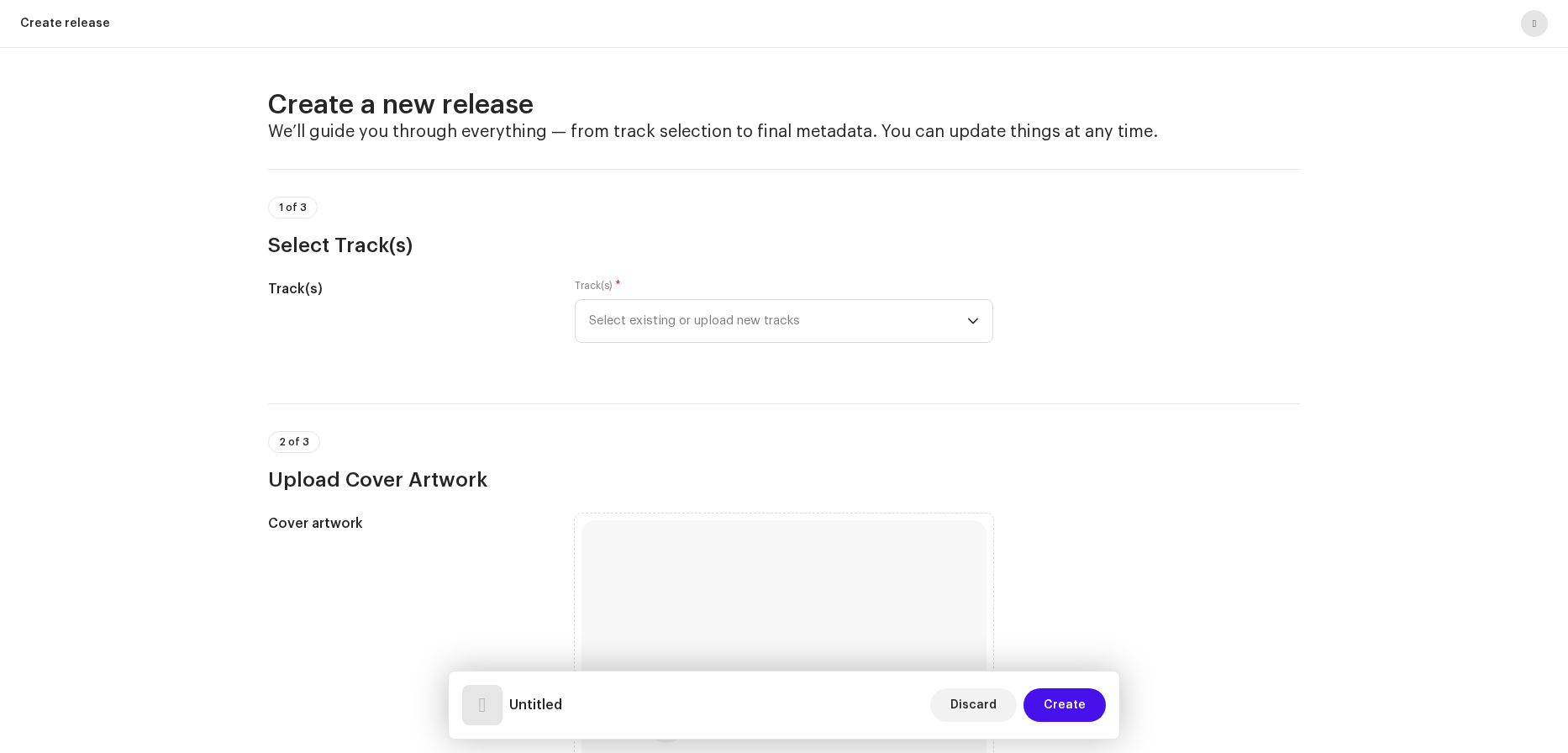
click at [1533, 16] on span "button" at bounding box center [1534, 23] width 3 height 14
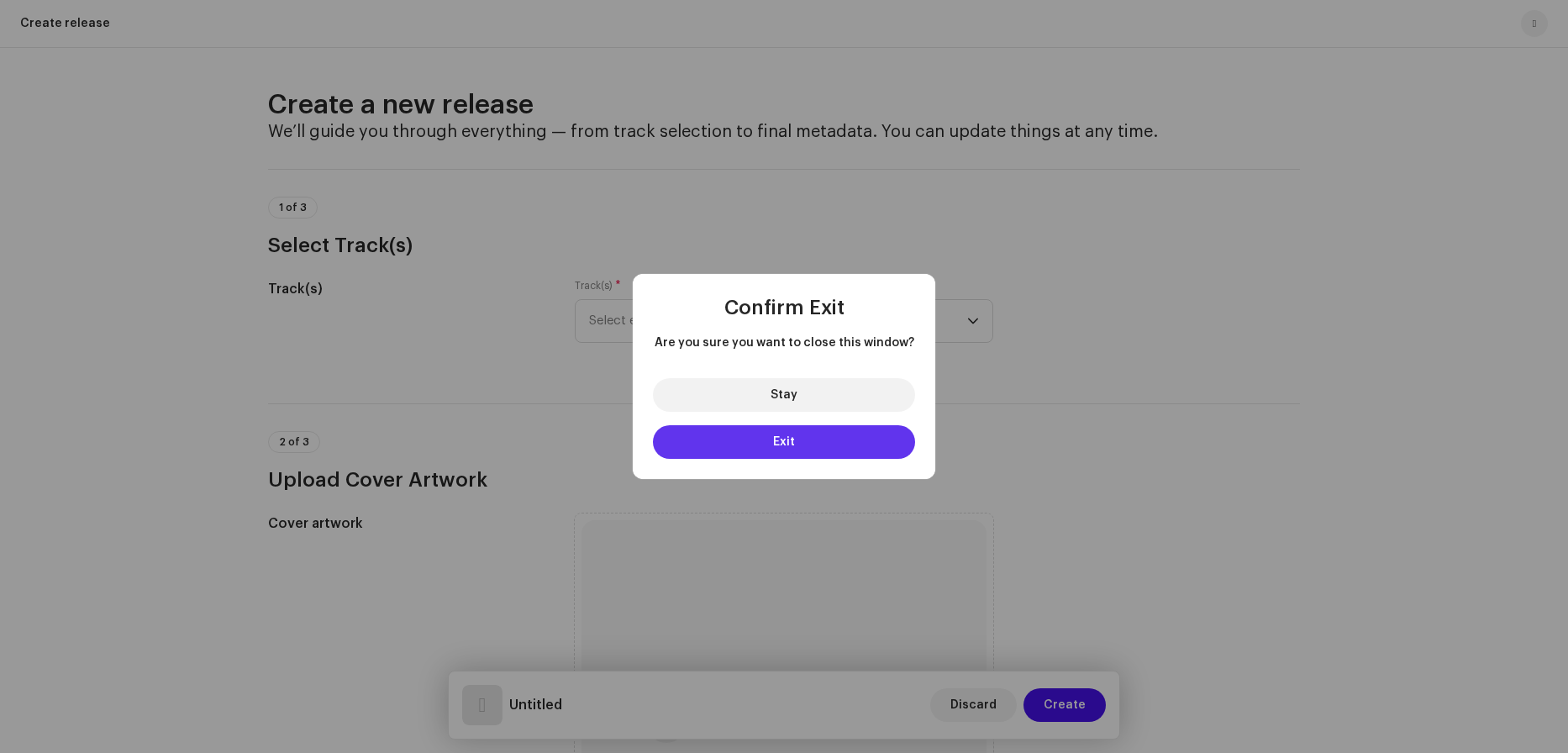
click at [794, 450] on button "Exit" at bounding box center [784, 442] width 262 height 34
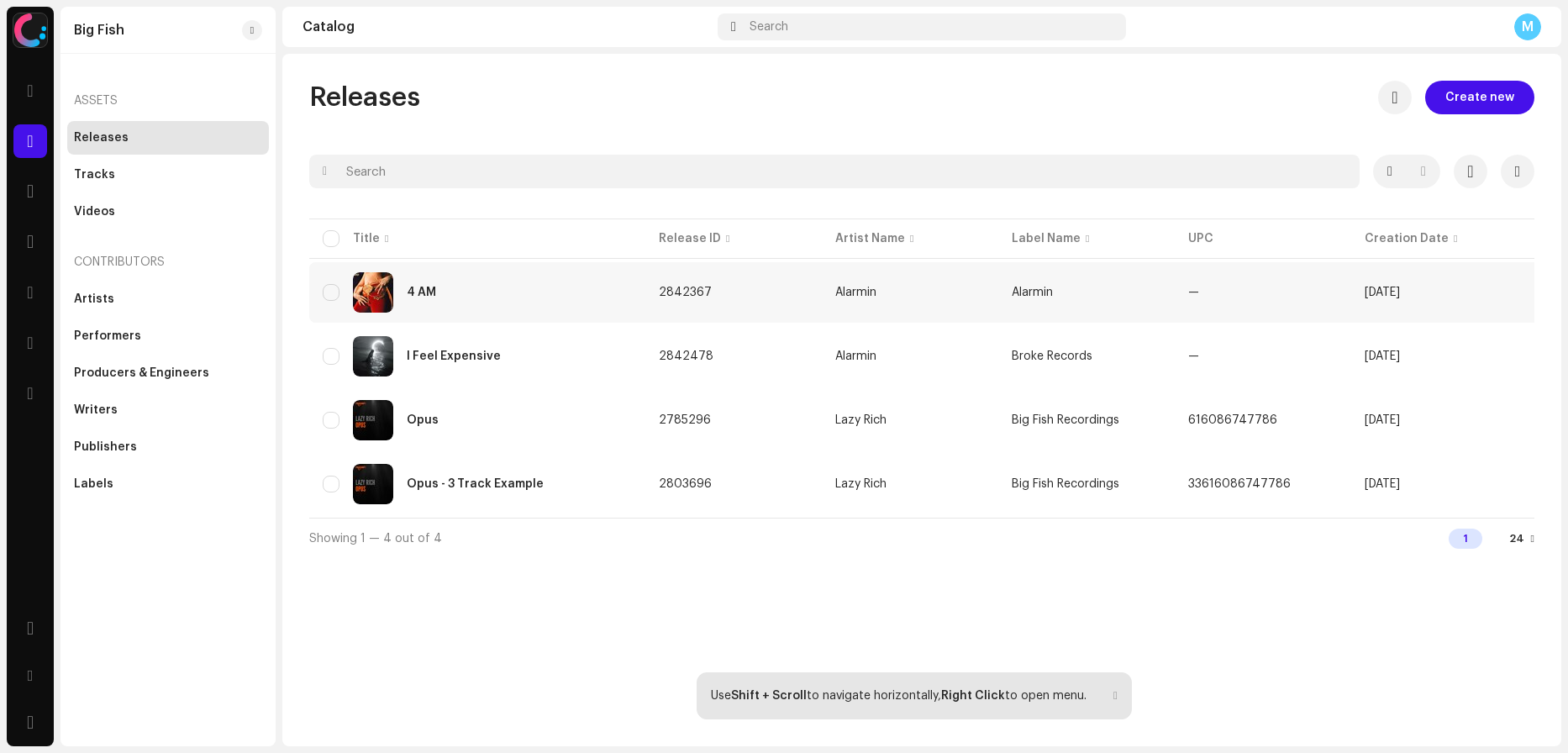
click at [429, 282] on div "4 AM" at bounding box center [477, 292] width 309 height 41
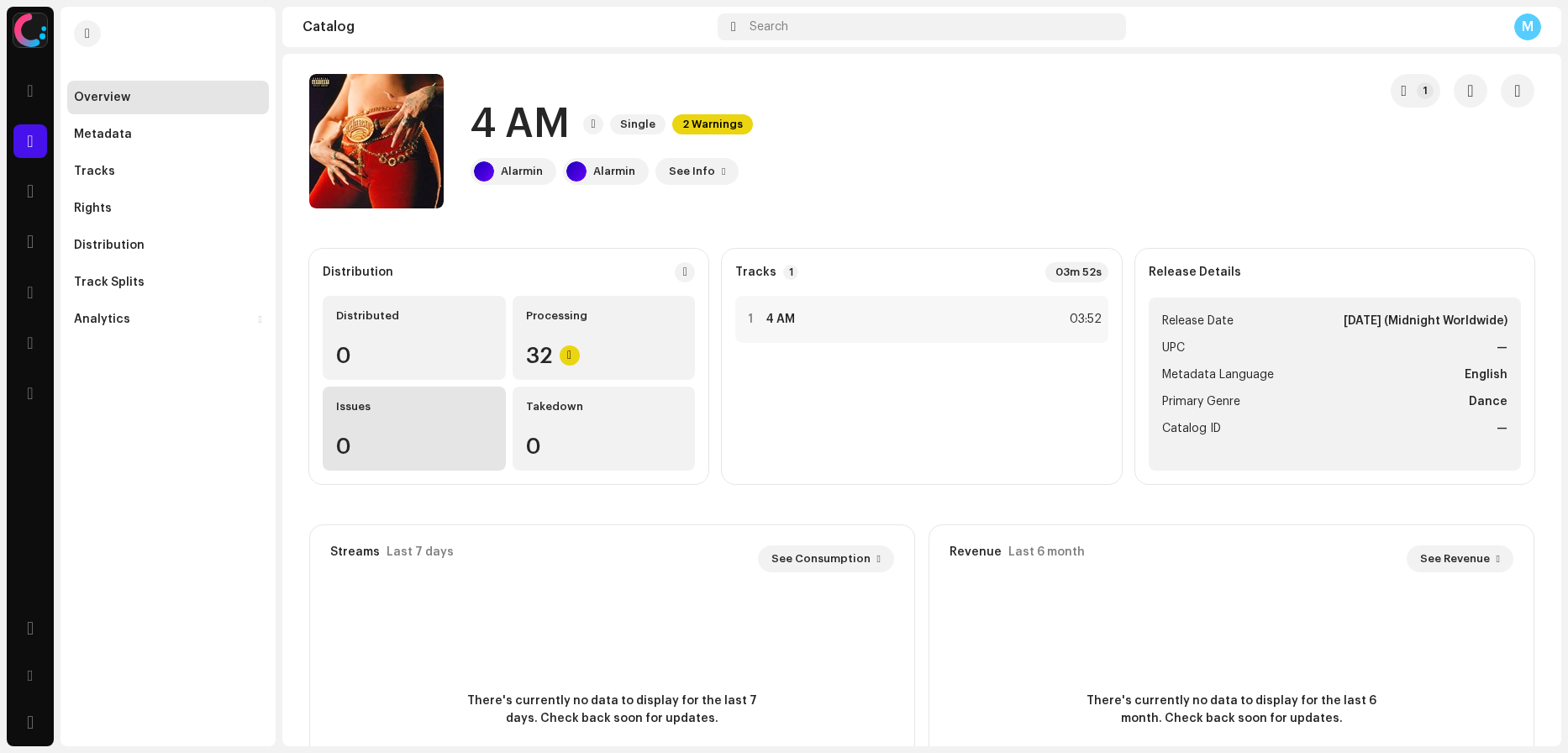
scroll to position [14, 0]
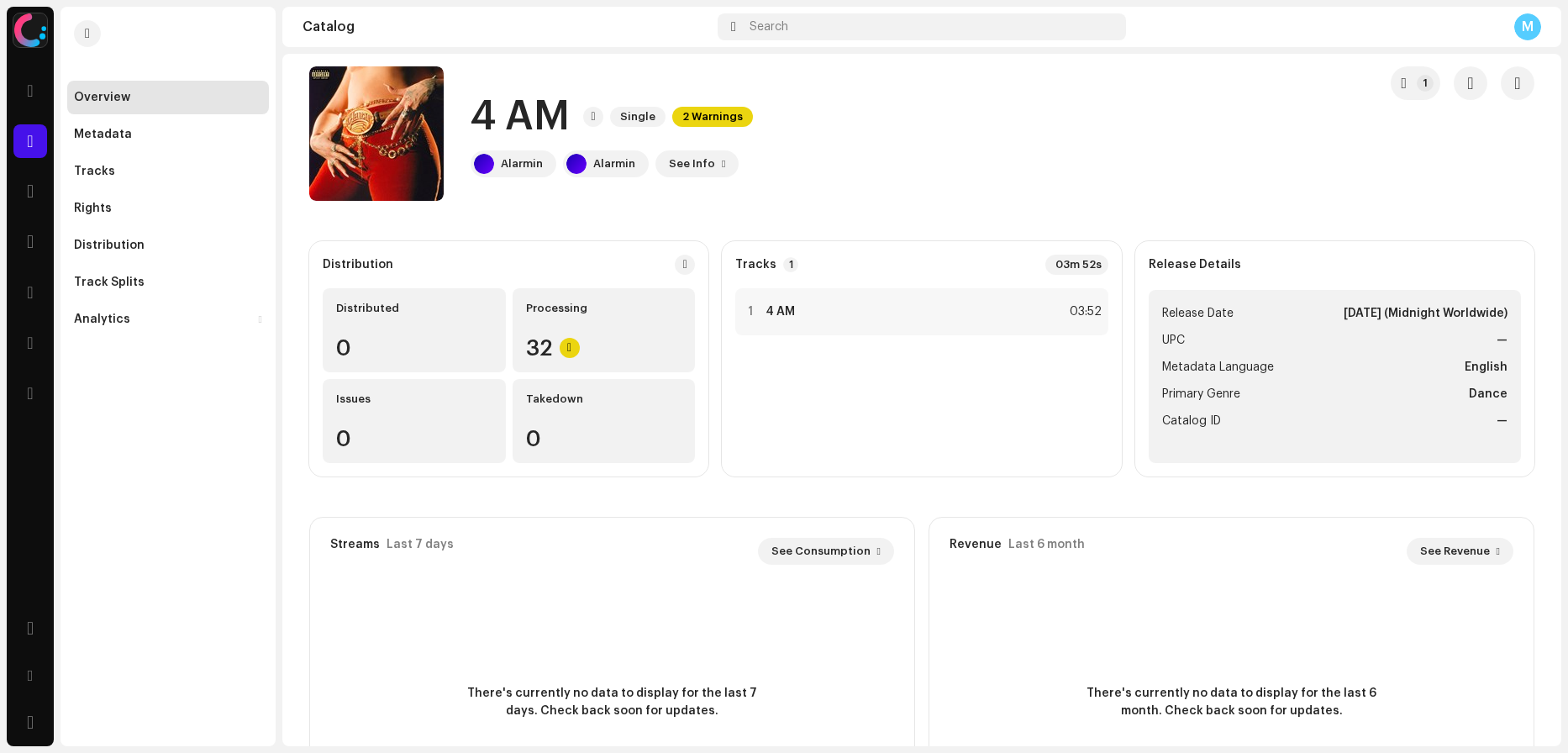
click at [1520, 28] on div "M" at bounding box center [1527, 27] width 27 height 27
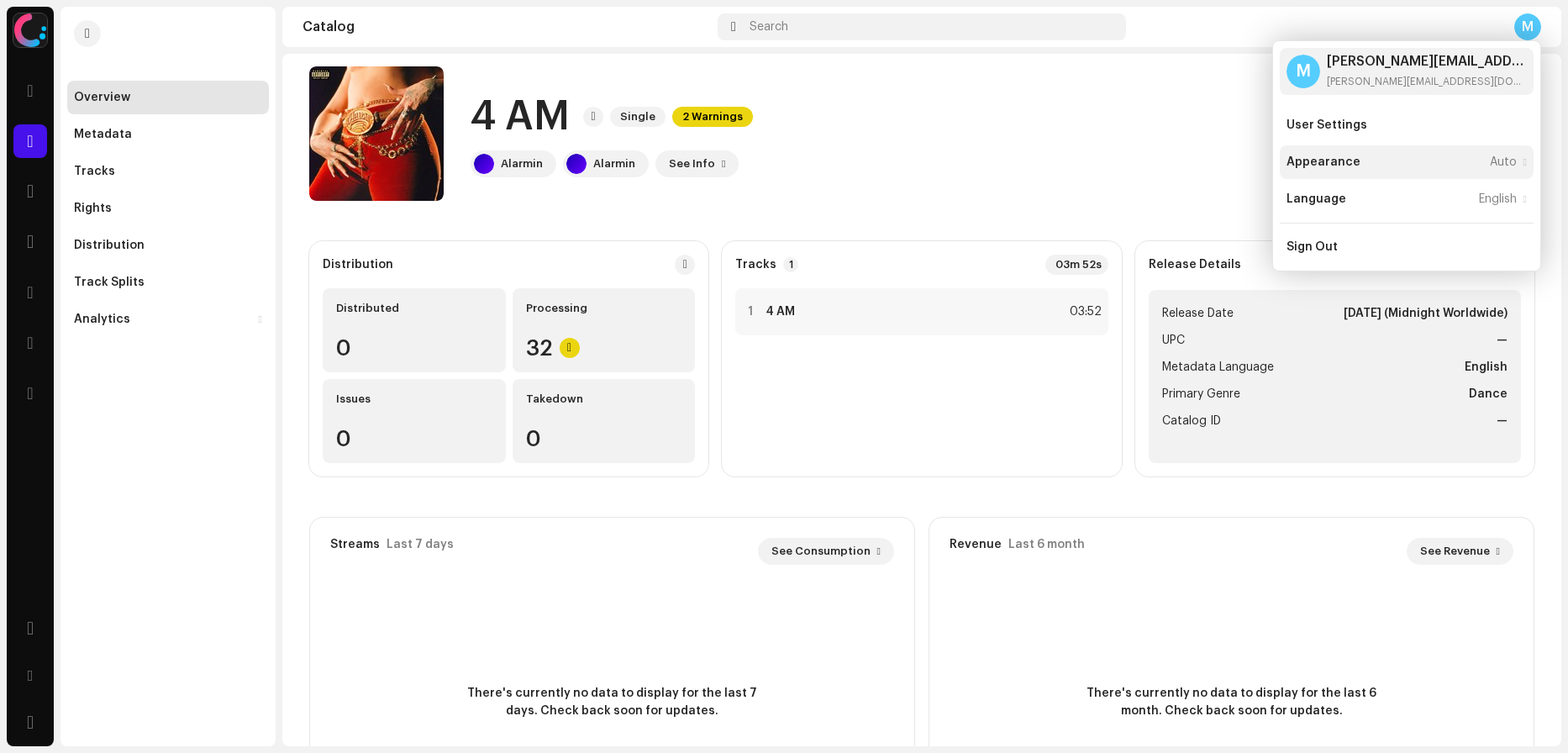
click at [1334, 157] on div "Appearance" at bounding box center [1323, 162] width 74 height 14
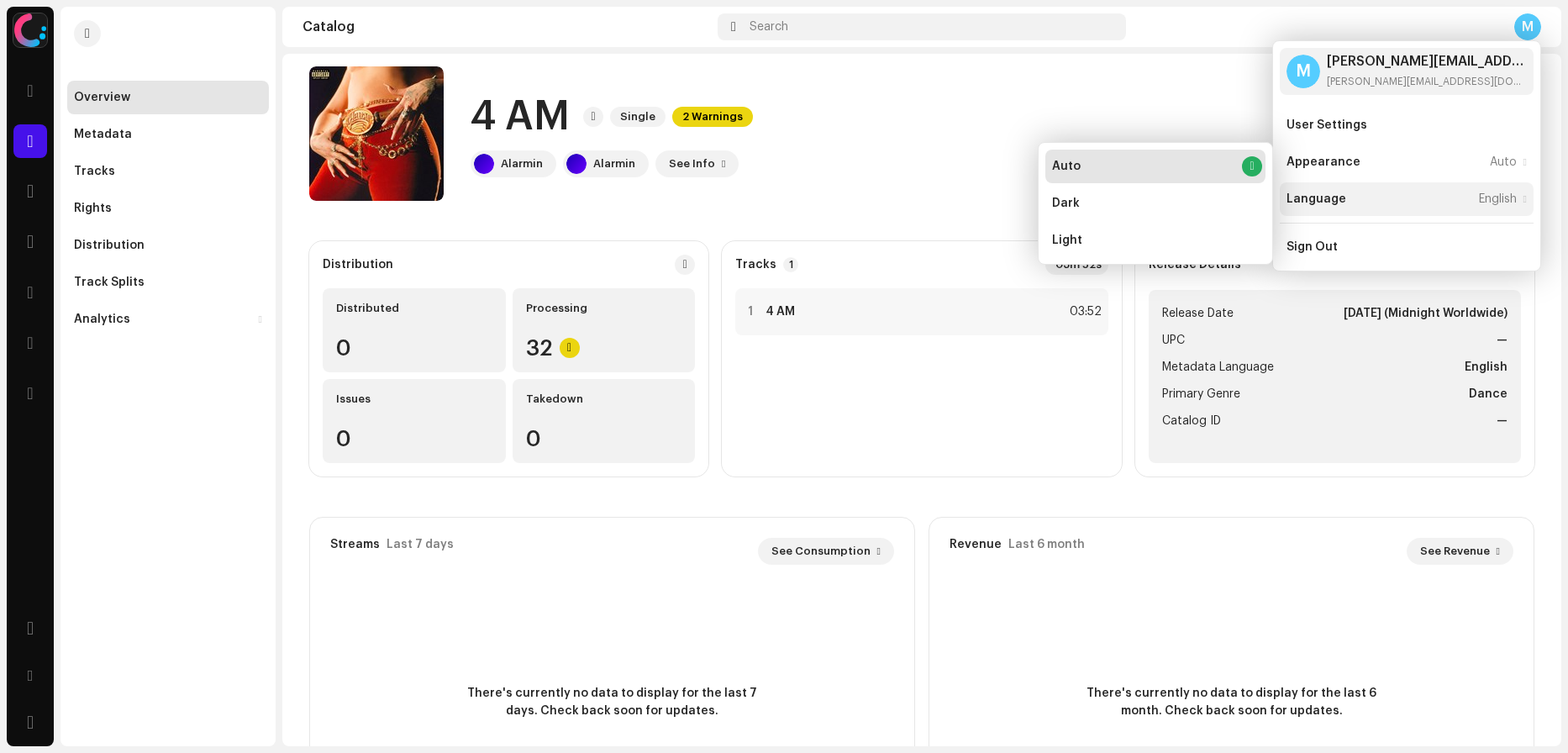
click at [1312, 193] on div "Language" at bounding box center [1316, 199] width 60 height 14
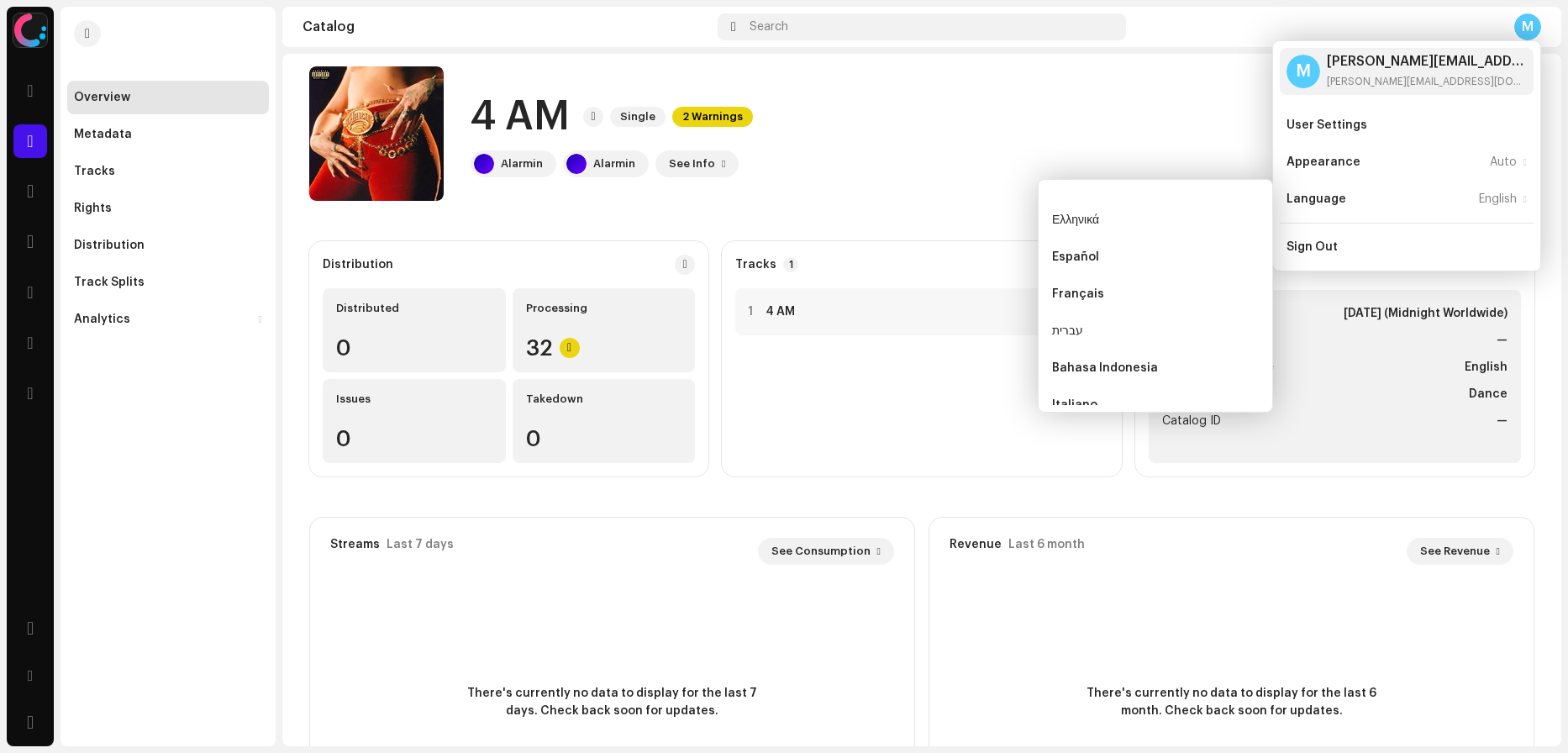
scroll to position [481, 0]
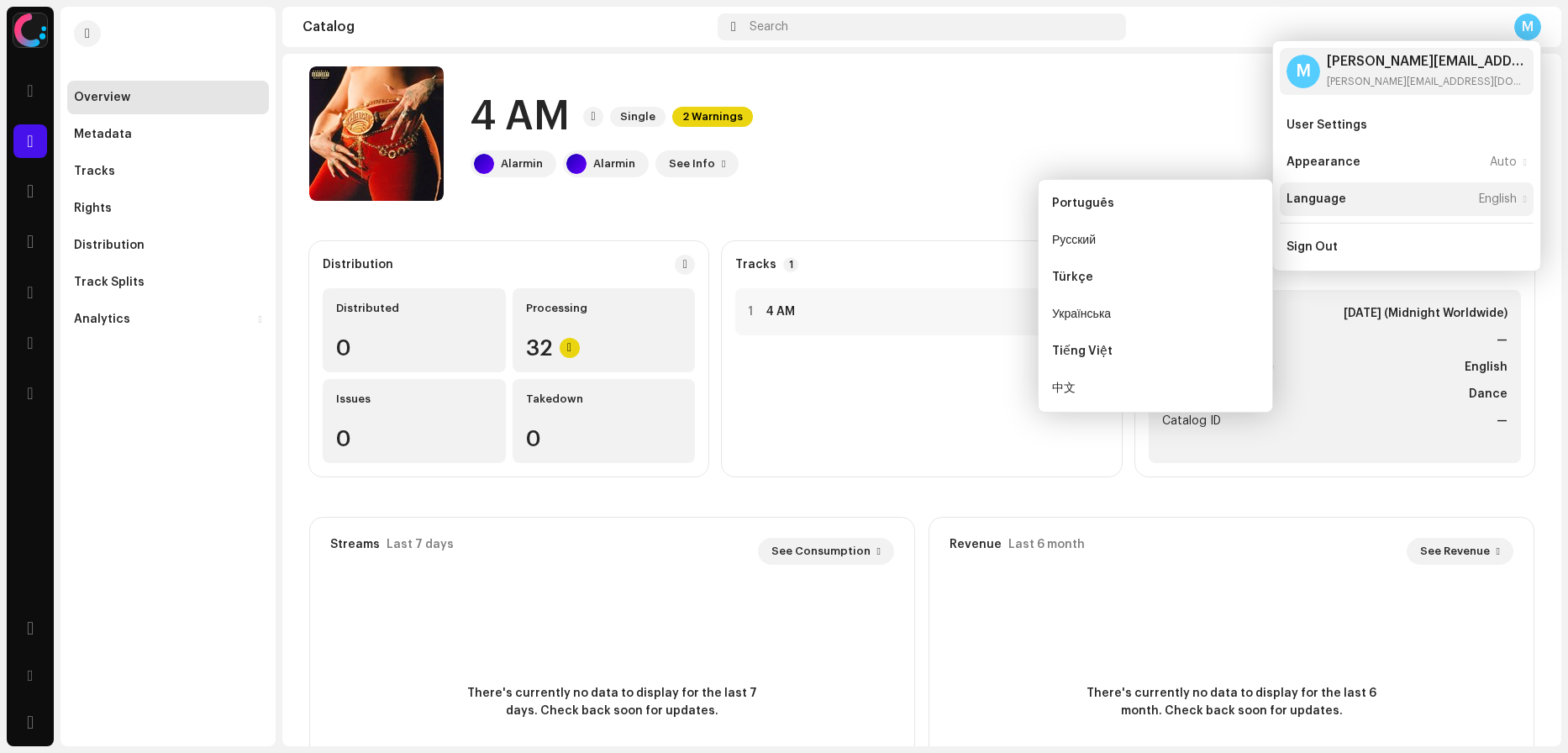
click at [1339, 193] on div "Language" at bounding box center [1316, 199] width 60 height 14
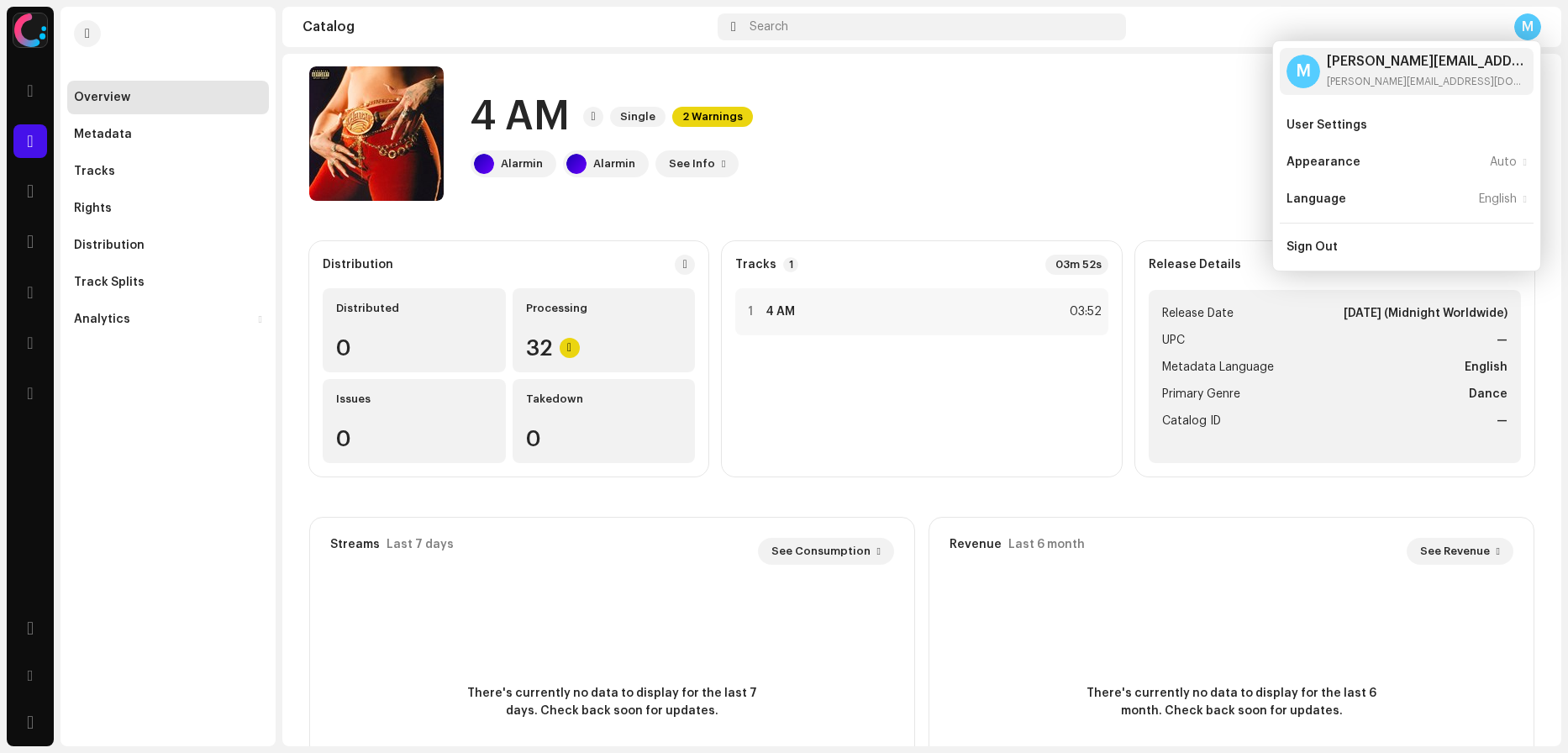
click at [1117, 140] on div "4 AM Single 2 Warnings Alarmin Alarmin See Info 1" at bounding box center [836, 133] width 1054 height 134
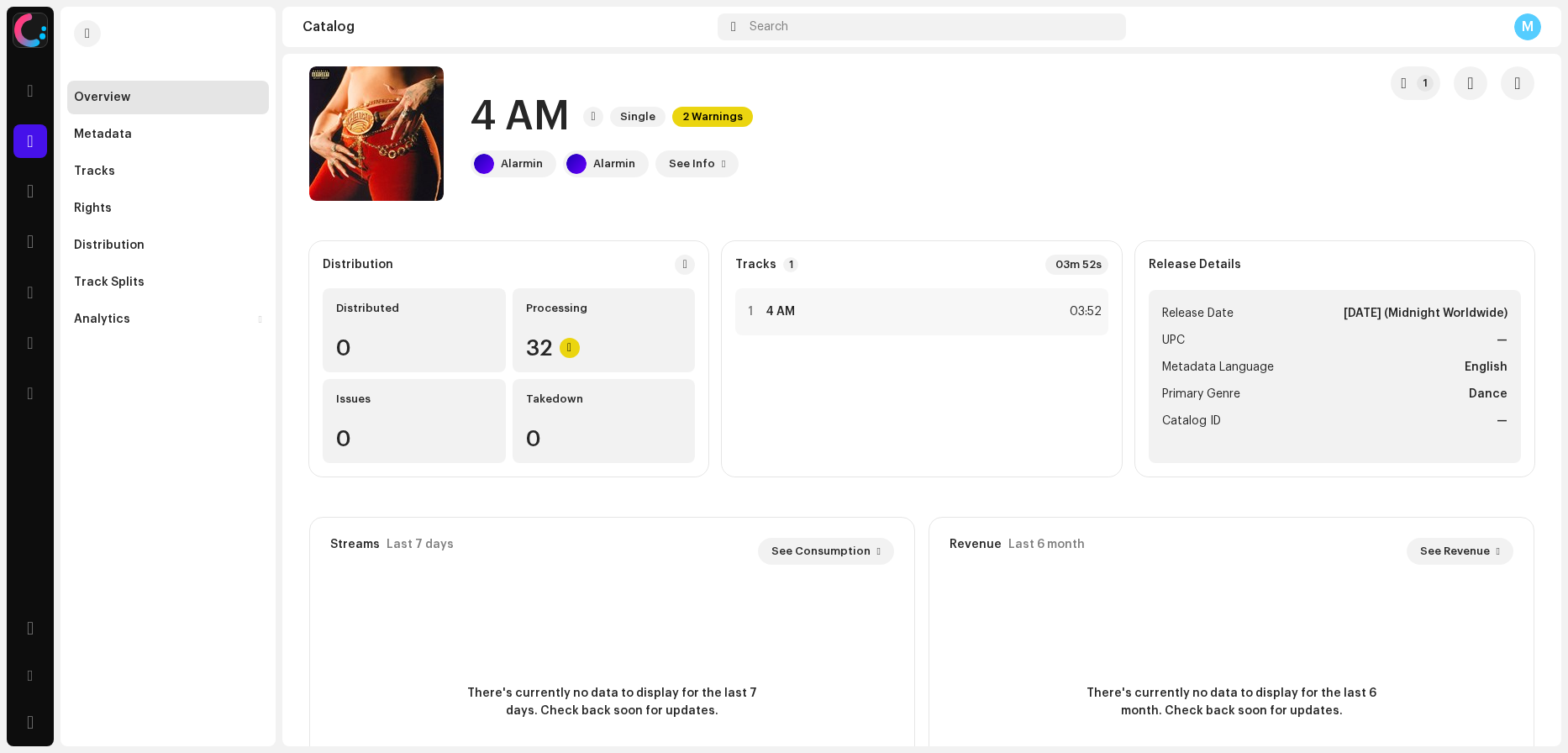
click at [1526, 24] on div "M" at bounding box center [1527, 27] width 27 height 27
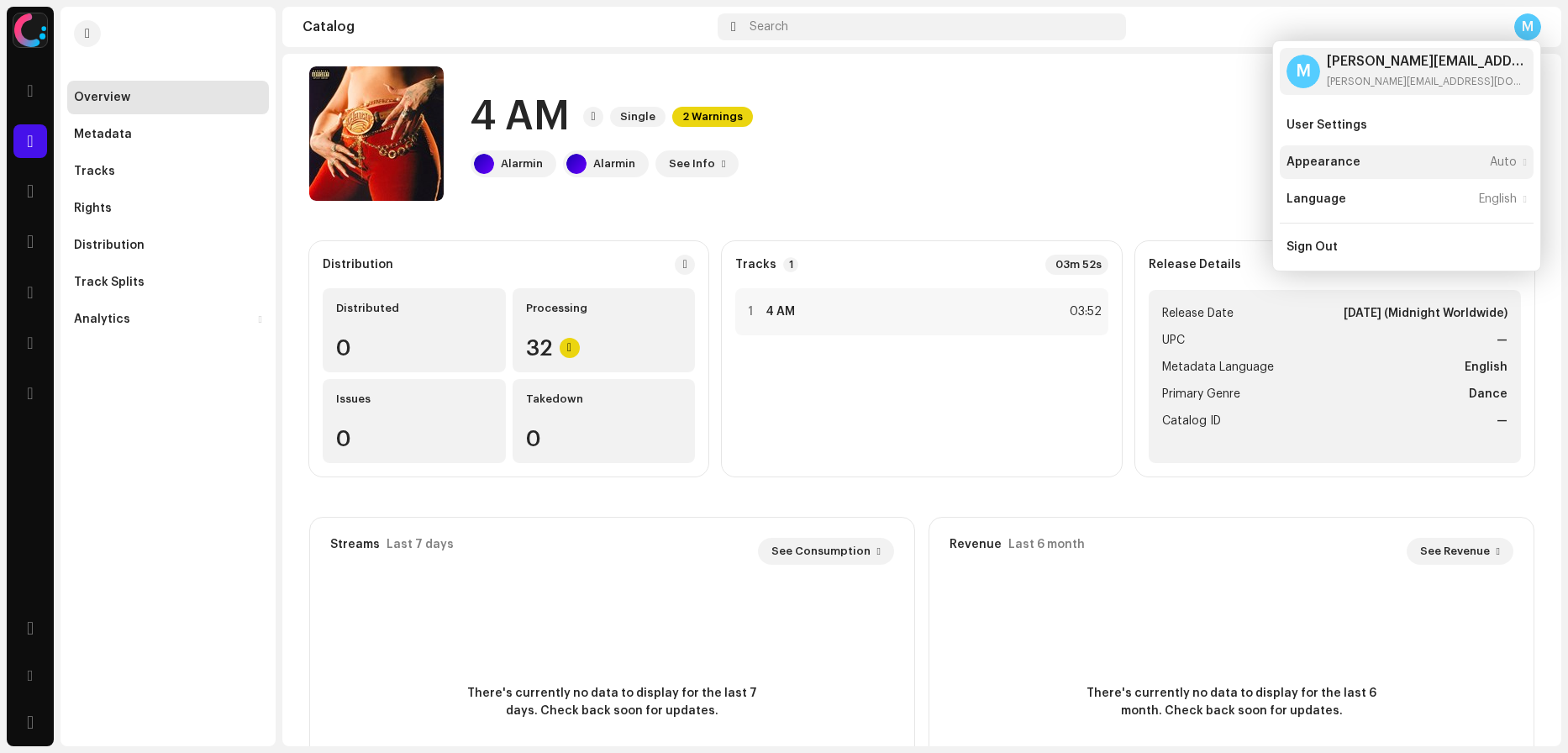
click at [1376, 151] on div "Appearance Auto" at bounding box center [1406, 162] width 254 height 34
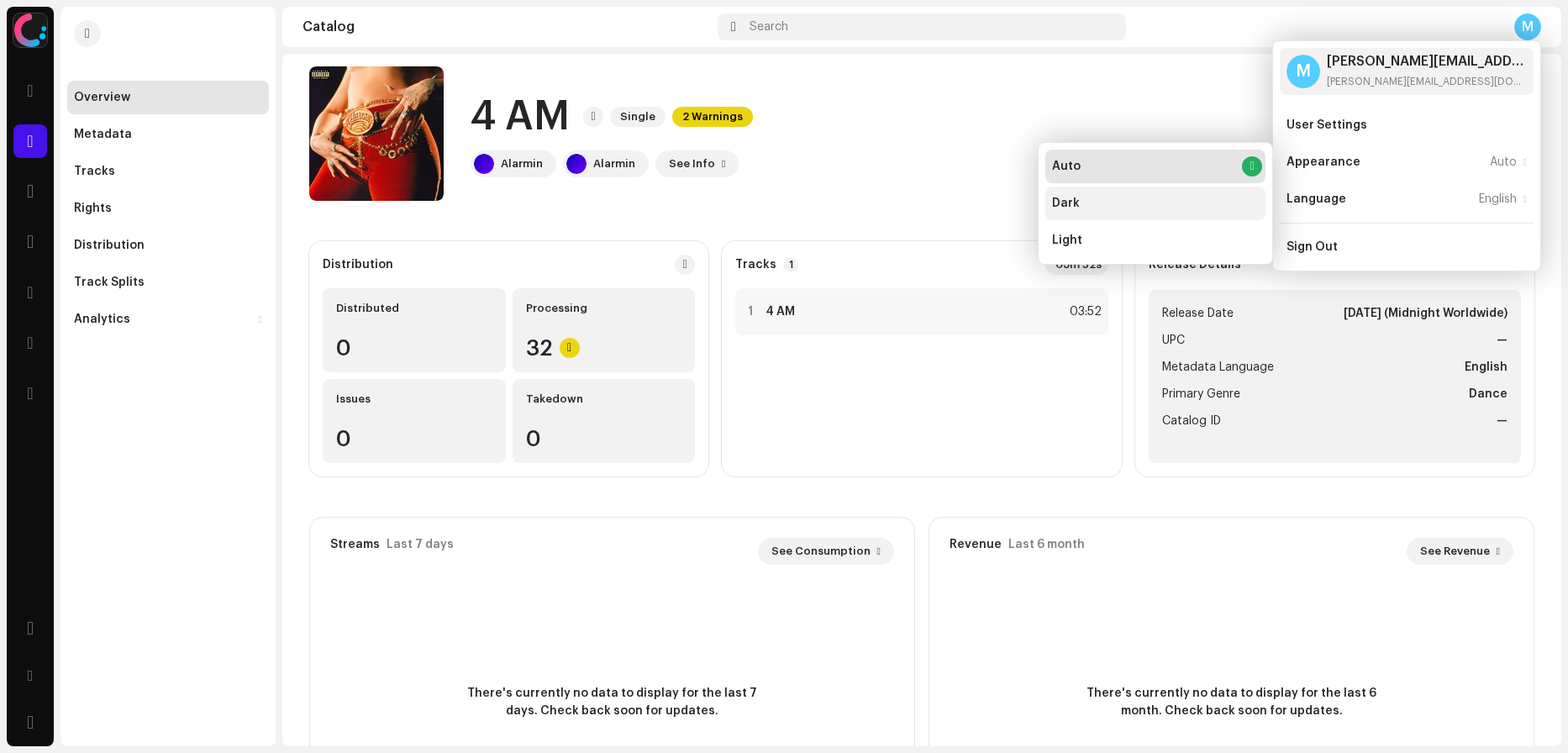
click at [1094, 207] on div "Dark" at bounding box center [1156, 203] width 220 height 34
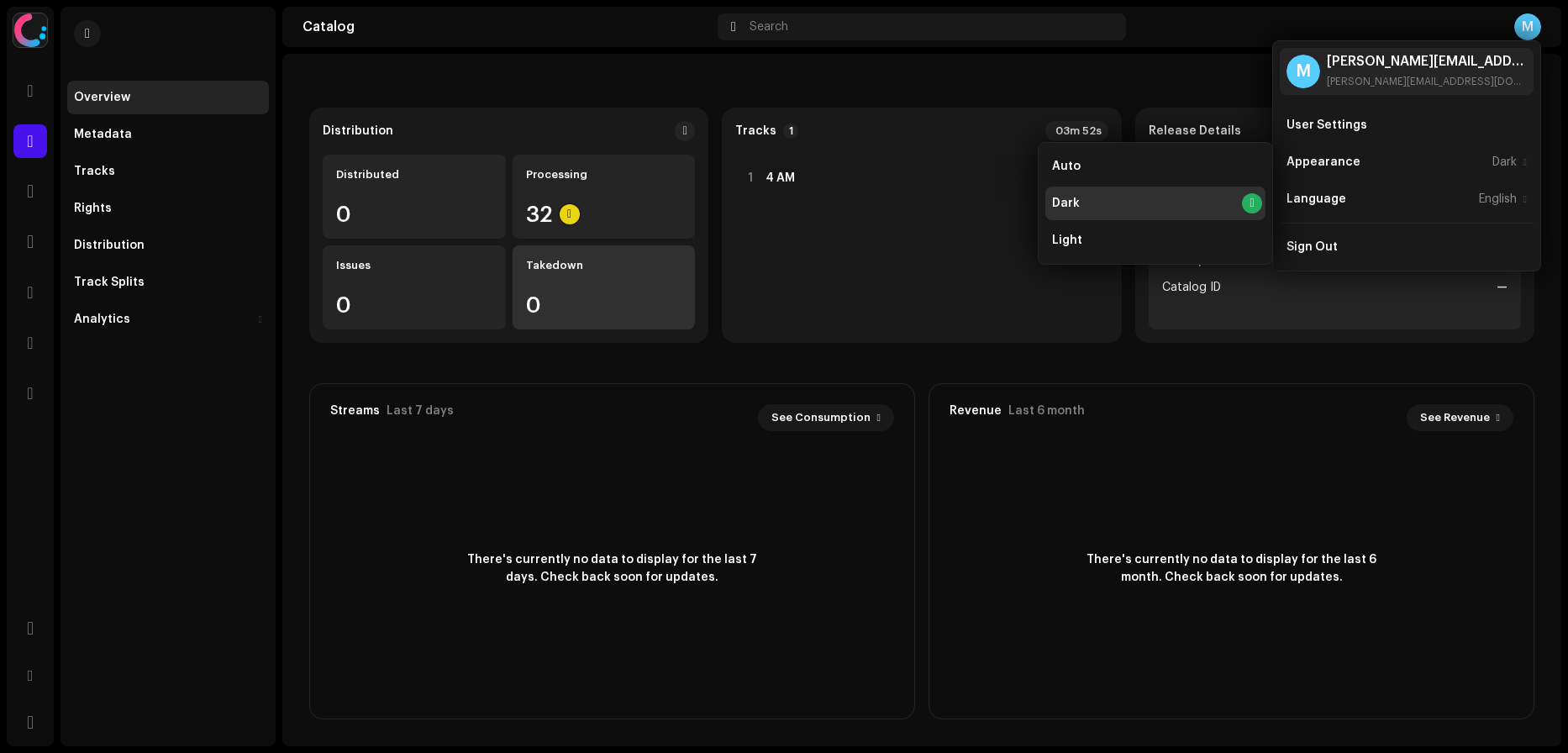
scroll to position [0, 0]
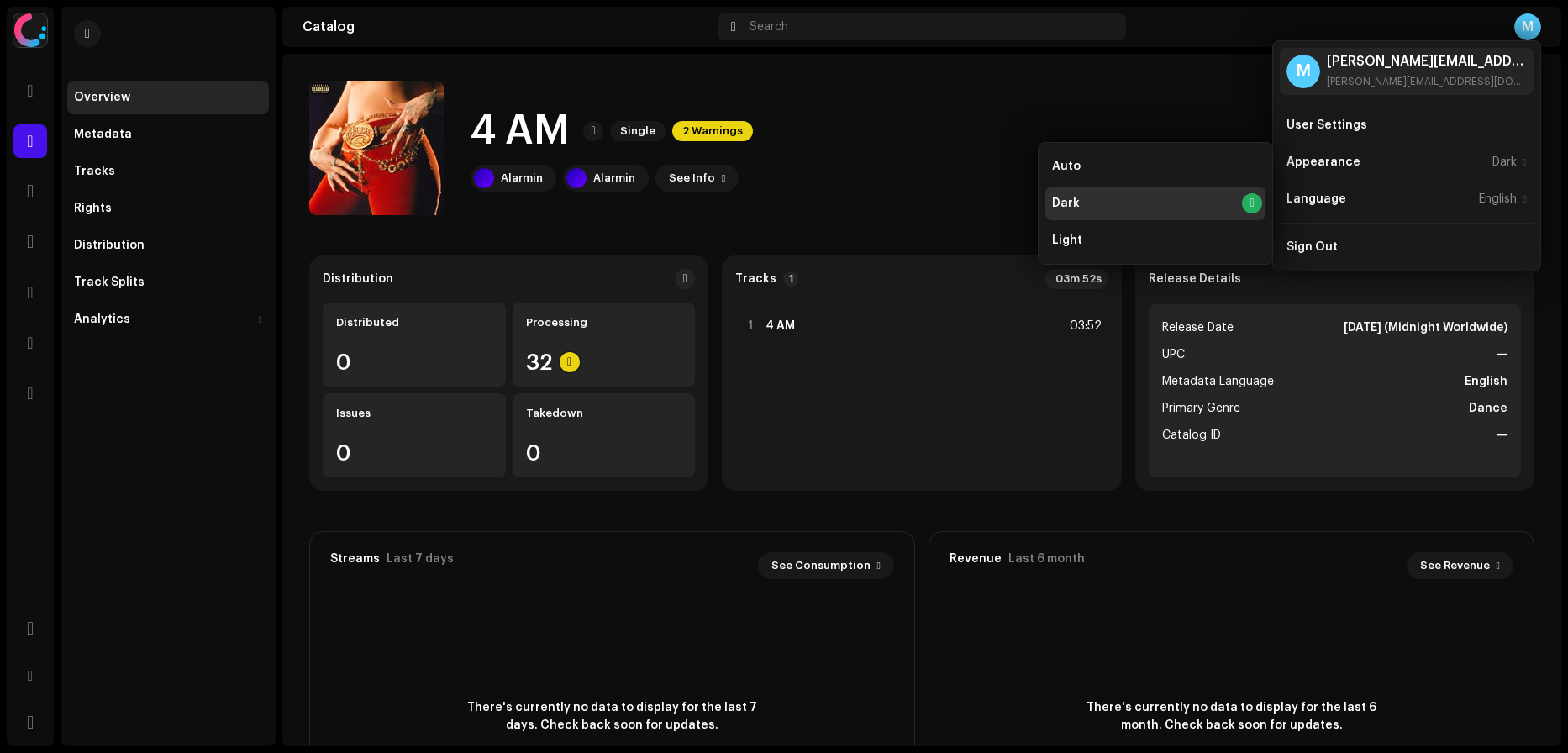
click at [1531, 22] on div "M" at bounding box center [1527, 27] width 27 height 27
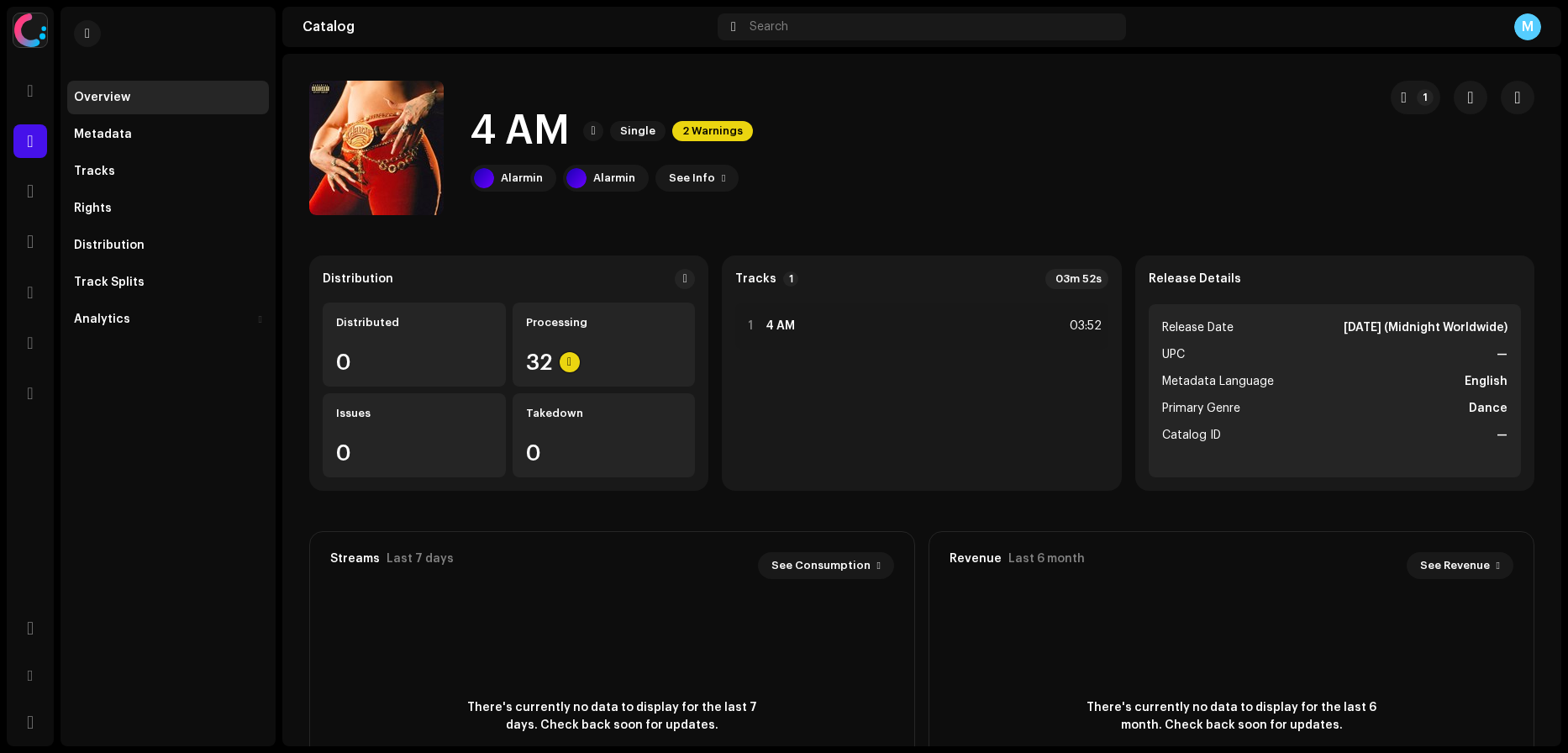
click at [1531, 22] on div "M" at bounding box center [1527, 27] width 27 height 27
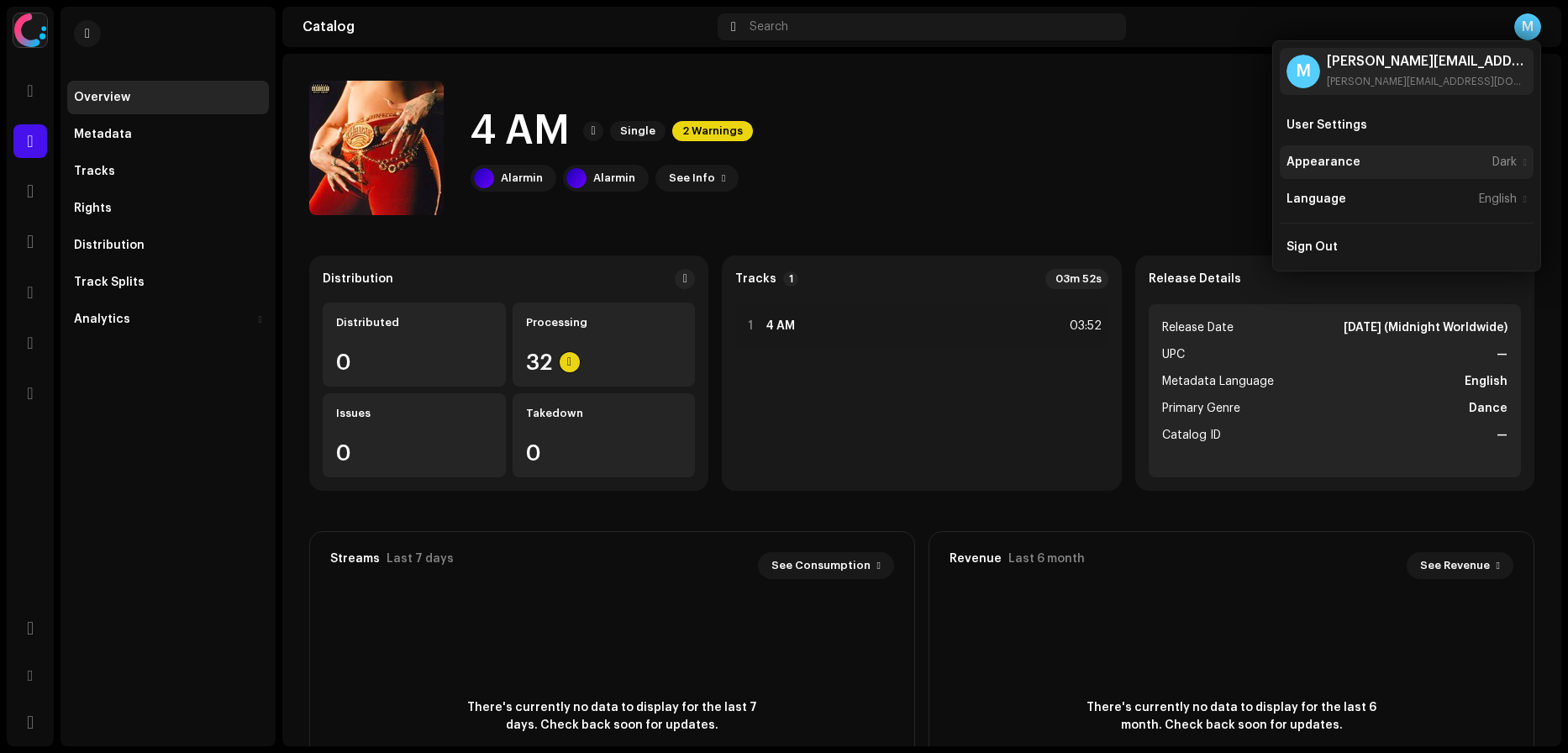
click at [1329, 156] on div "Appearance" at bounding box center [1323, 162] width 74 height 14
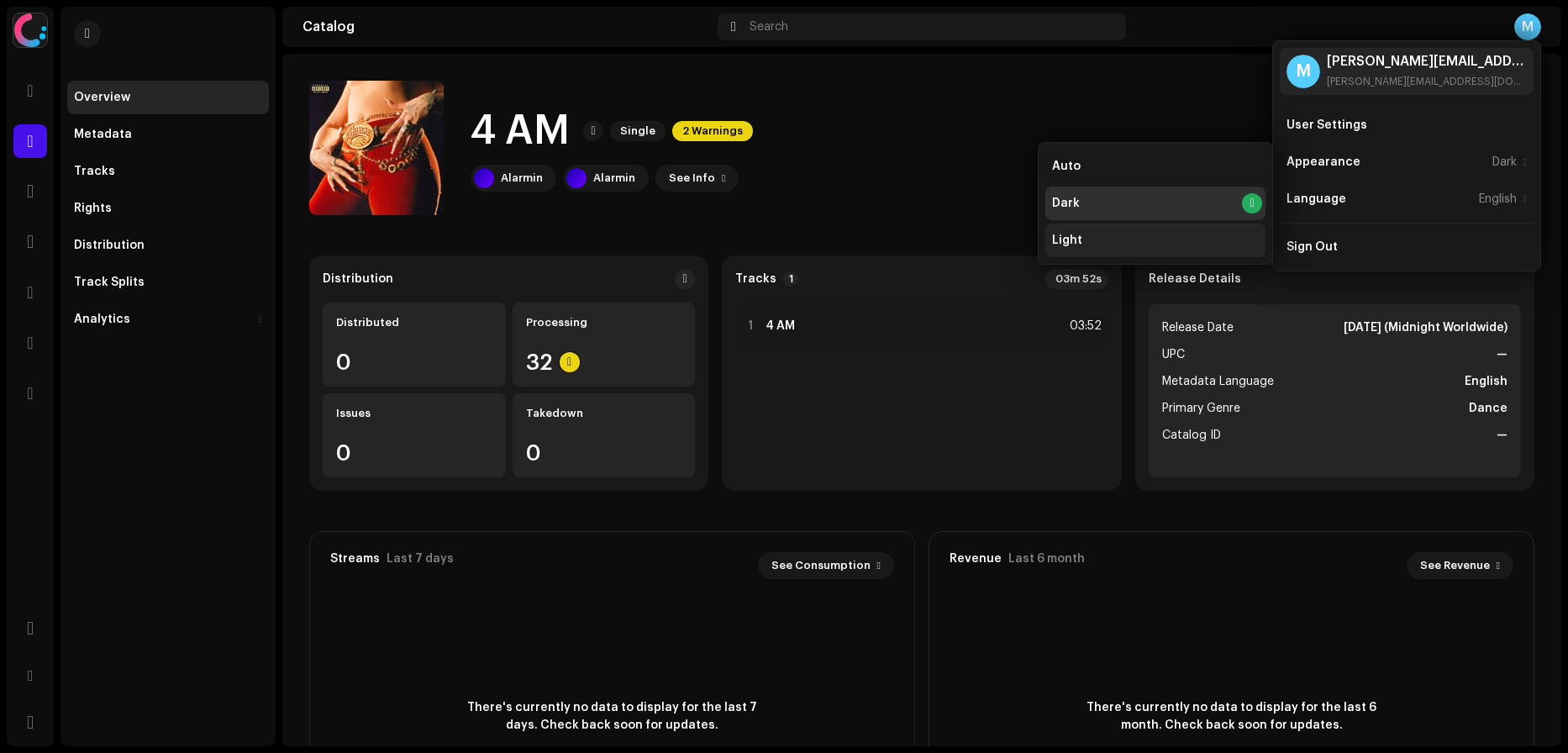
click at [1085, 243] on div "Light" at bounding box center [1156, 240] width 220 height 34
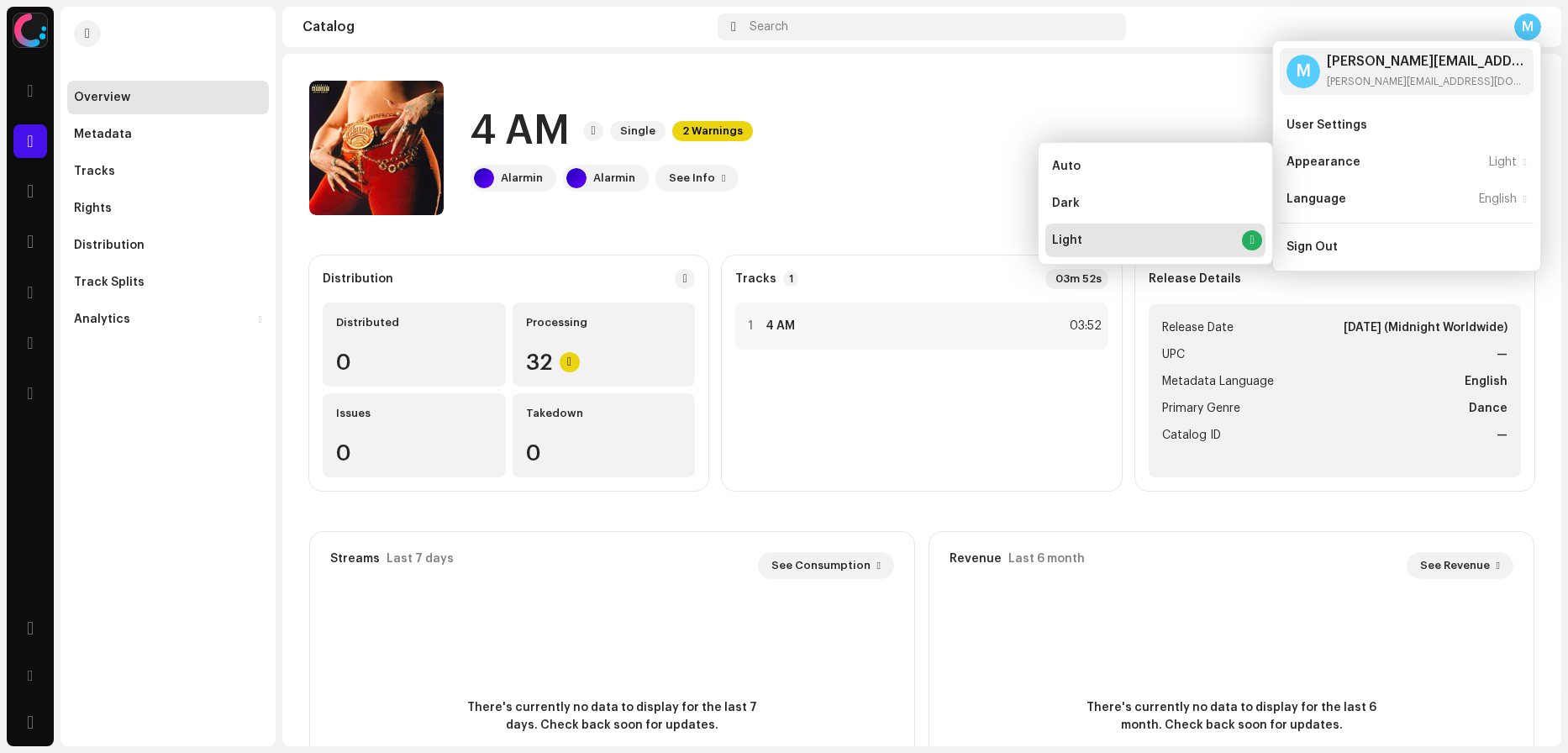
click at [1448, 20] on div "M" at bounding box center [1337, 27] width 408 height 27
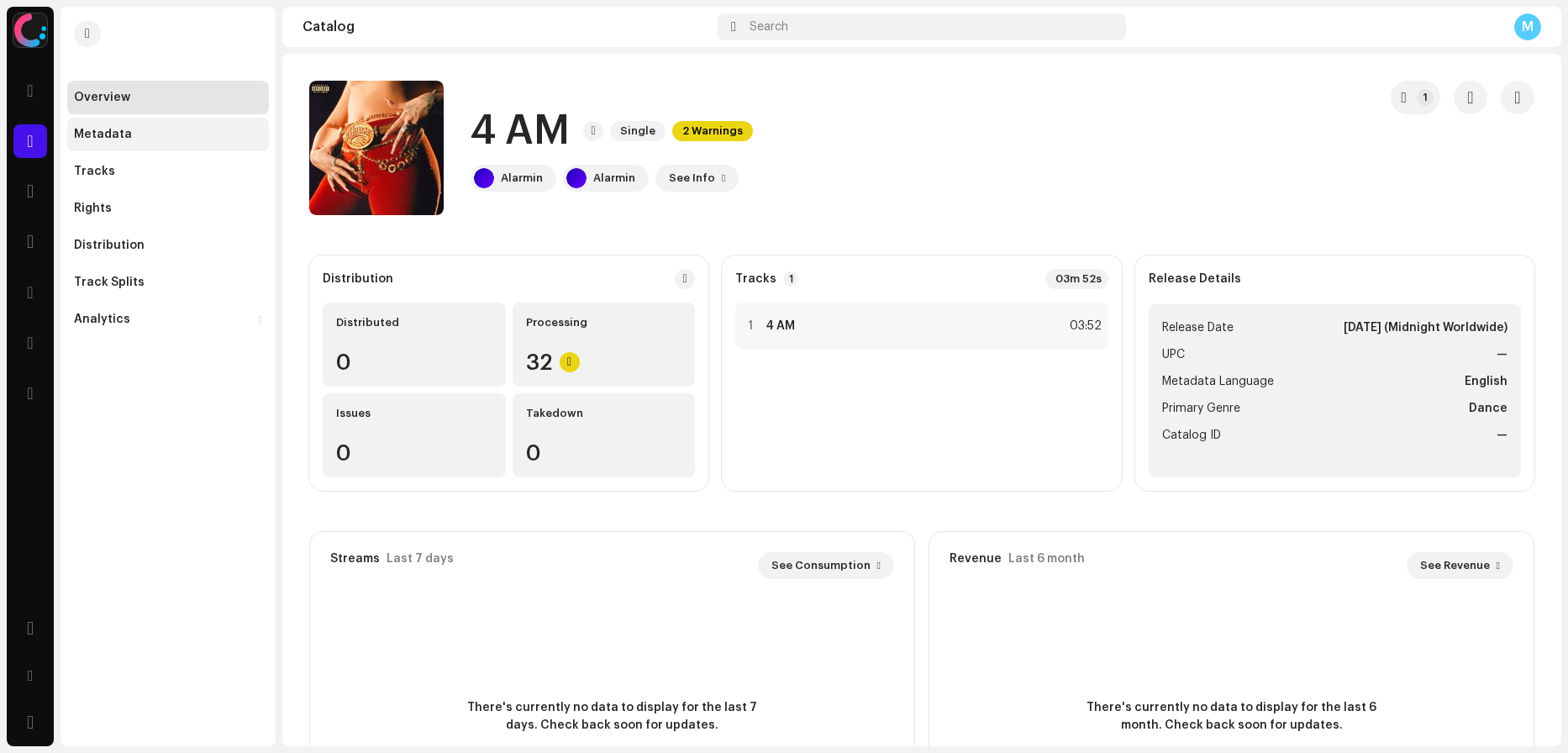
click at [138, 133] on div "Metadata" at bounding box center [167, 134] width 188 height 14
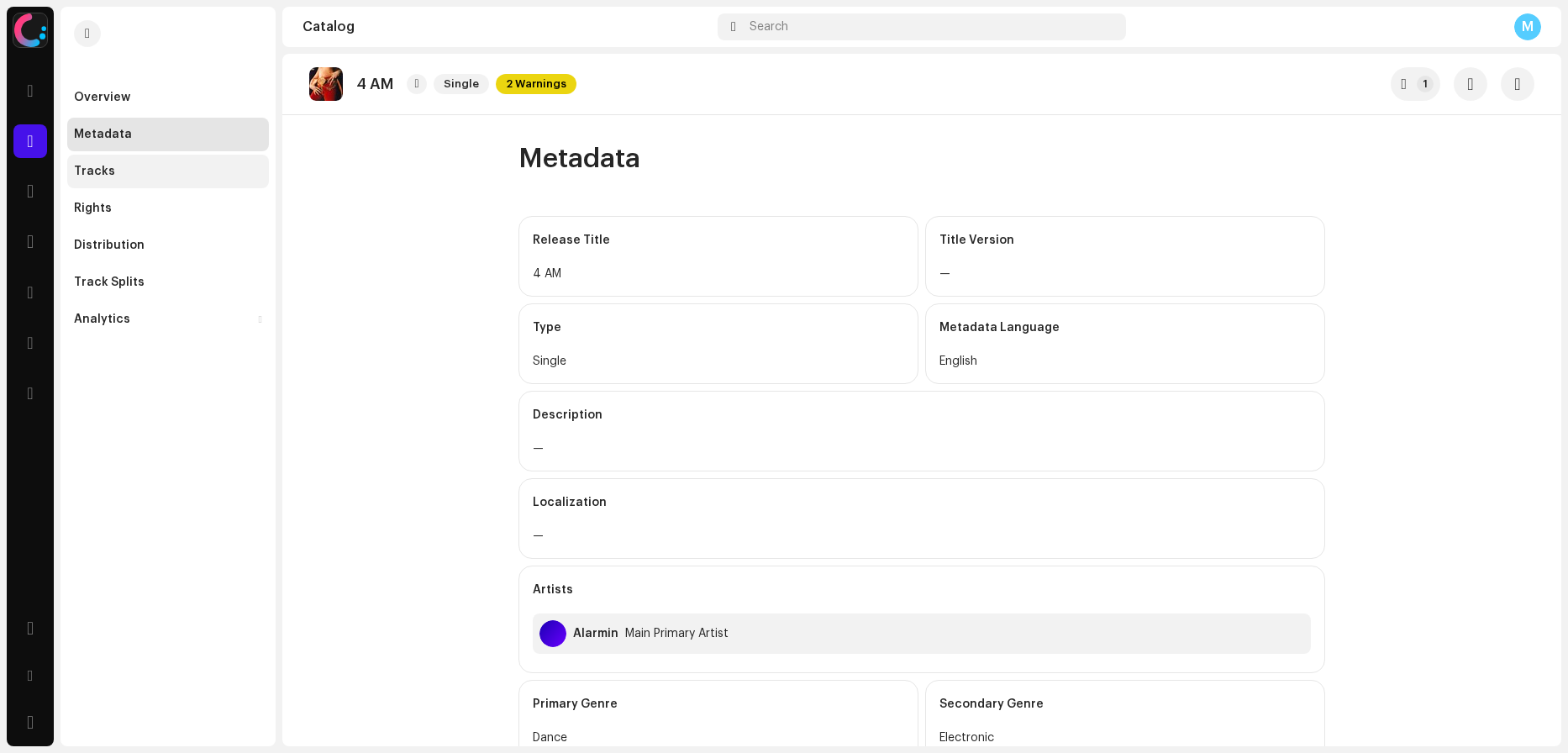
click at [149, 166] on div "Tracks" at bounding box center [167, 172] width 188 height 14
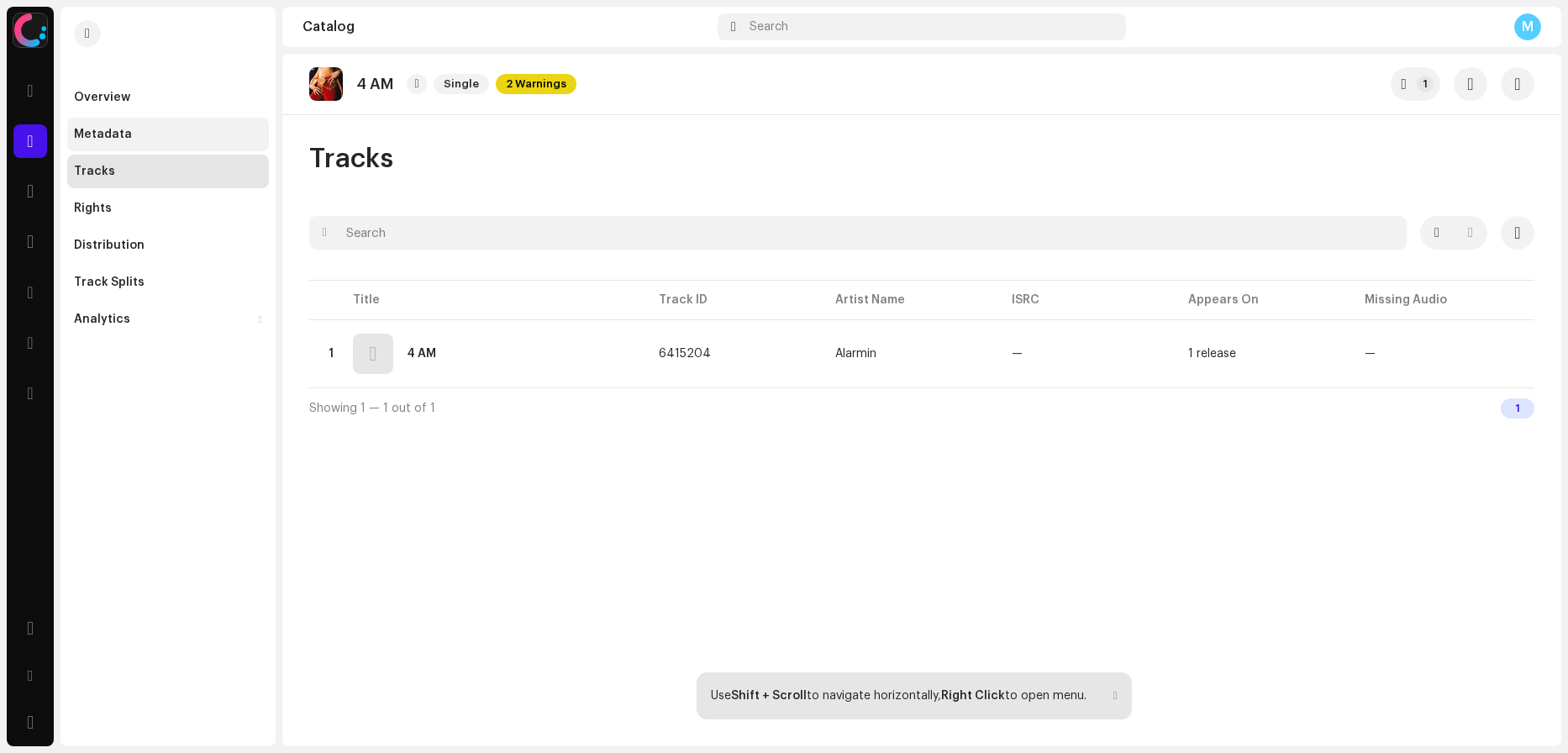
click at [124, 127] on div "Metadata" at bounding box center [168, 134] width 202 height 34
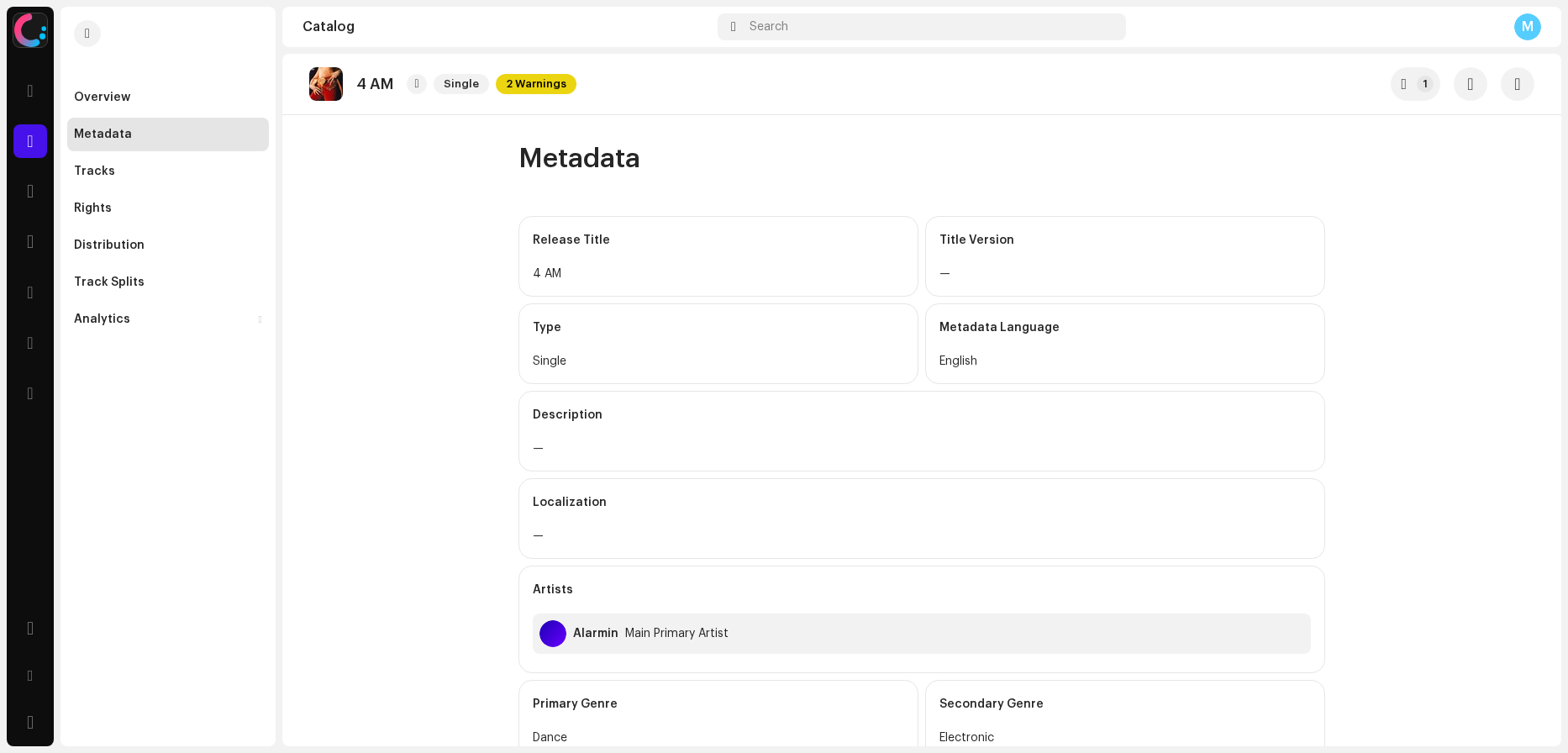
click at [638, 336] on div "Type" at bounding box center [718, 328] width 372 height 47
click at [132, 164] on div "Tracks" at bounding box center [168, 171] width 202 height 34
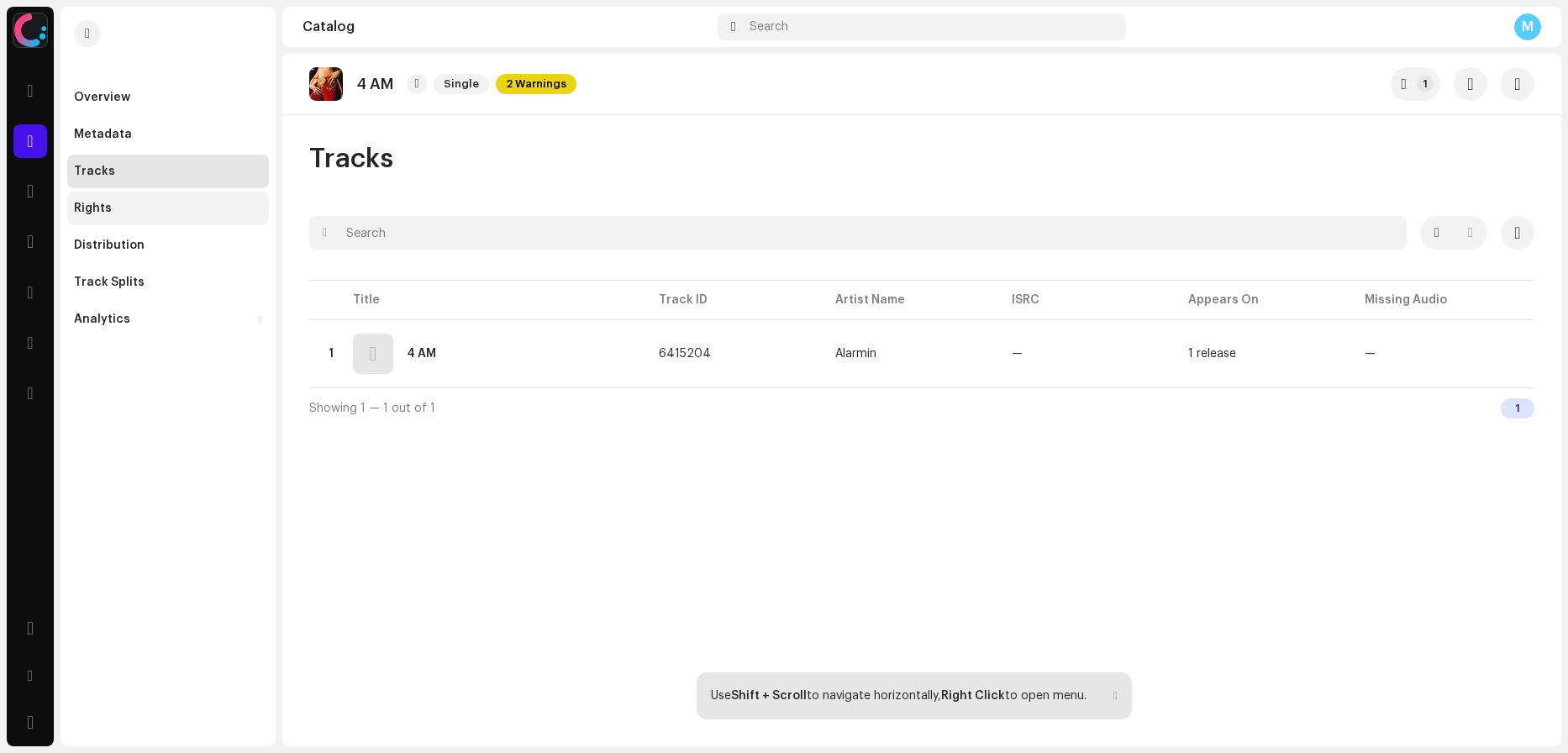
click at [128, 209] on div "Rights" at bounding box center [167, 209] width 188 height 14
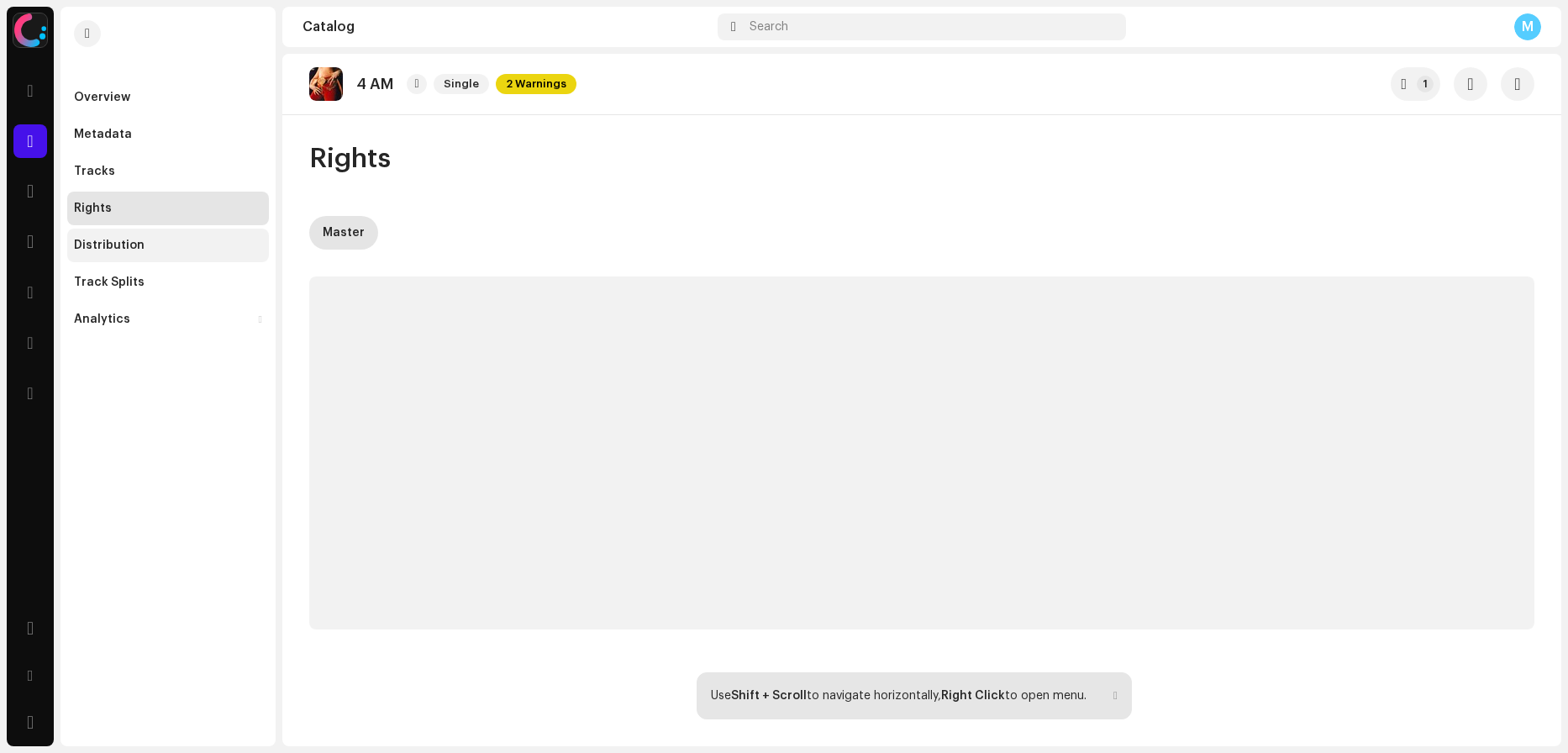
click at [128, 254] on div "Distribution" at bounding box center [168, 245] width 202 height 34
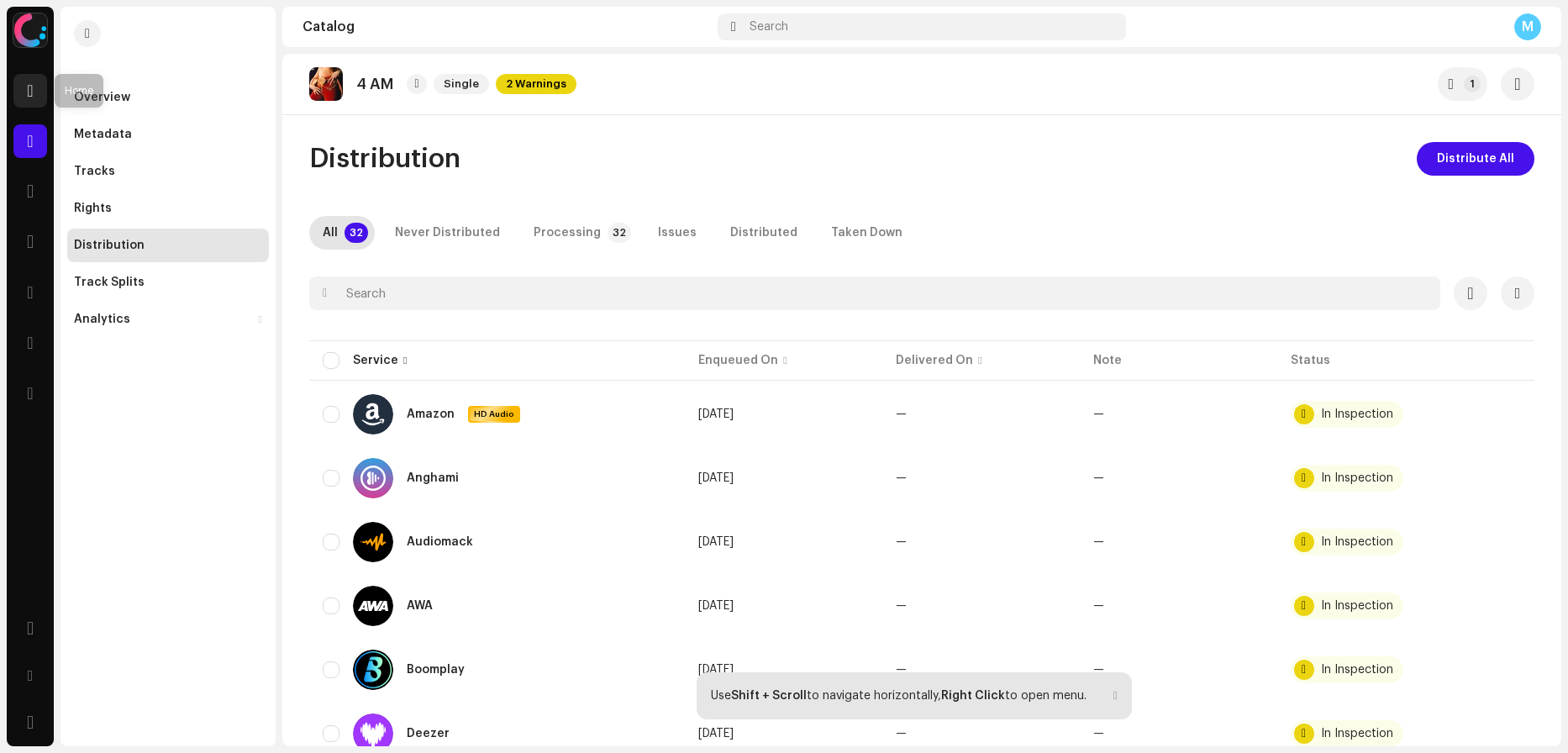
click at [42, 94] on div at bounding box center [30, 90] width 34 height 34
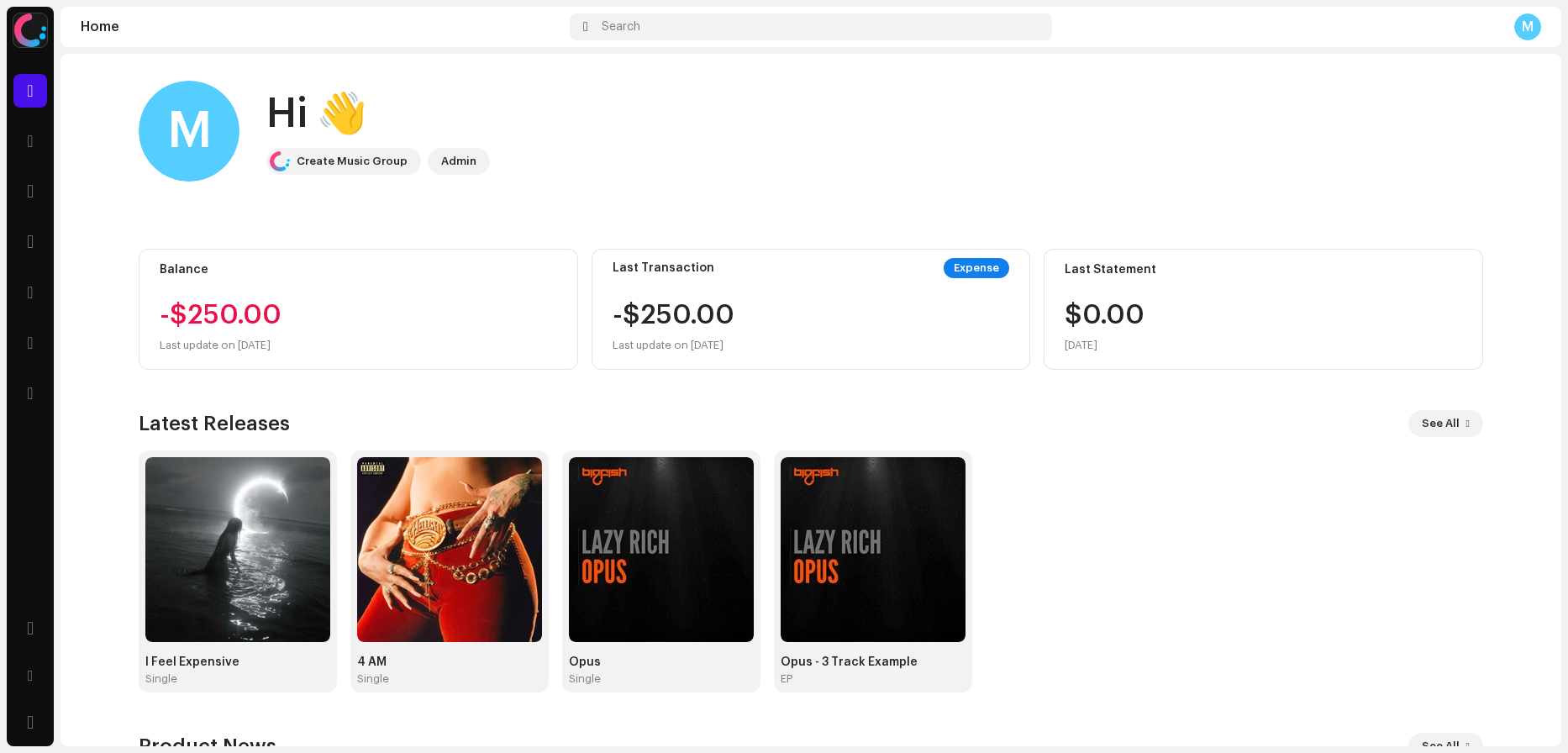
click at [1523, 28] on div "M" at bounding box center [1527, 27] width 27 height 27
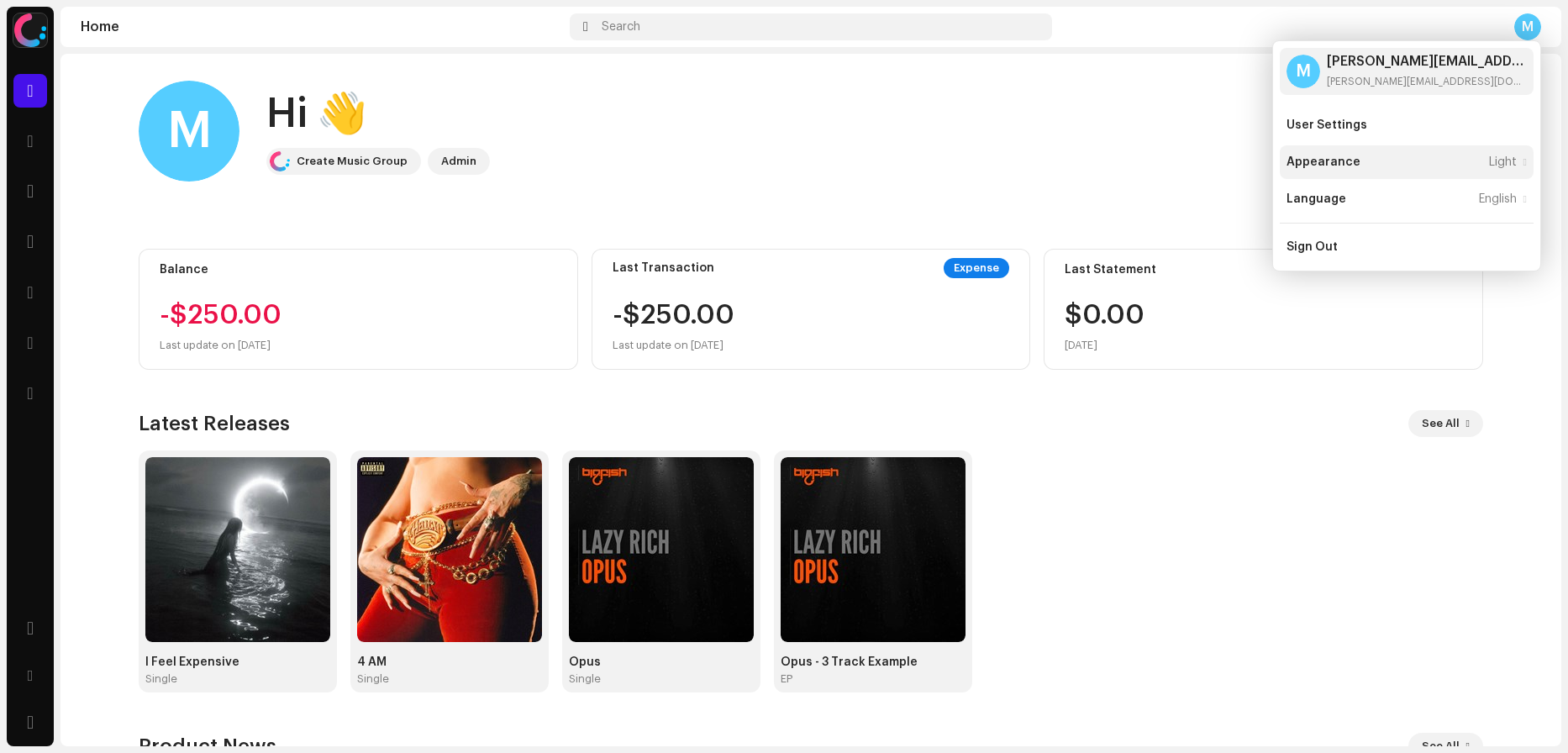
click at [1346, 161] on div "Appearance" at bounding box center [1323, 162] width 74 height 14
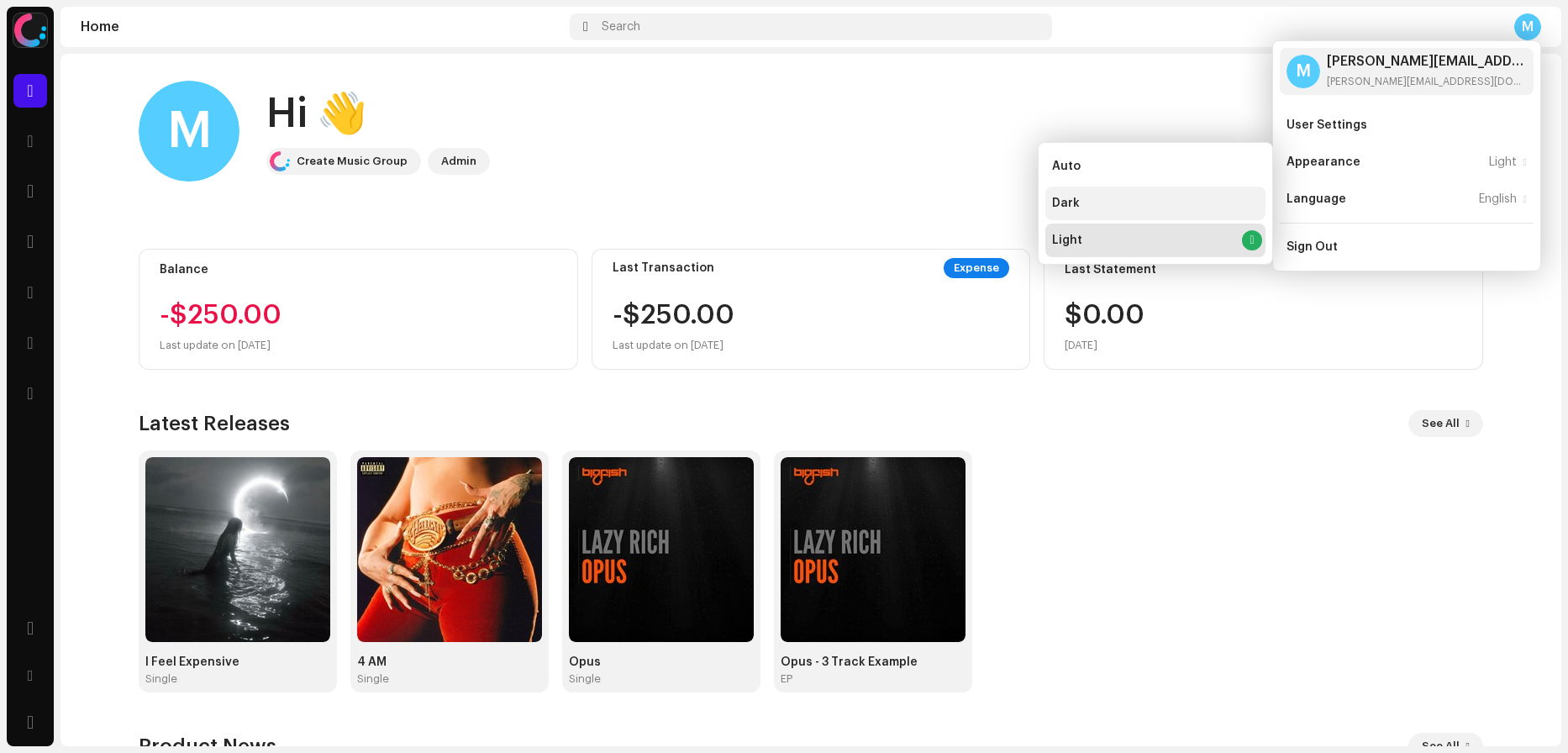
click at [1087, 198] on div "Dark" at bounding box center [1156, 203] width 220 height 34
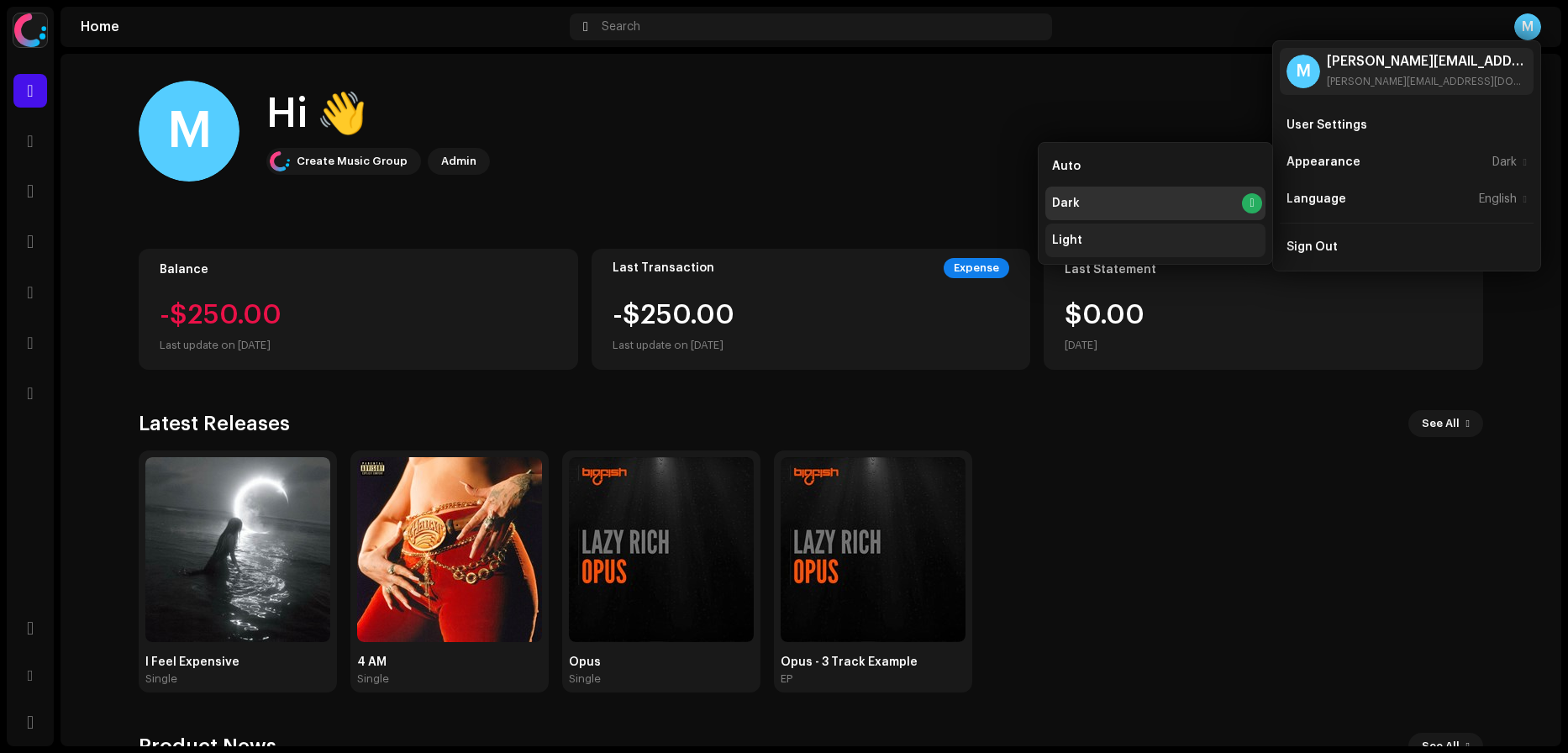
click at [1105, 239] on div "Light" at bounding box center [1156, 240] width 220 height 34
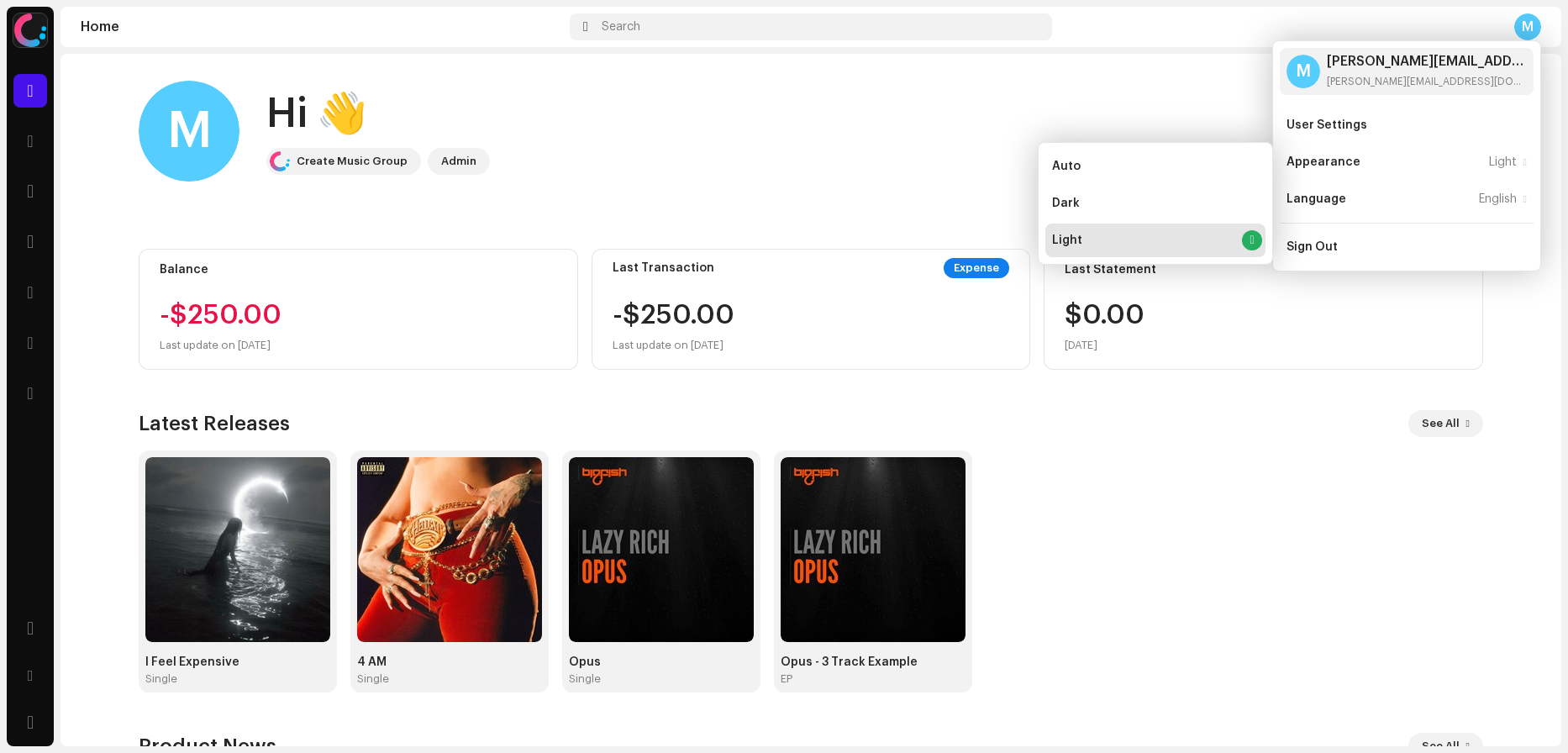
click at [839, 178] on div "M Hi 👋 Create Music Group Admin" at bounding box center [811, 131] width 1344 height 101
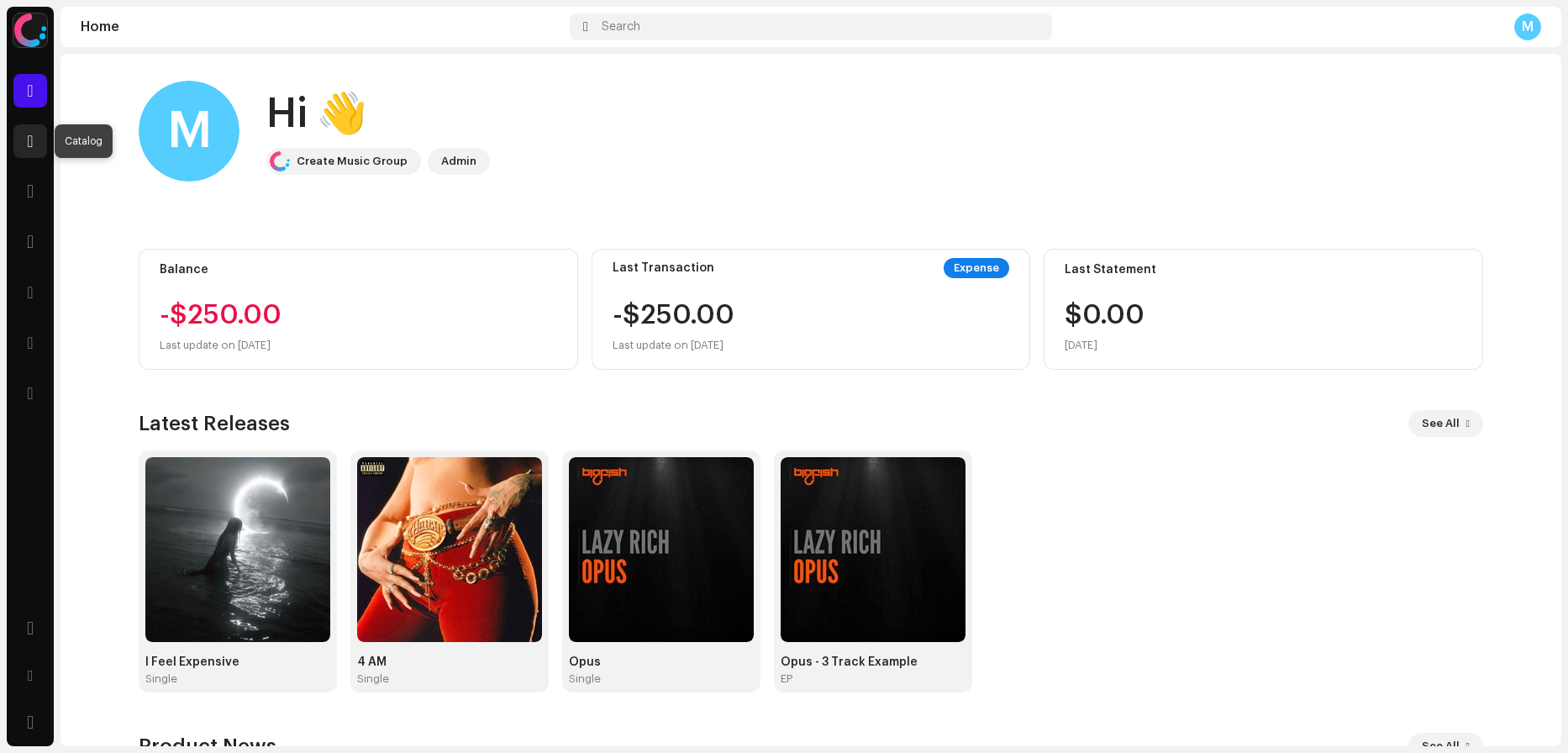
click at [29, 137] on span at bounding box center [29, 141] width 6 height 14
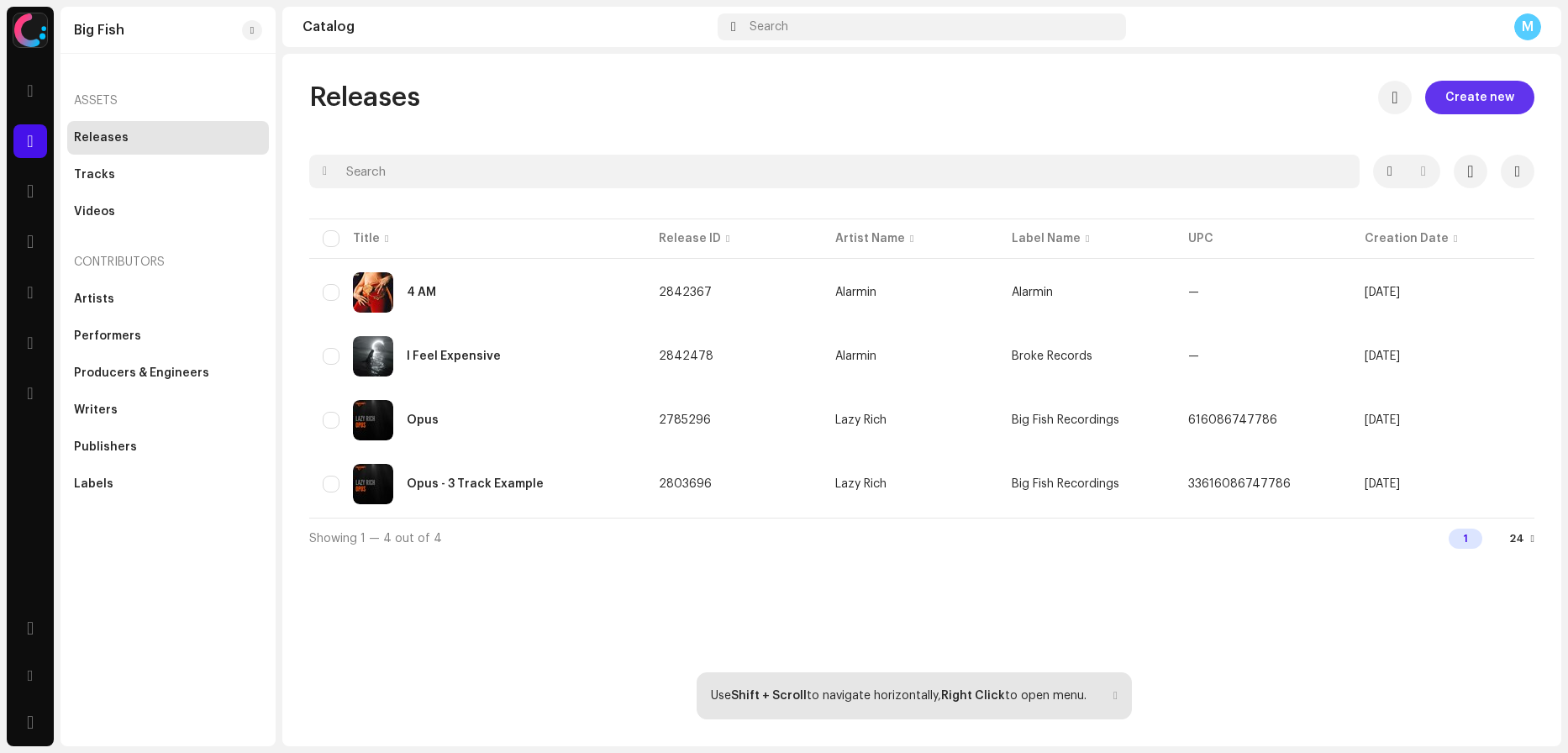
click at [1481, 89] on span "Create new" at bounding box center [1481, 97] width 69 height 34
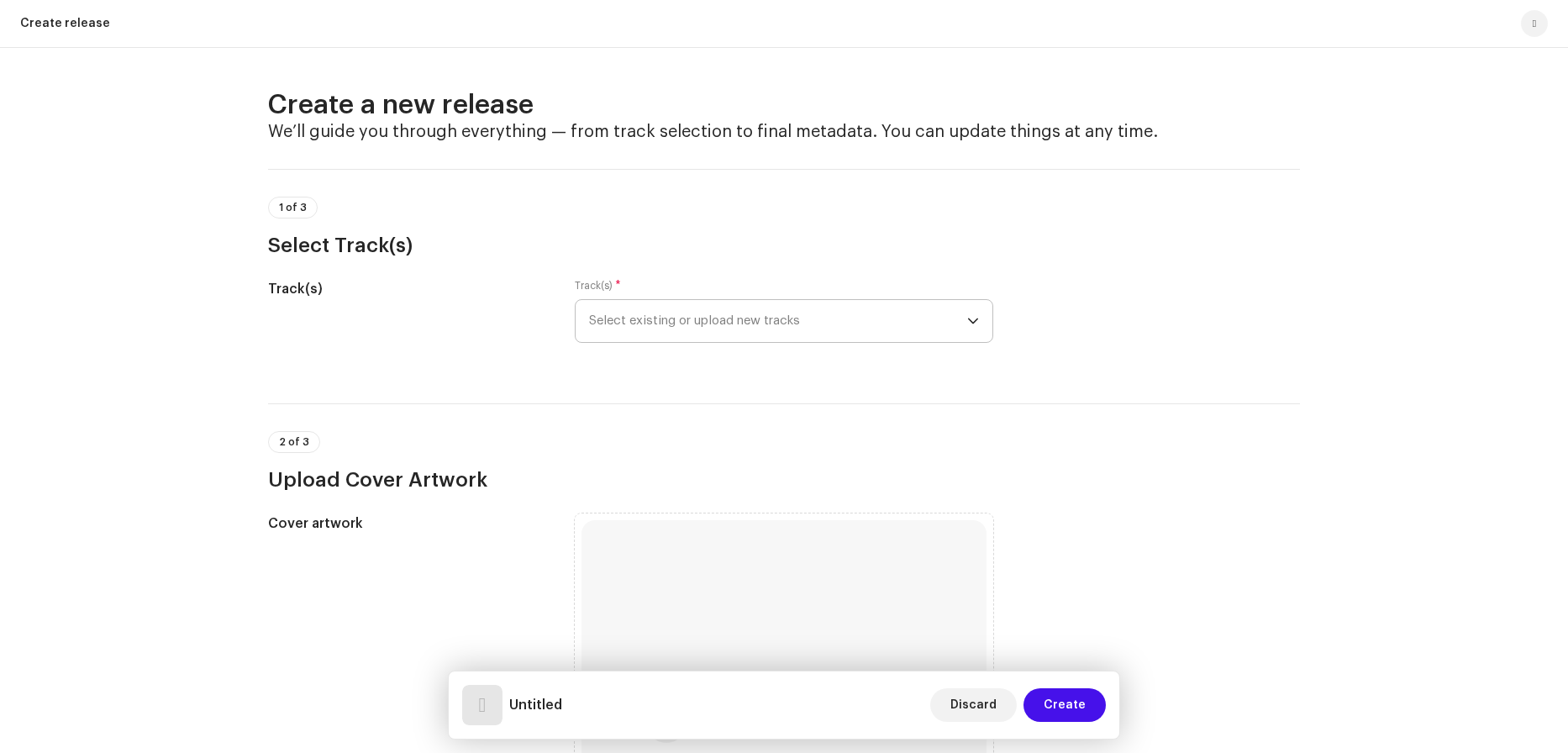
click at [970, 314] on div "dropdown trigger" at bounding box center [974, 321] width 12 height 42
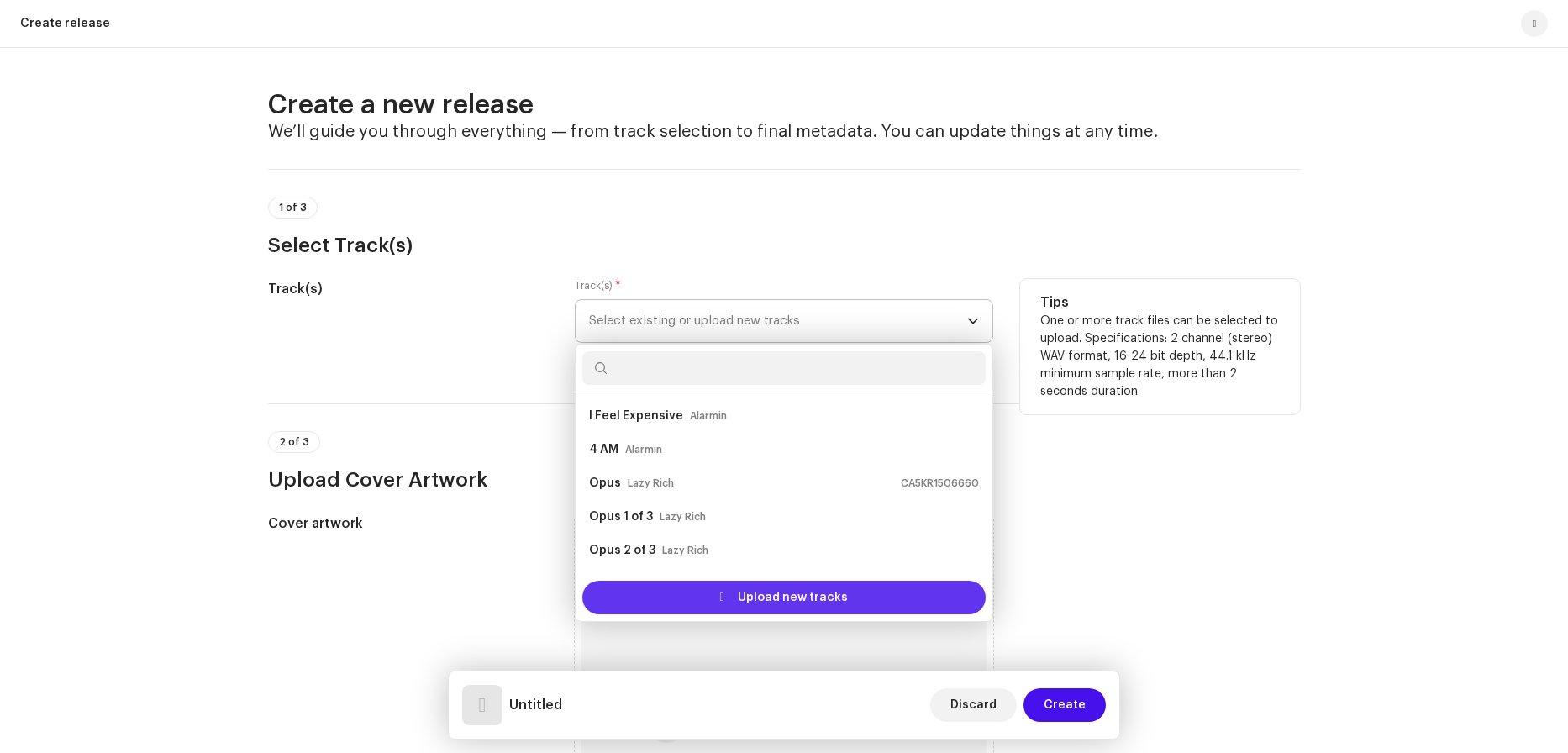
scroll to position [27, 0]
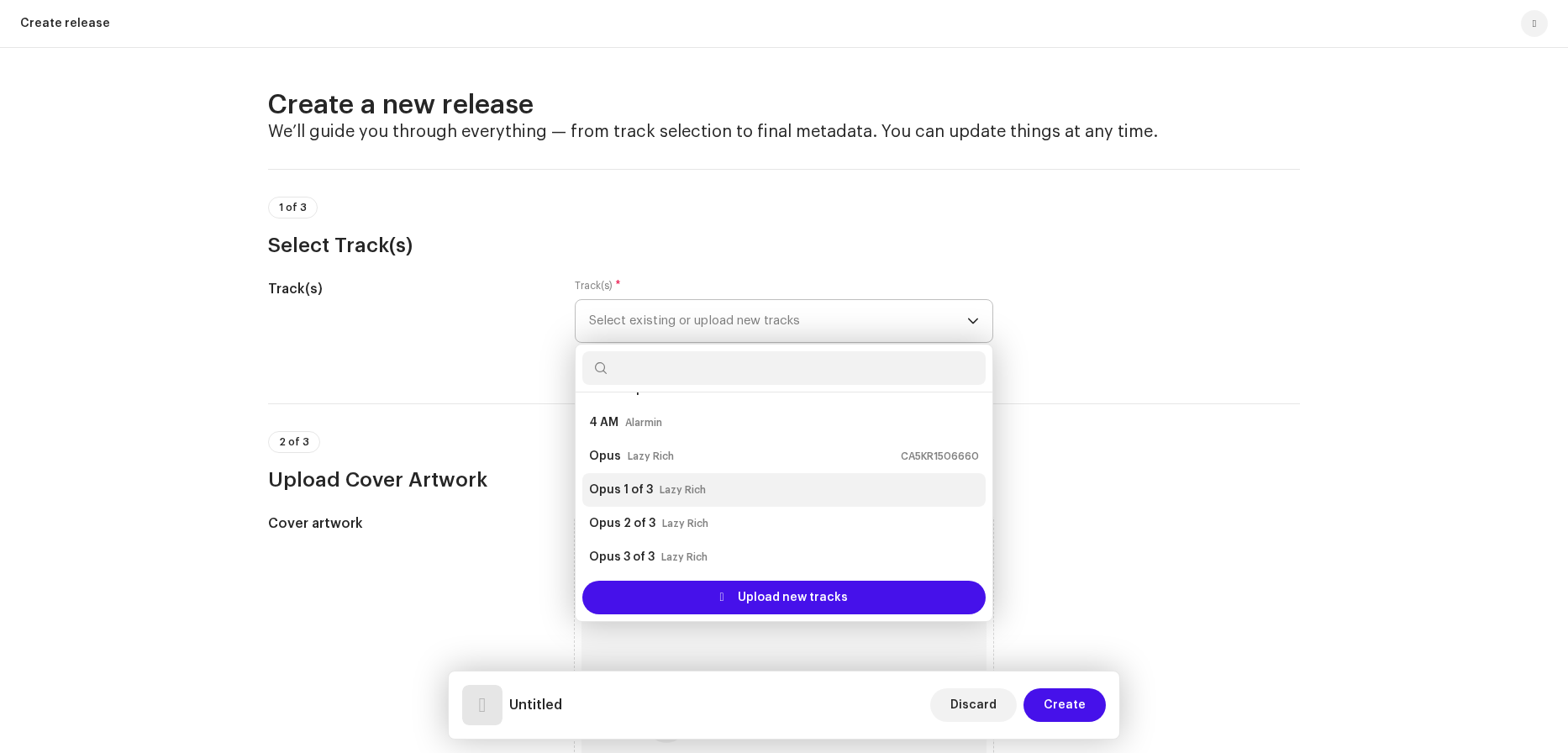
click at [693, 482] on small "Lazy Rich" at bounding box center [683, 490] width 46 height 16
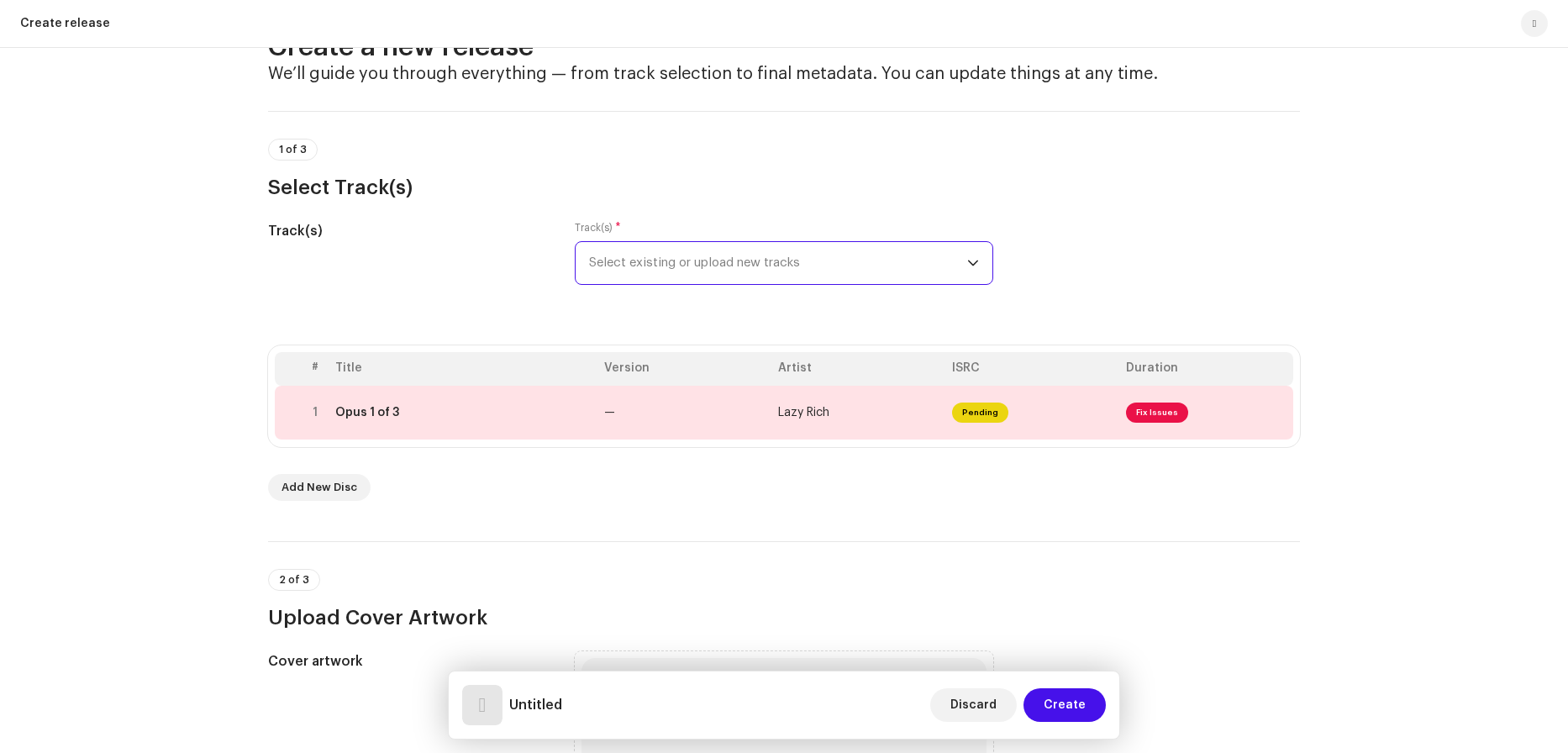
scroll to position [55, 0]
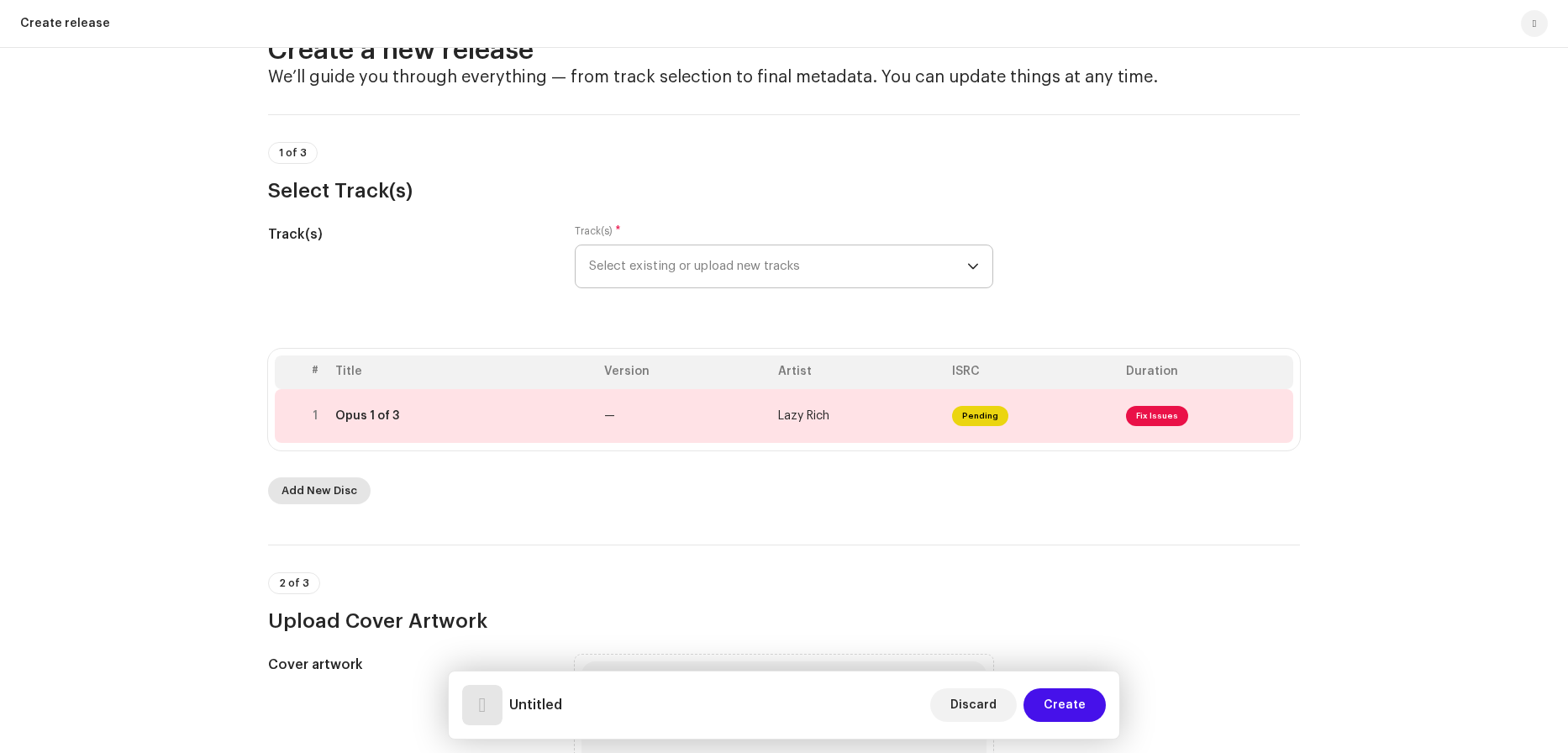
click at [315, 490] on span "Add New Disc" at bounding box center [319, 490] width 75 height 34
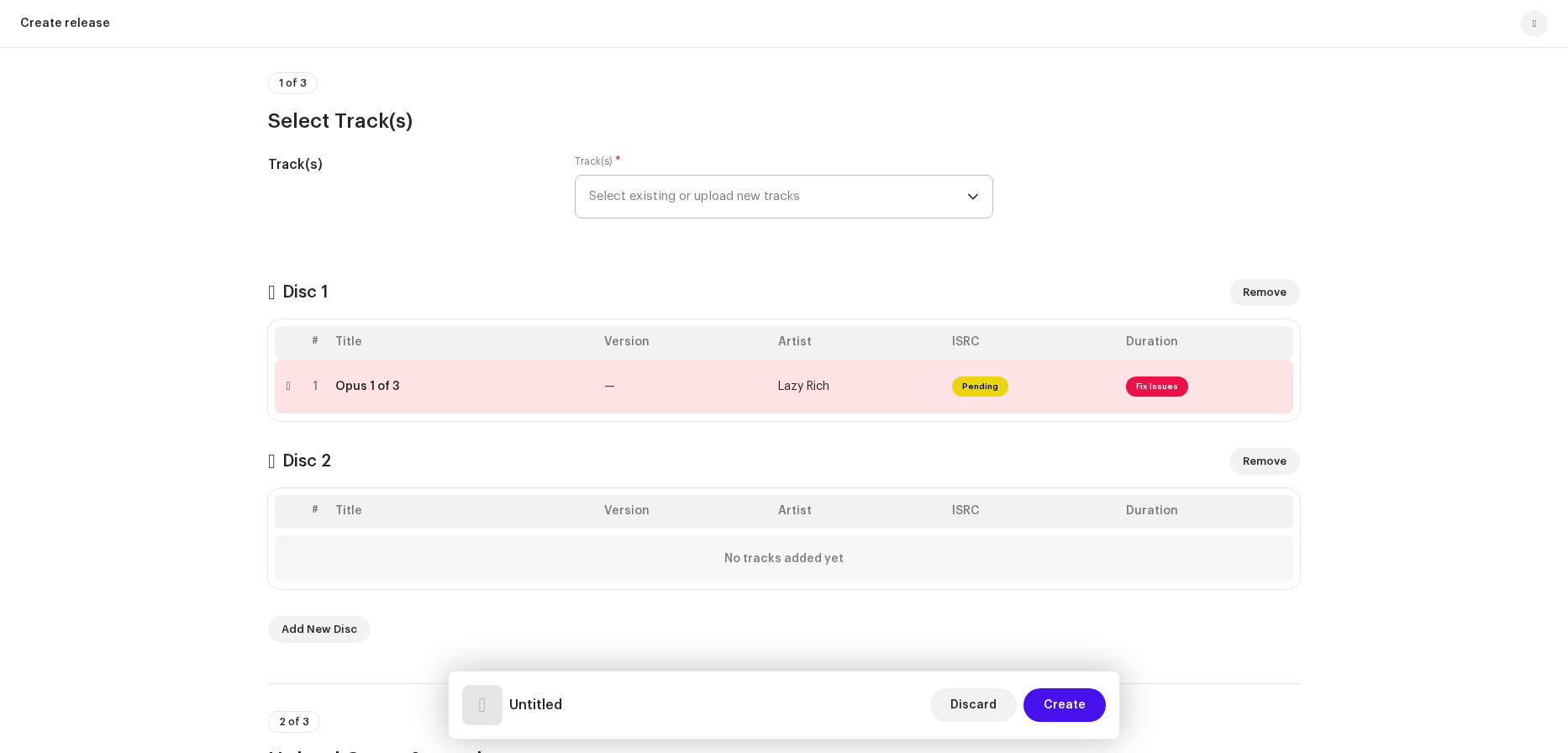
scroll to position [150, 0]
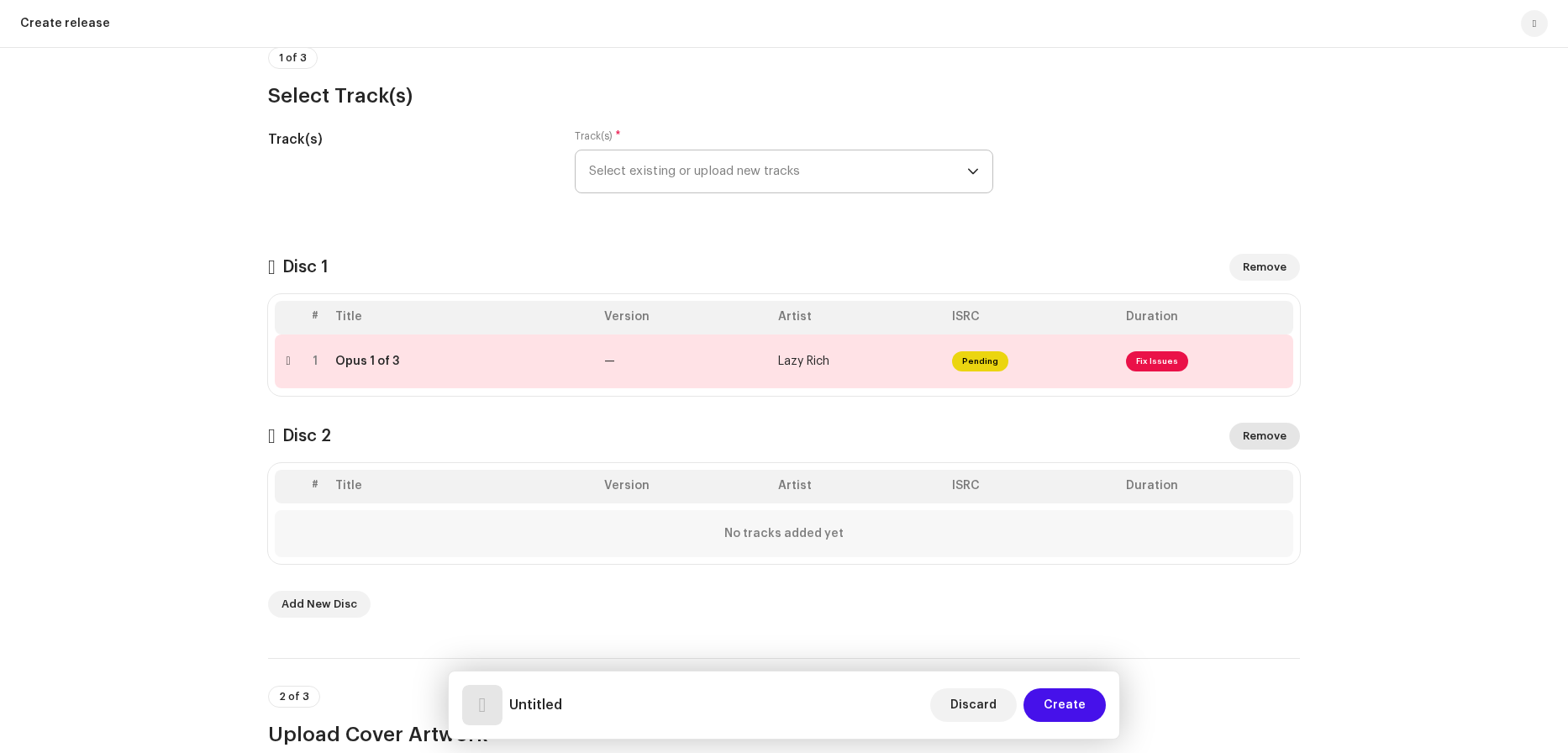
click at [1277, 426] on span "Remove" at bounding box center [1265, 436] width 43 height 34
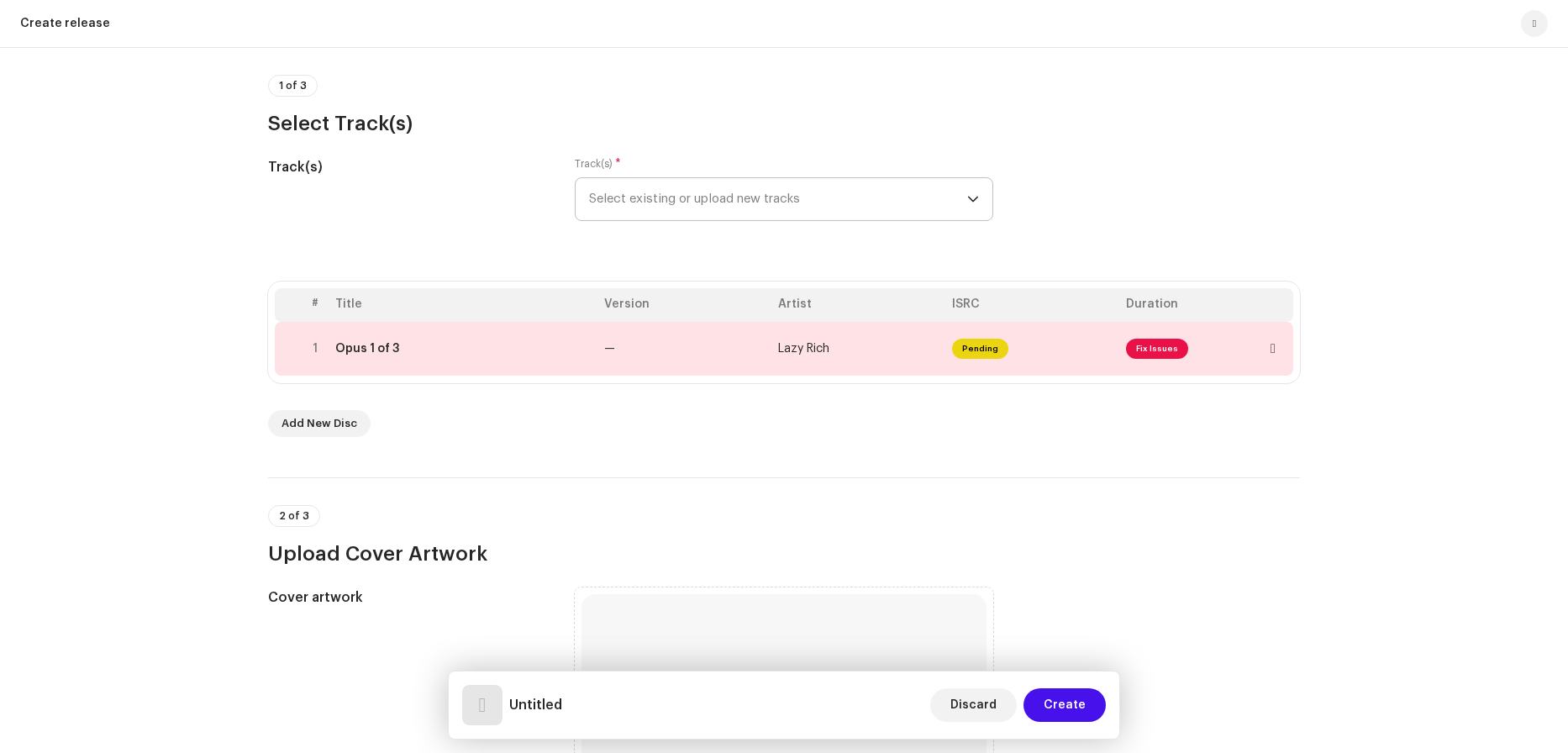
scroll to position [64, 0]
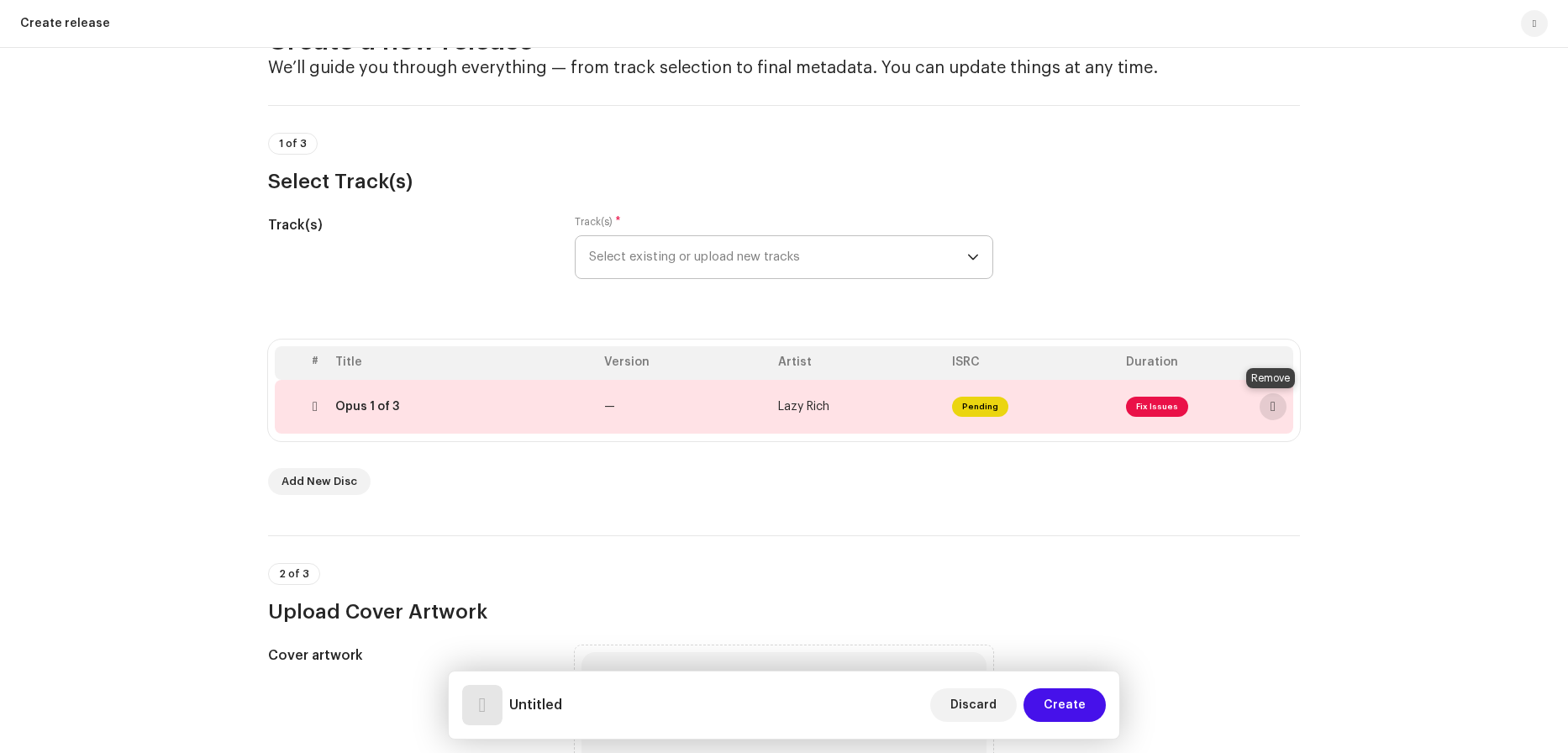
click at [1273, 407] on span at bounding box center [1273, 407] width 5 height 14
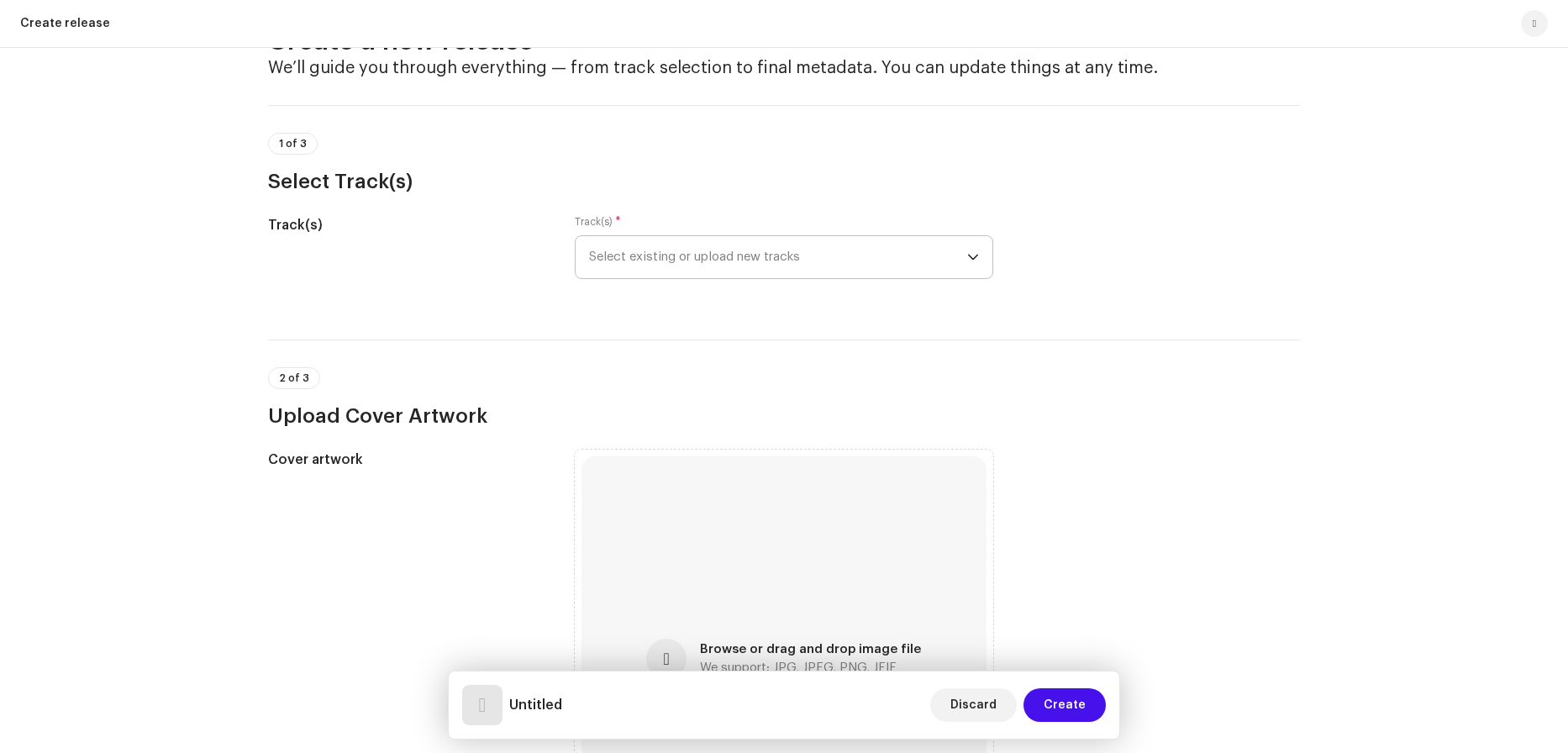
click at [805, 268] on span "Select existing or upload new tracks" at bounding box center [778, 257] width 379 height 42
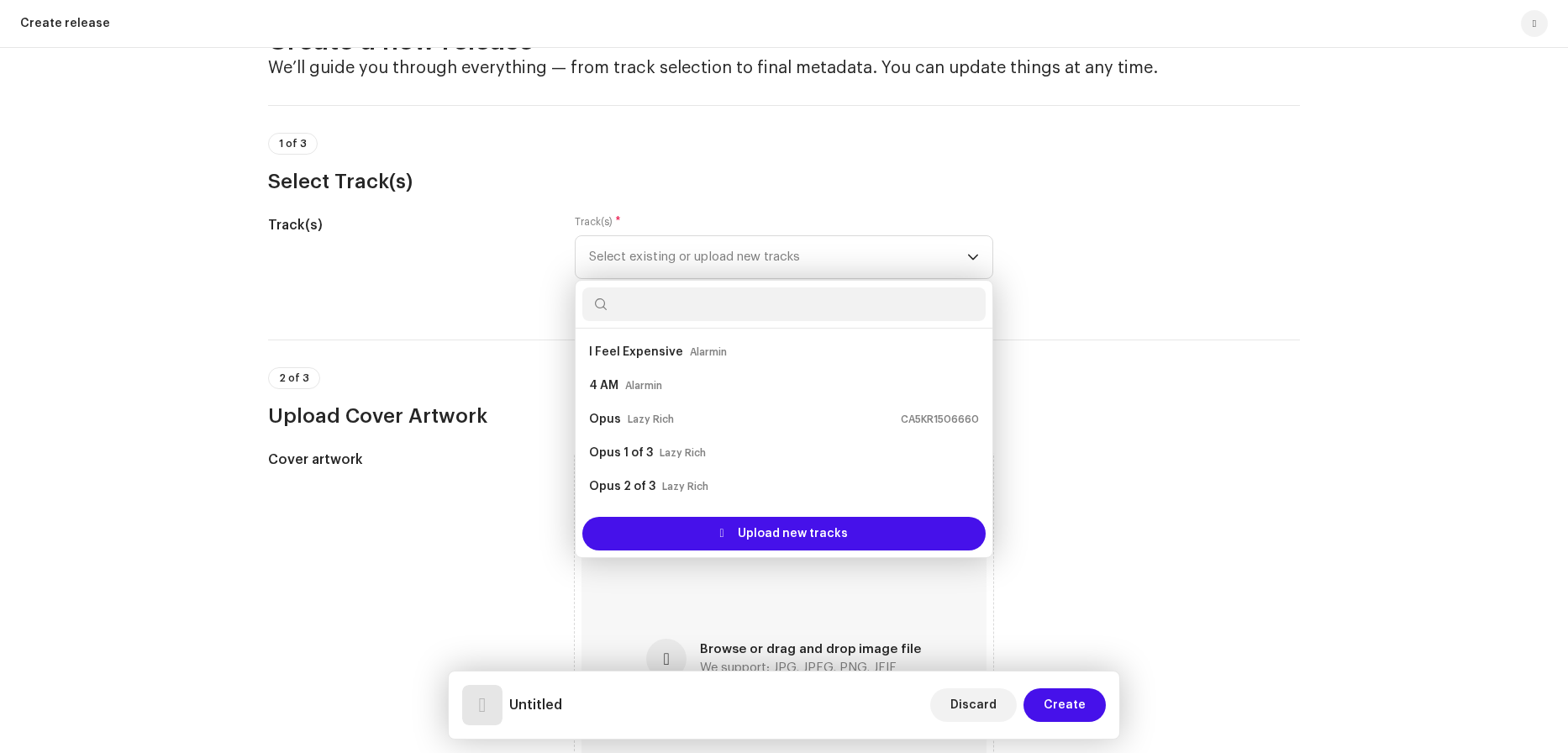
click at [1116, 217] on div "Track(s) Track(s) * Select existing or upload new tracks I Feel Expensive Alarm…" at bounding box center [783, 256] width 1032 height 84
